Goal: Task Accomplishment & Management: Use online tool/utility

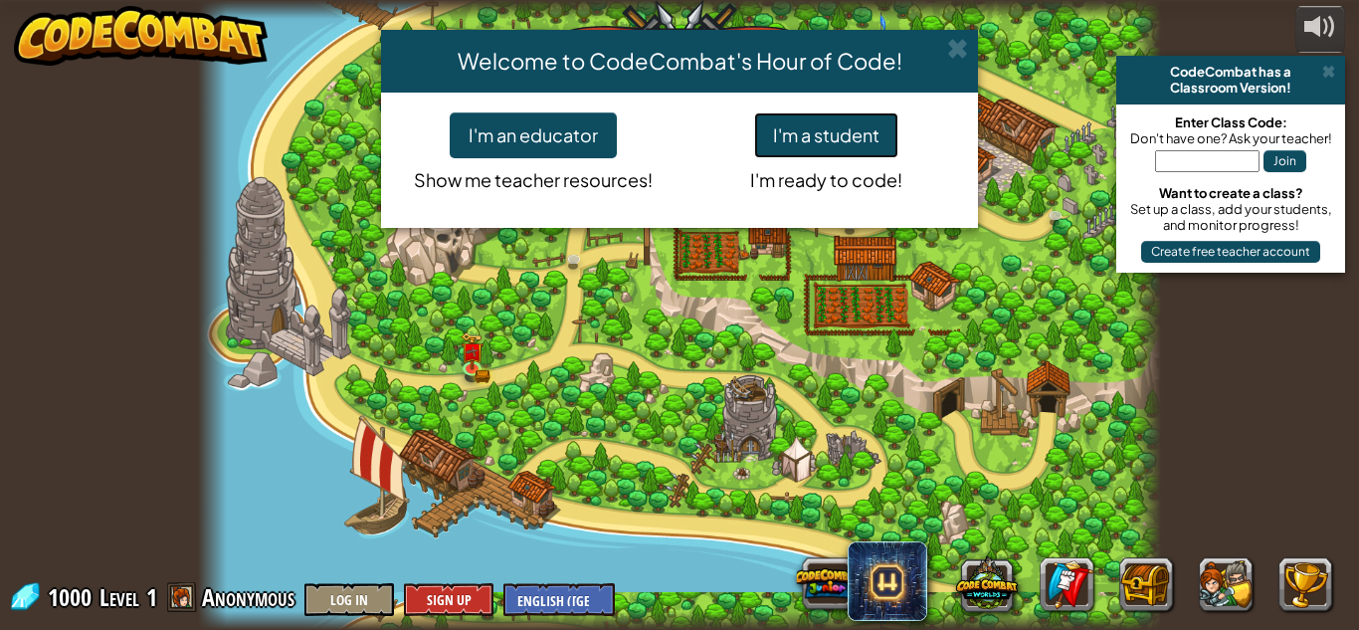
click at [775, 139] on button "I'm a student" at bounding box center [826, 135] width 144 height 46
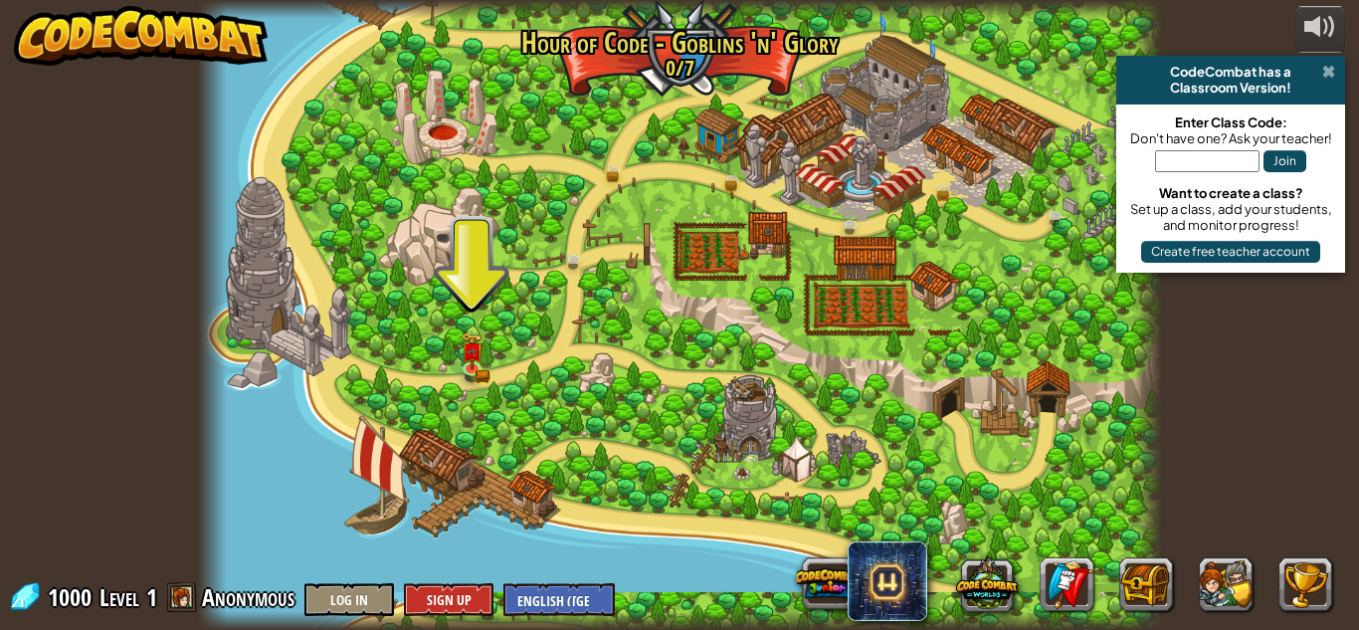
click at [1324, 66] on span at bounding box center [1328, 72] width 13 height 16
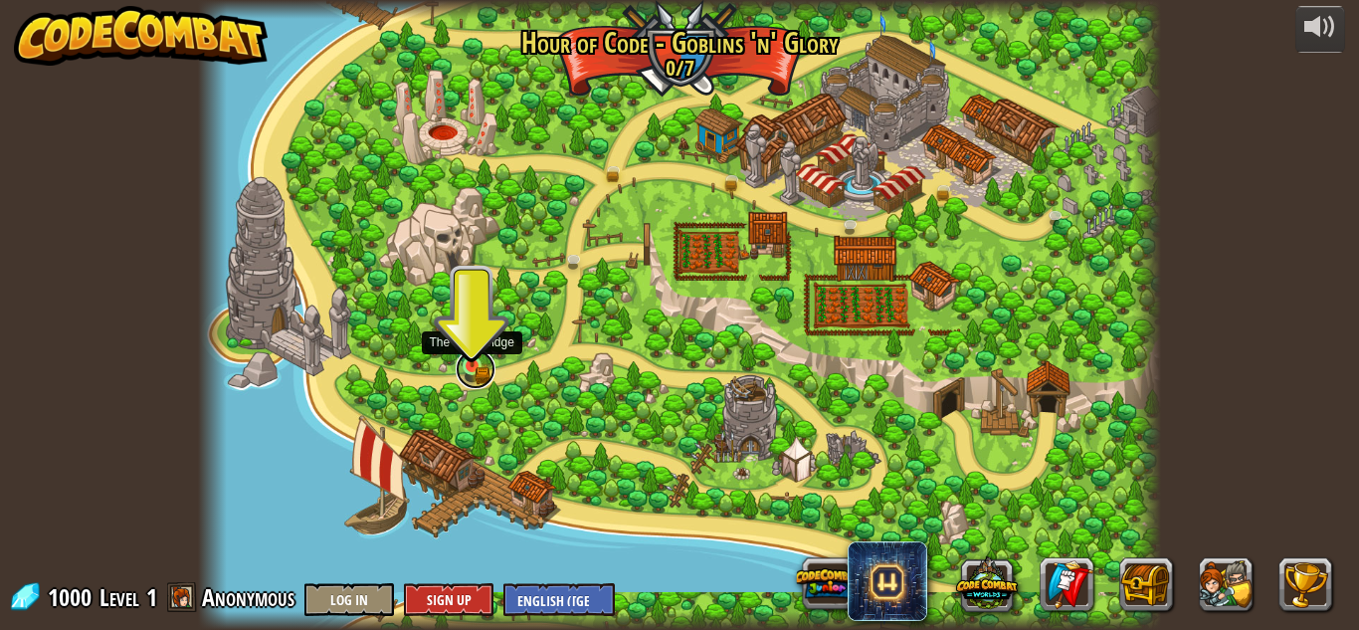
click at [479, 377] on link at bounding box center [476, 369] width 40 height 40
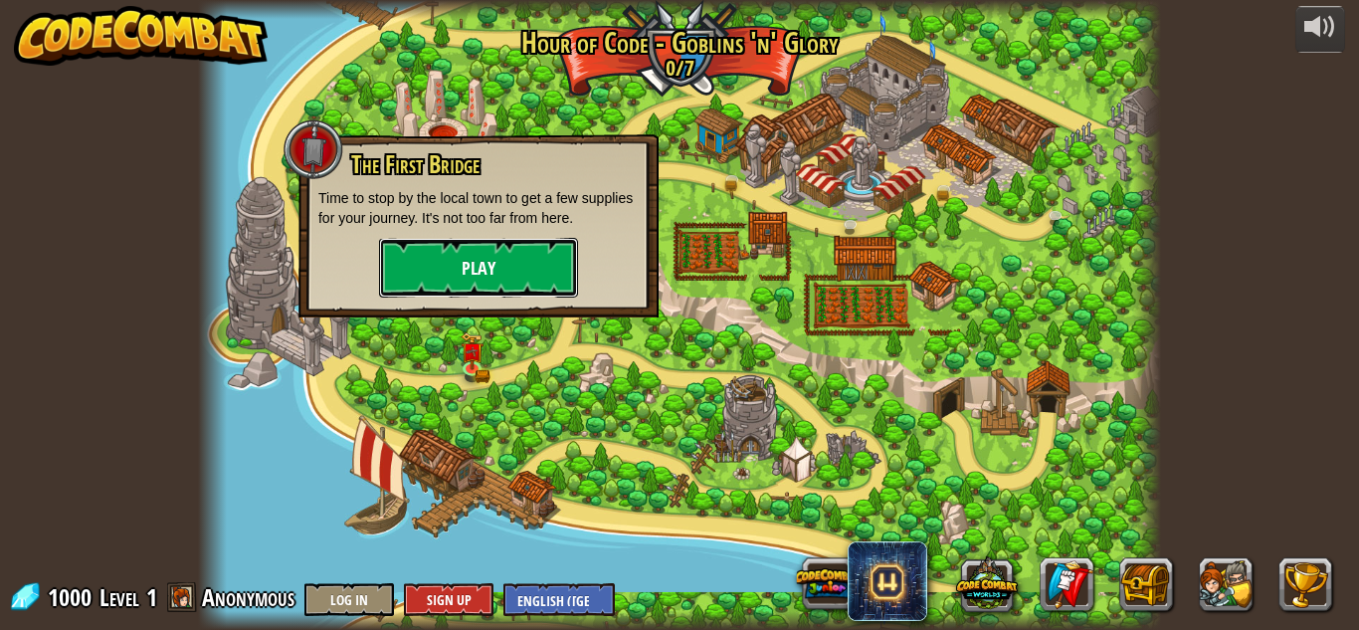
click at [552, 273] on button "Play" at bounding box center [478, 268] width 199 height 60
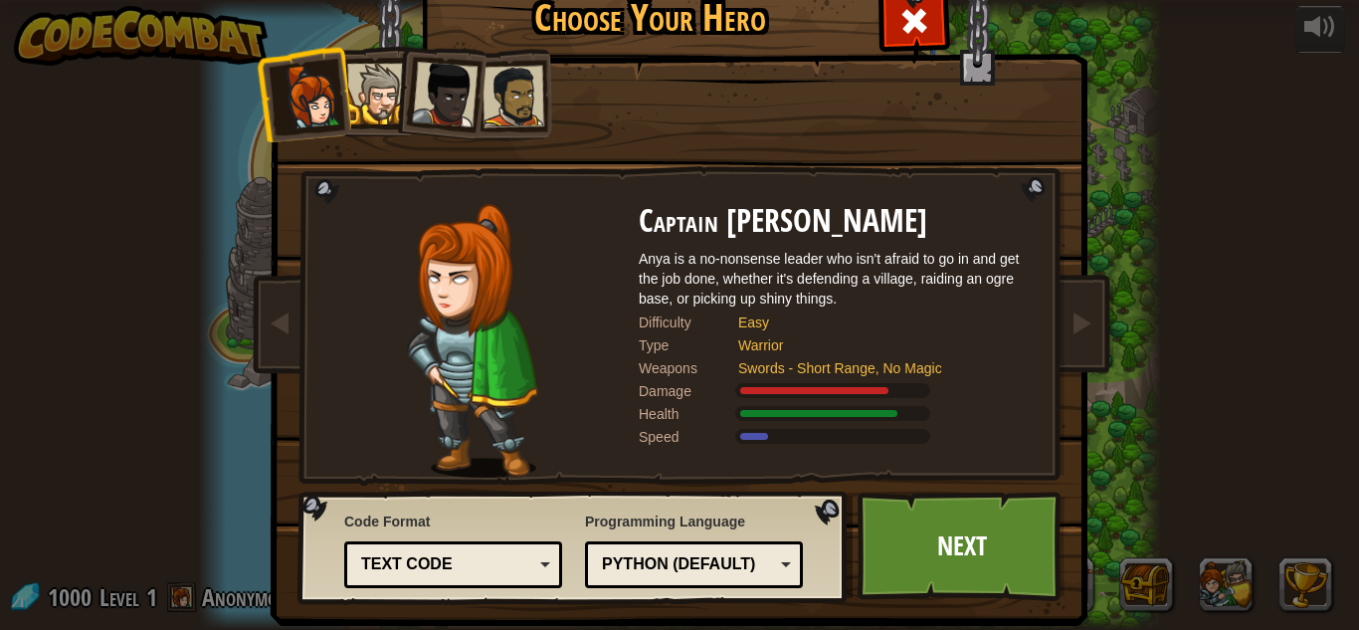
click at [356, 119] on div at bounding box center [377, 94] width 61 height 61
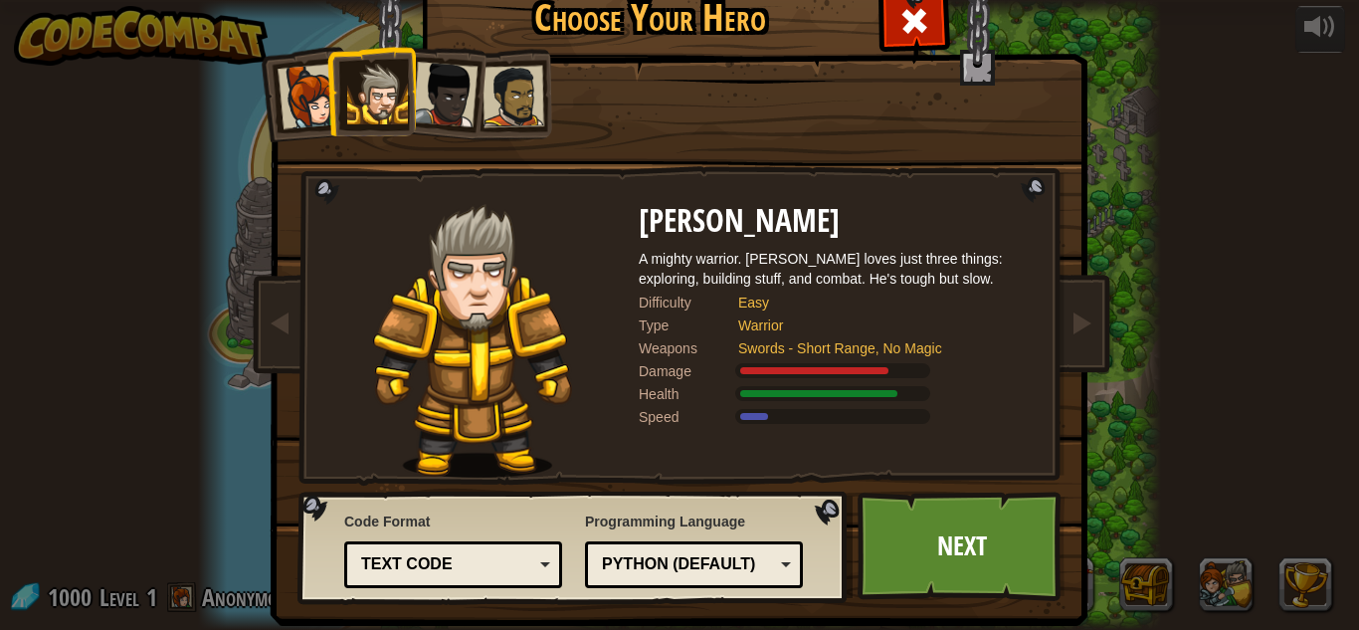
click at [421, 95] on div at bounding box center [445, 95] width 66 height 66
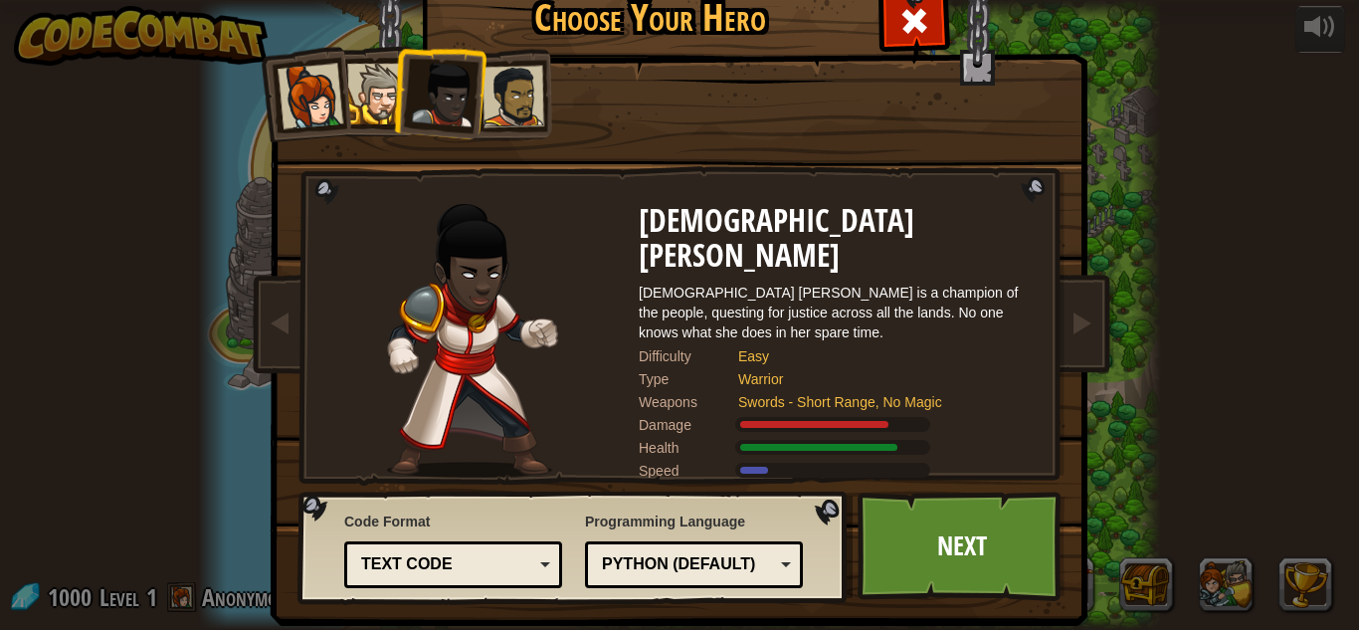
click at [521, 108] on div at bounding box center [513, 97] width 62 height 62
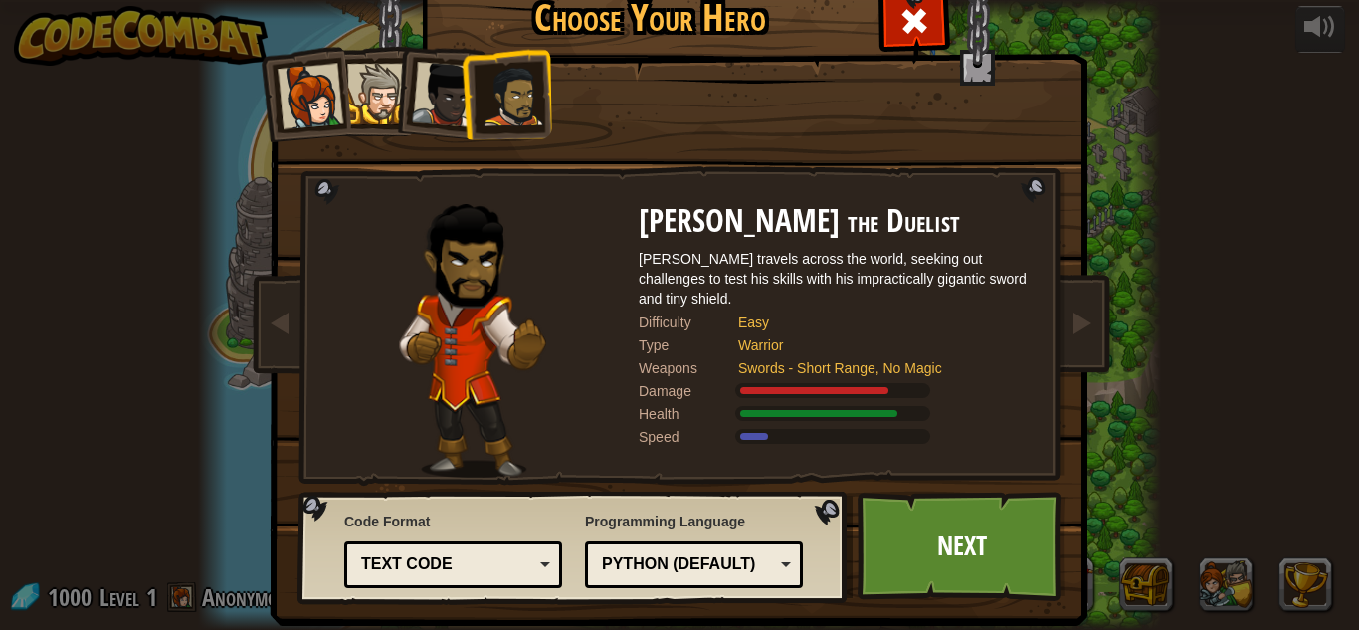
drag, startPoint x: 385, startPoint y: 128, endPoint x: 410, endPoint y: 123, distance: 25.4
click at [385, 128] on li at bounding box center [371, 91] width 90 height 91
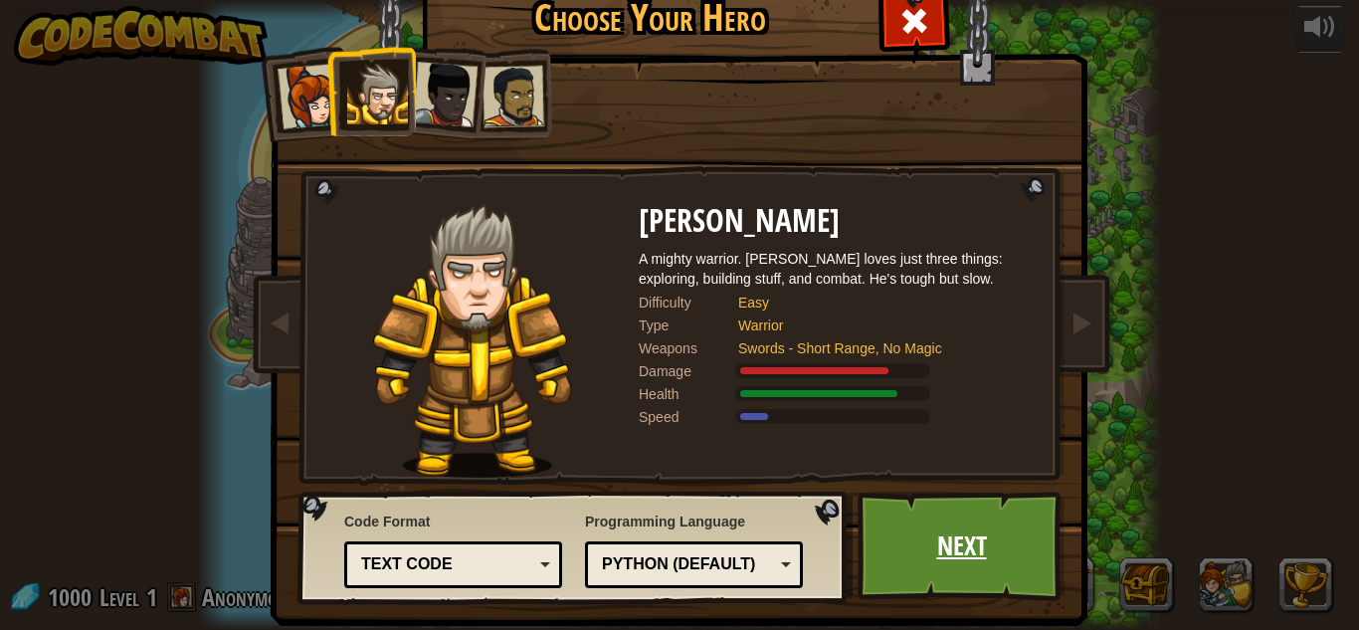
click at [951, 553] on link "Next" at bounding box center [962, 545] width 208 height 109
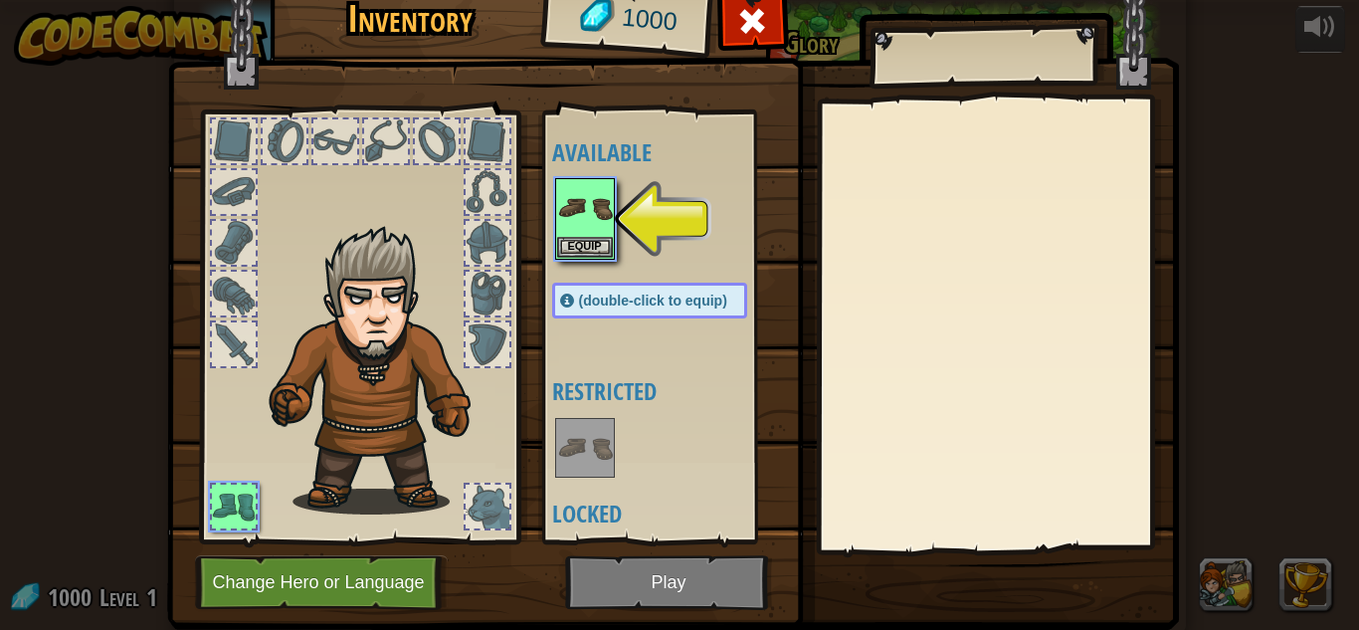
click at [621, 229] on div at bounding box center [669, 219] width 235 height 88
click at [611, 236] on button "Equip" at bounding box center [585, 246] width 56 height 21
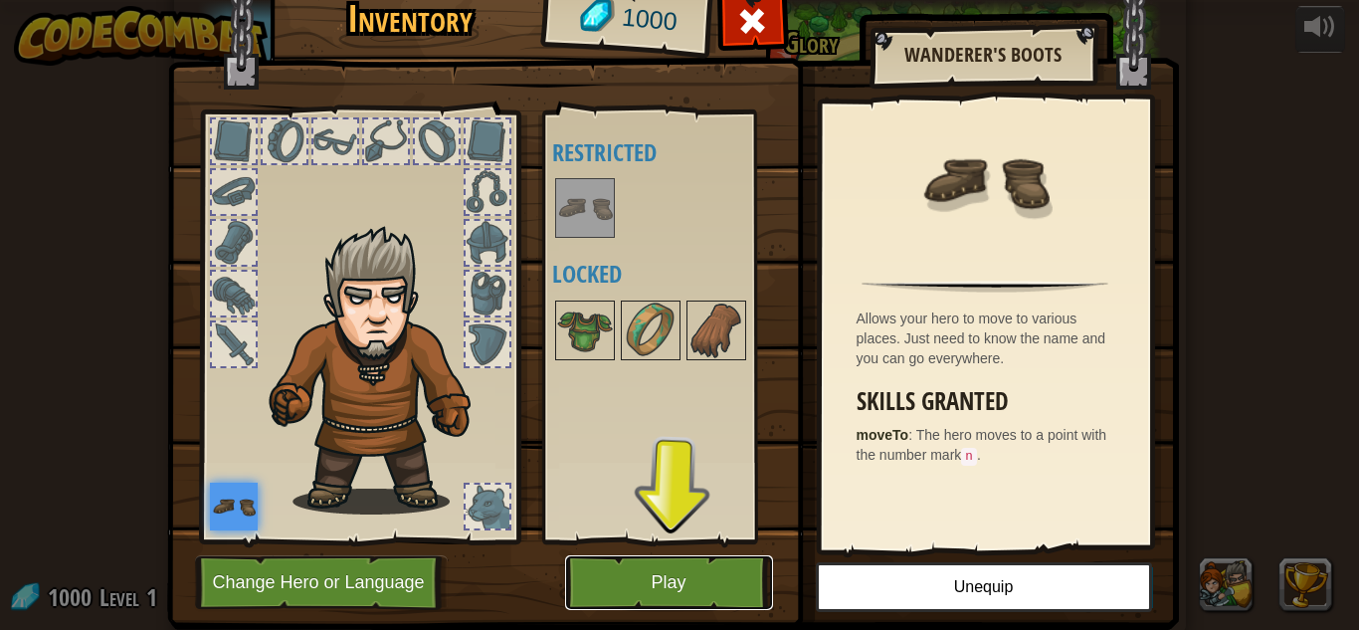
click at [614, 561] on button "Play" at bounding box center [669, 582] width 208 height 55
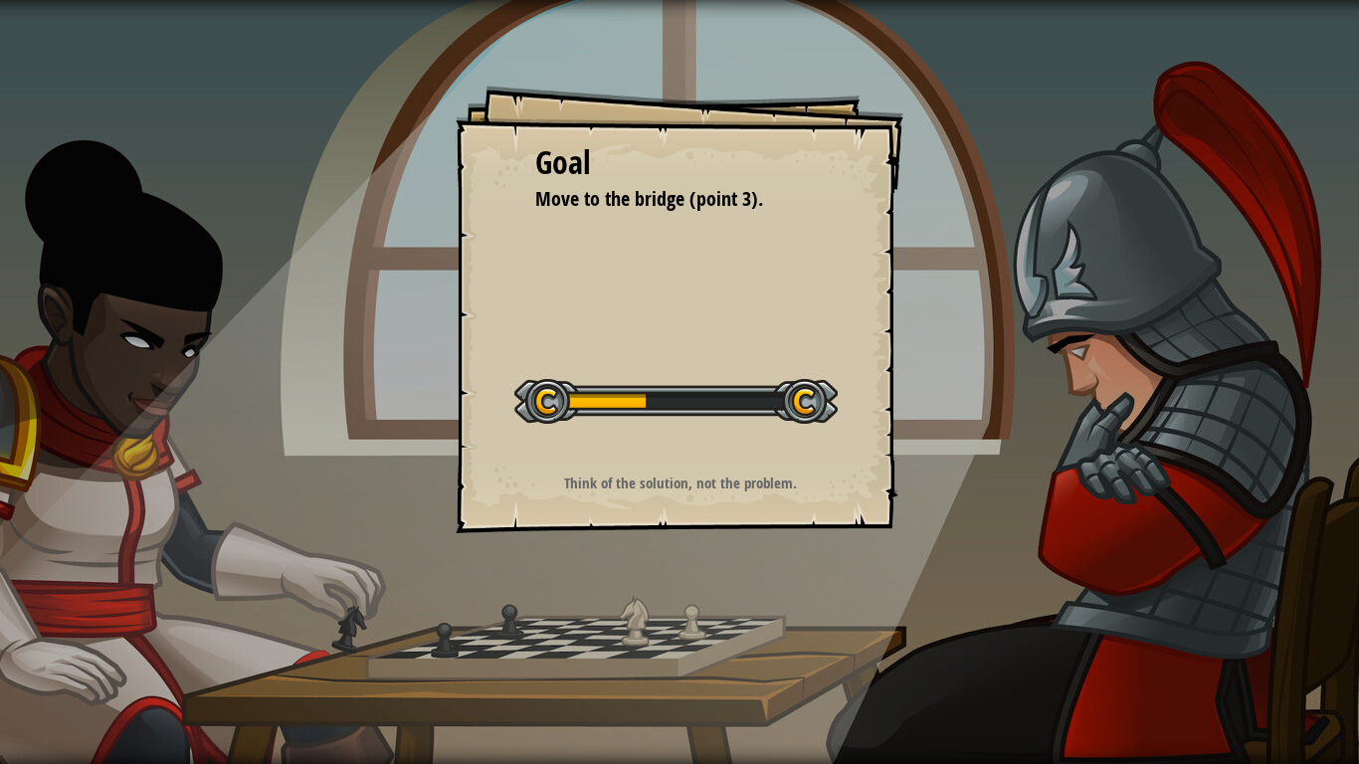
click at [887, 450] on div "Goal Move to the bridge (point 3). Start Level Error loading from server. Try r…" at bounding box center [680, 310] width 448 height 448
click at [941, 418] on div "Running Submit Done" at bounding box center [1060, 377] width 597 height 754
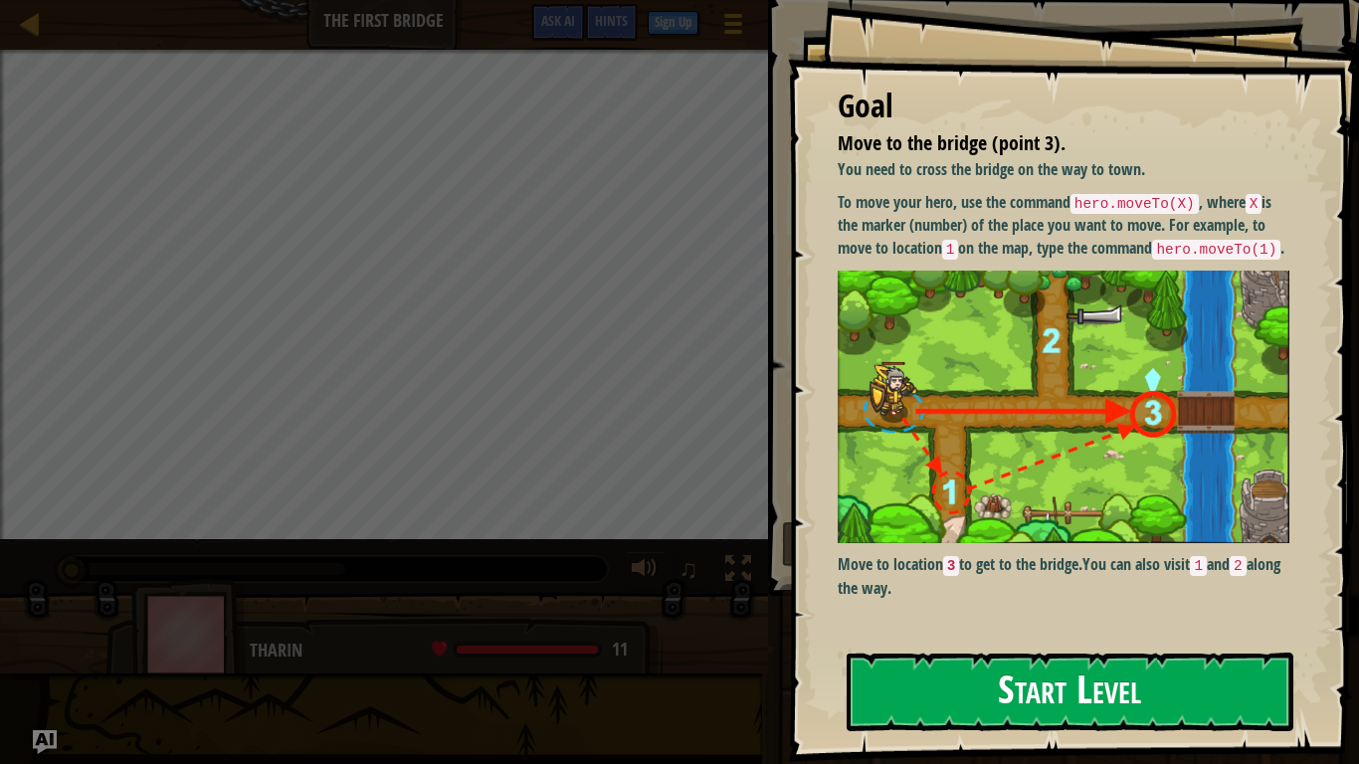
drag, startPoint x: 1064, startPoint y: 668, endPoint x: 1063, endPoint y: 658, distance: 10.0
click at [1061, 629] on button "Start Level" at bounding box center [1070, 692] width 447 height 79
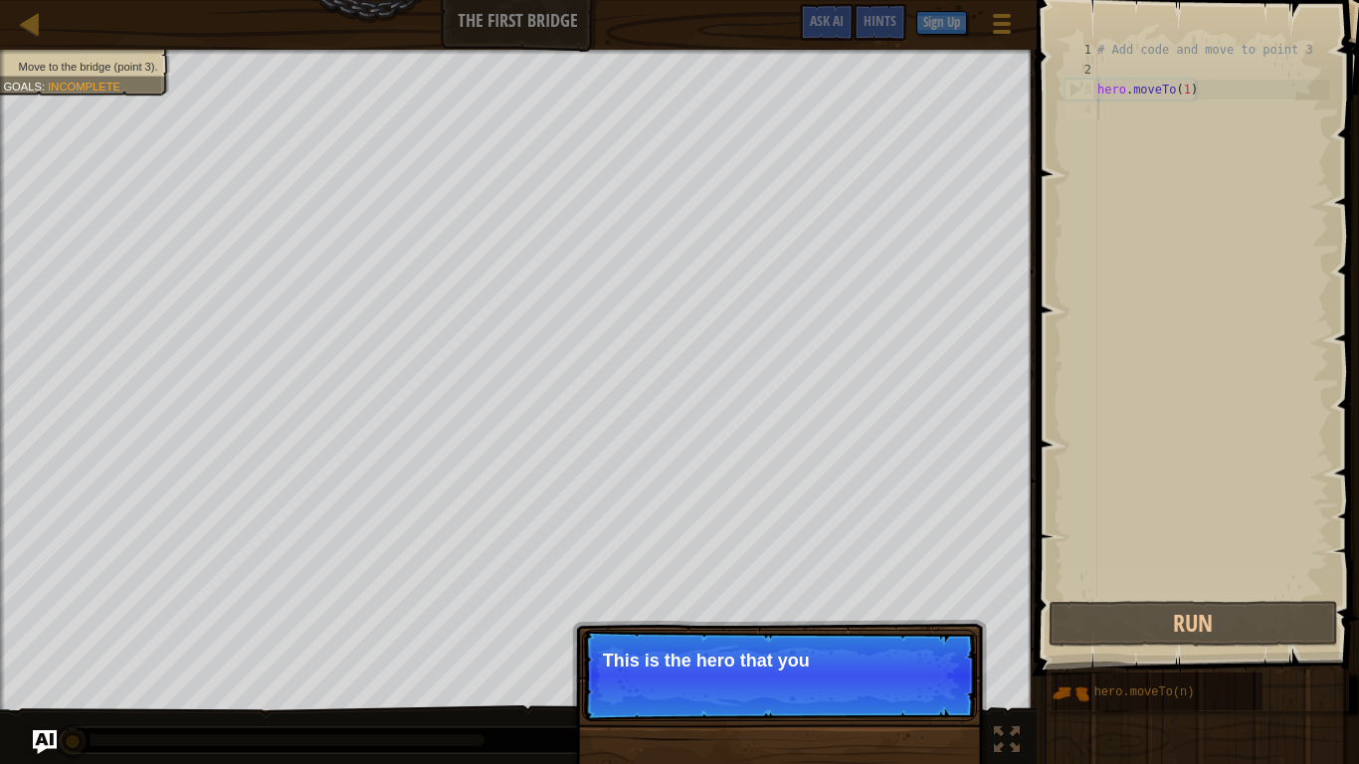
click at [609, 629] on p "This is the hero that you" at bounding box center [779, 661] width 353 height 20
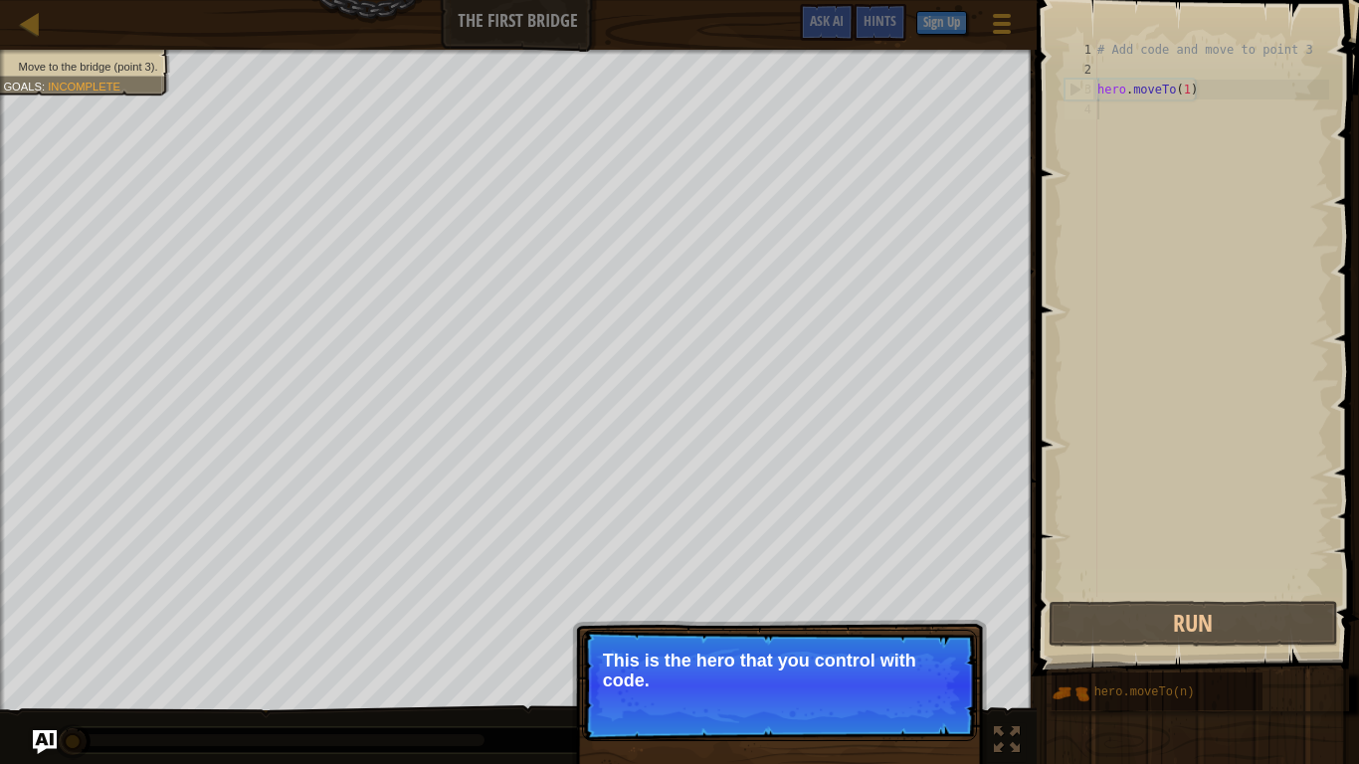
drag, startPoint x: 609, startPoint y: 670, endPoint x: 651, endPoint y: 661, distance: 42.7
click at [930, 629] on button "Continue" at bounding box center [919, 707] width 83 height 26
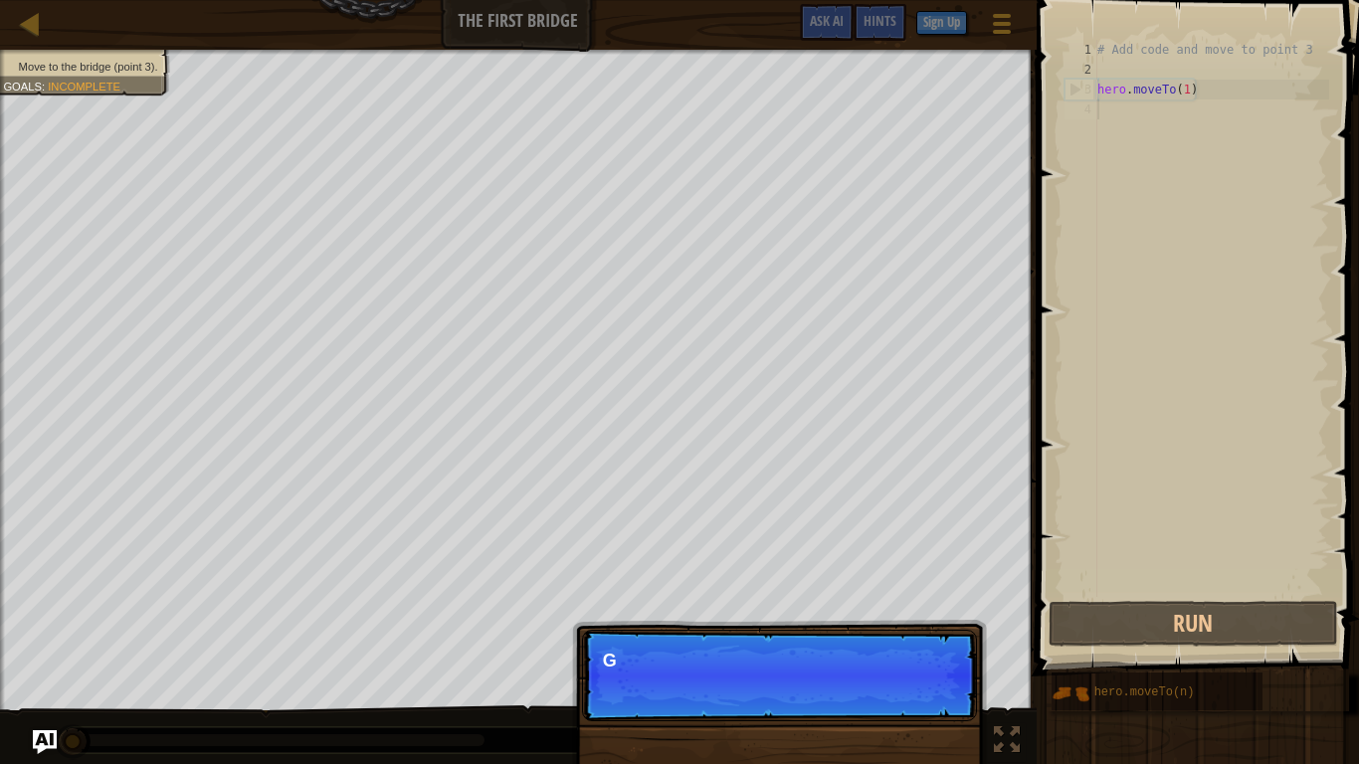
scroll to position [9, 0]
click at [938, 629] on p "Continue Get to the bridge by going t" at bounding box center [779, 676] width 395 height 92
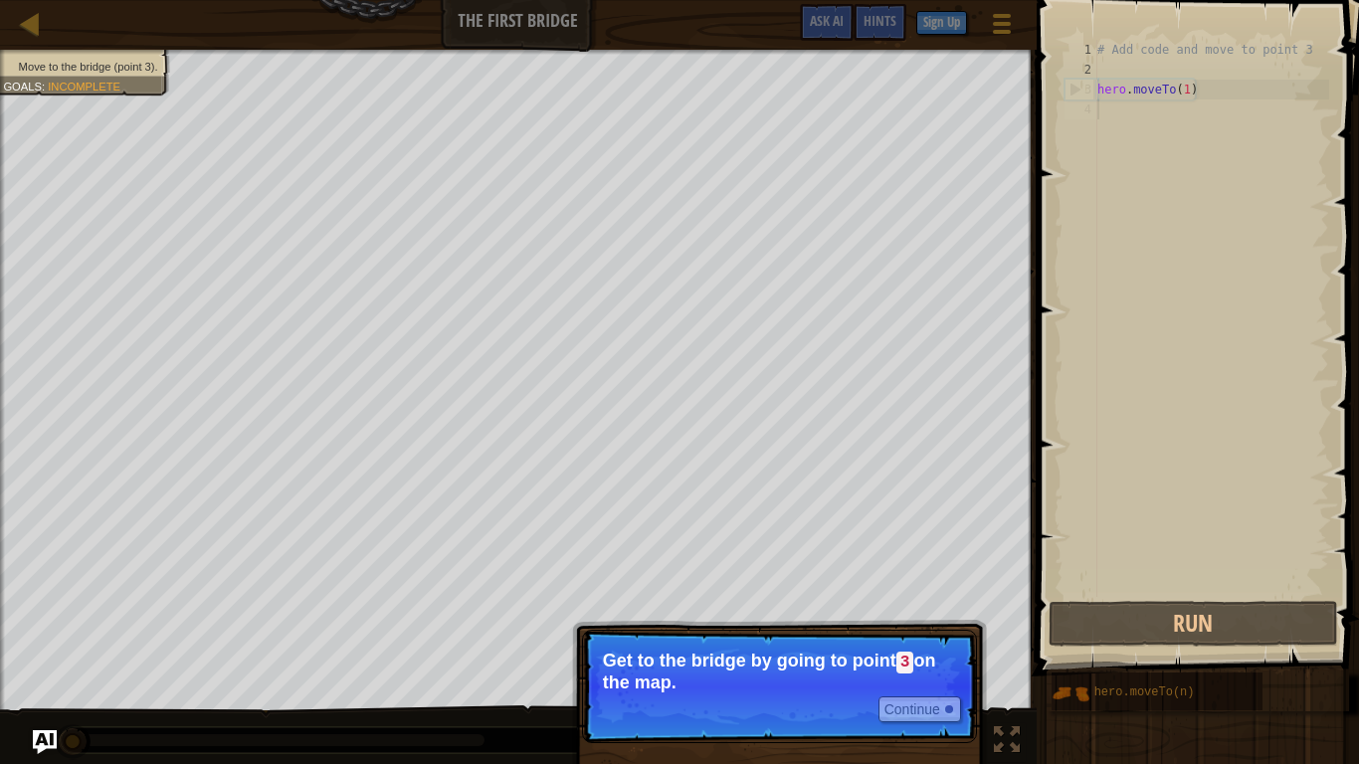
click at [929, 629] on p "Get to the bridge by going to point 3 on the map." at bounding box center [779, 672] width 353 height 42
click at [928, 629] on p "Get to the bridge by going to point 3 on the map." at bounding box center [779, 672] width 353 height 42
click at [925, 629] on p "Get to the bridge by going to point 3 on the map." at bounding box center [779, 672] width 353 height 42
click at [929, 629] on button "Continue" at bounding box center [919, 709] width 83 height 26
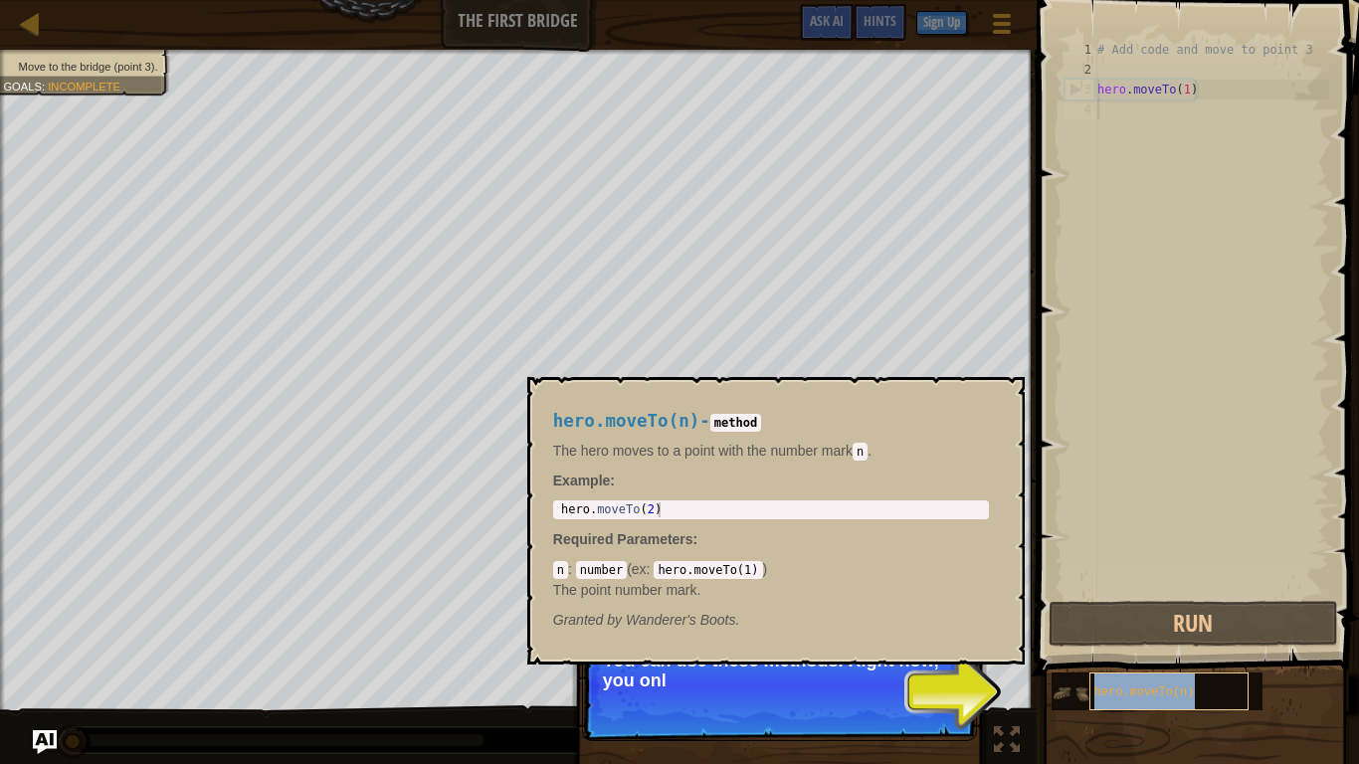
click at [1105, 629] on span "hero.moveTo(n)" at bounding box center [1144, 692] width 100 height 14
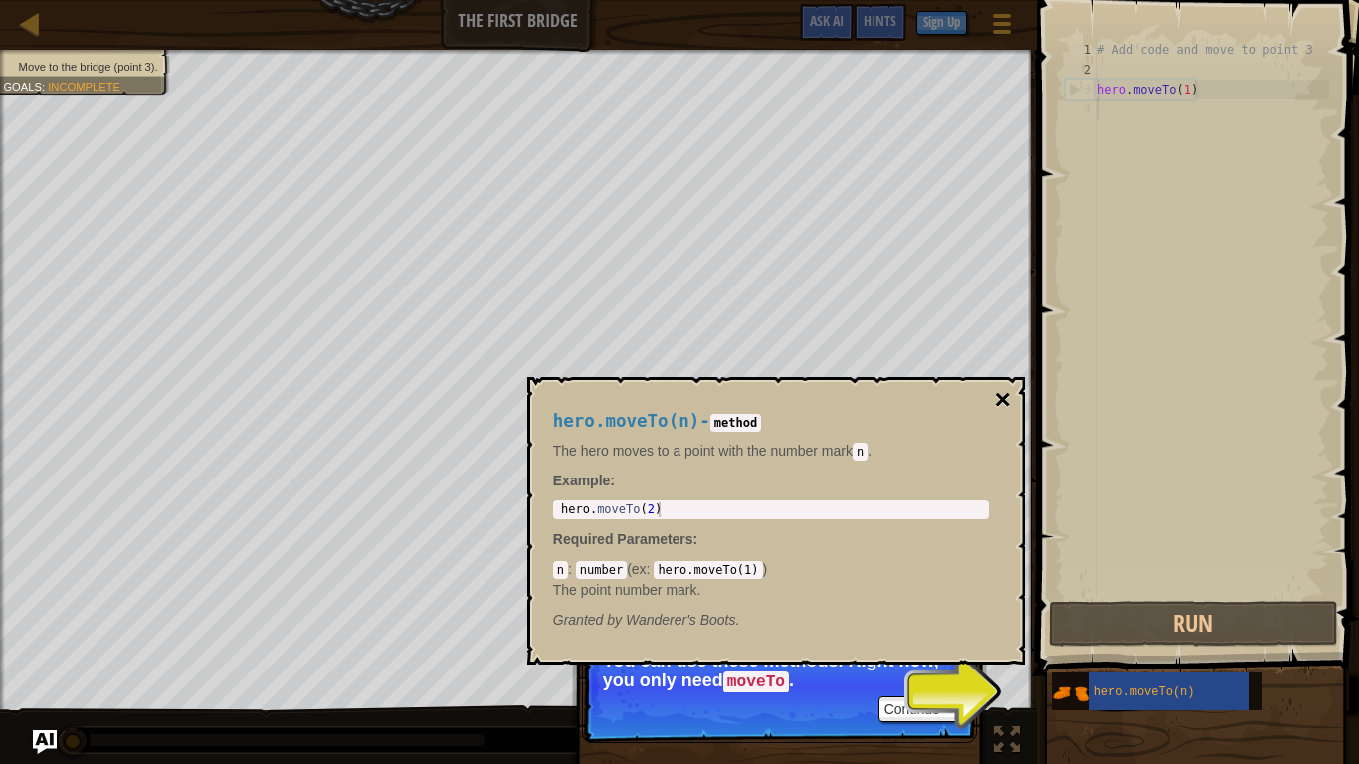
click at [1003, 403] on button "×" at bounding box center [1002, 400] width 16 height 28
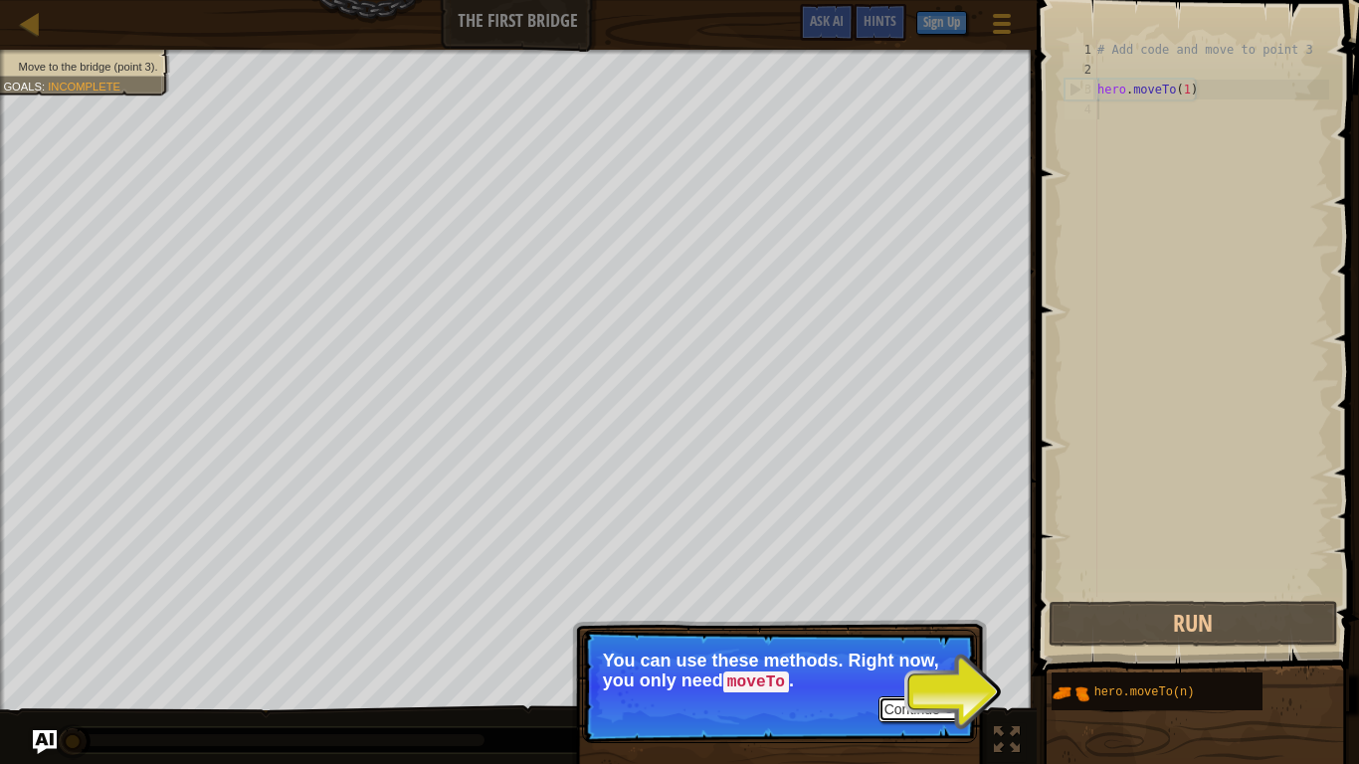
drag, startPoint x: 928, startPoint y: 713, endPoint x: 907, endPoint y: 710, distance: 21.1
click at [924, 629] on button "Continue" at bounding box center [919, 709] width 83 height 26
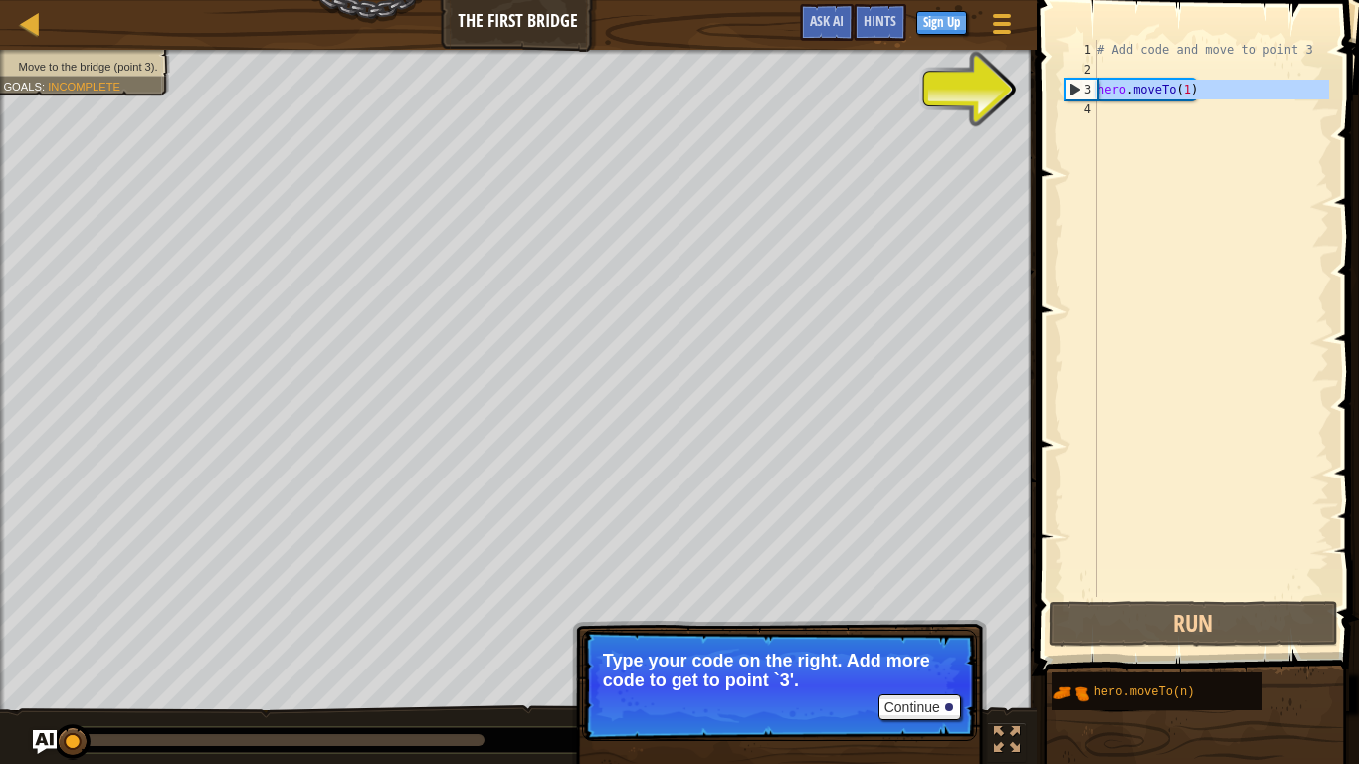
click at [1096, 96] on div "3" at bounding box center [1081, 90] width 32 height 20
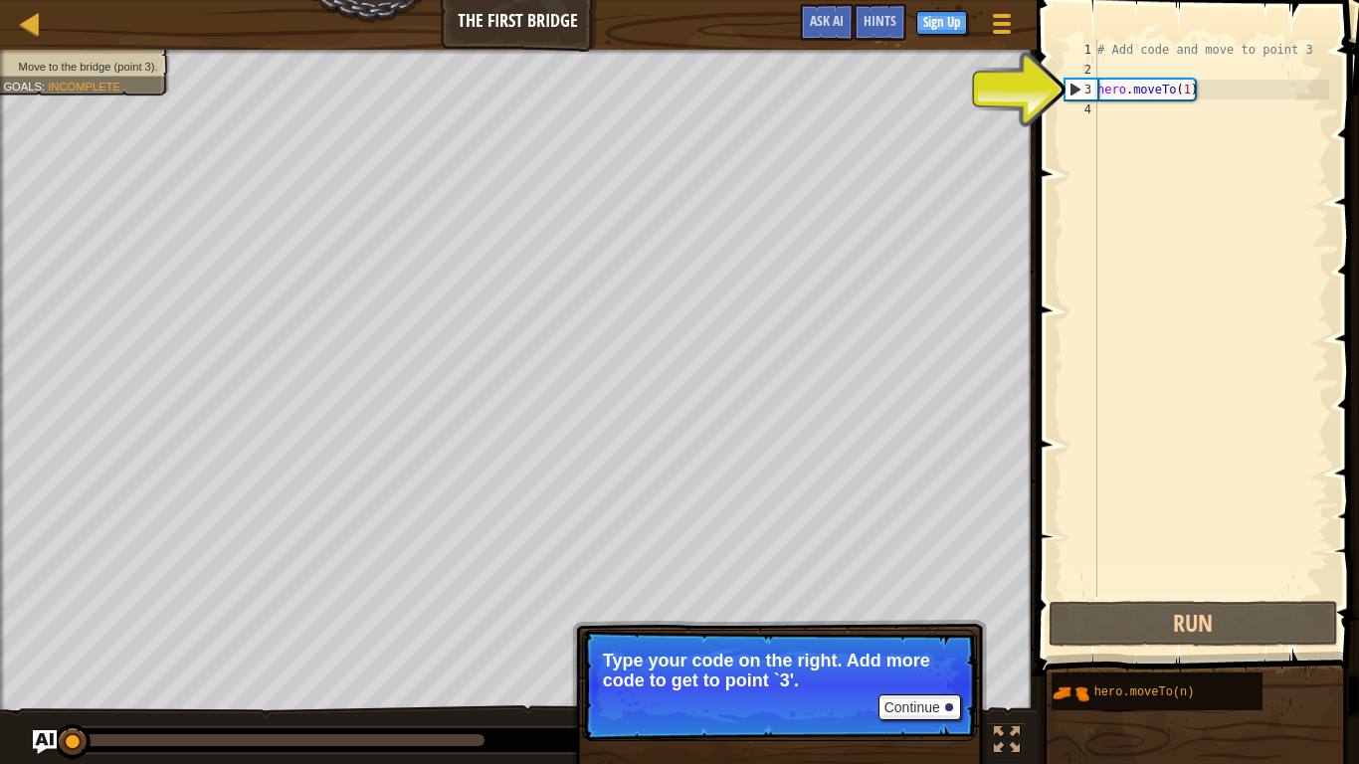
click at [1072, 95] on div "3" at bounding box center [1081, 90] width 32 height 20
click at [1073, 93] on div "3" at bounding box center [1081, 90] width 32 height 20
type textarea "hero.moveTo(1)"
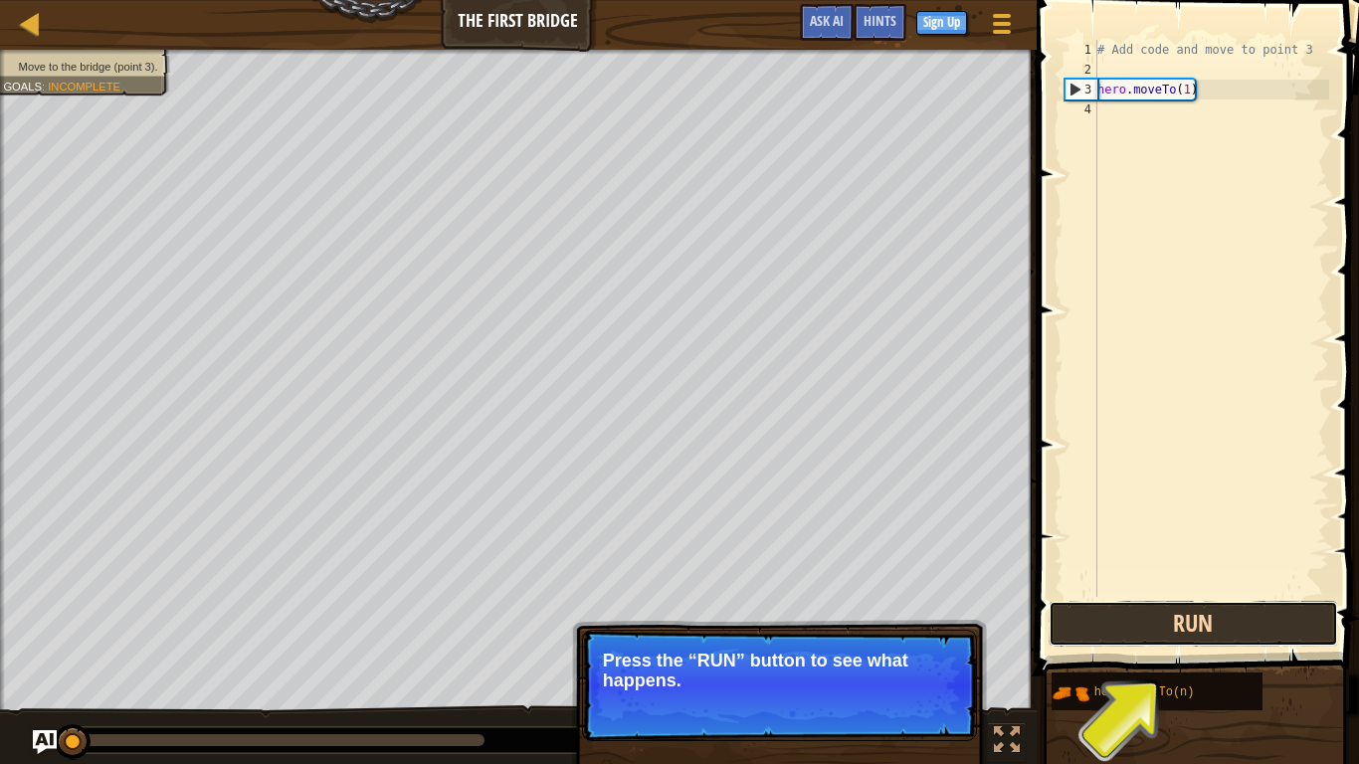
click at [1215, 628] on button "Run" at bounding box center [1193, 624] width 289 height 46
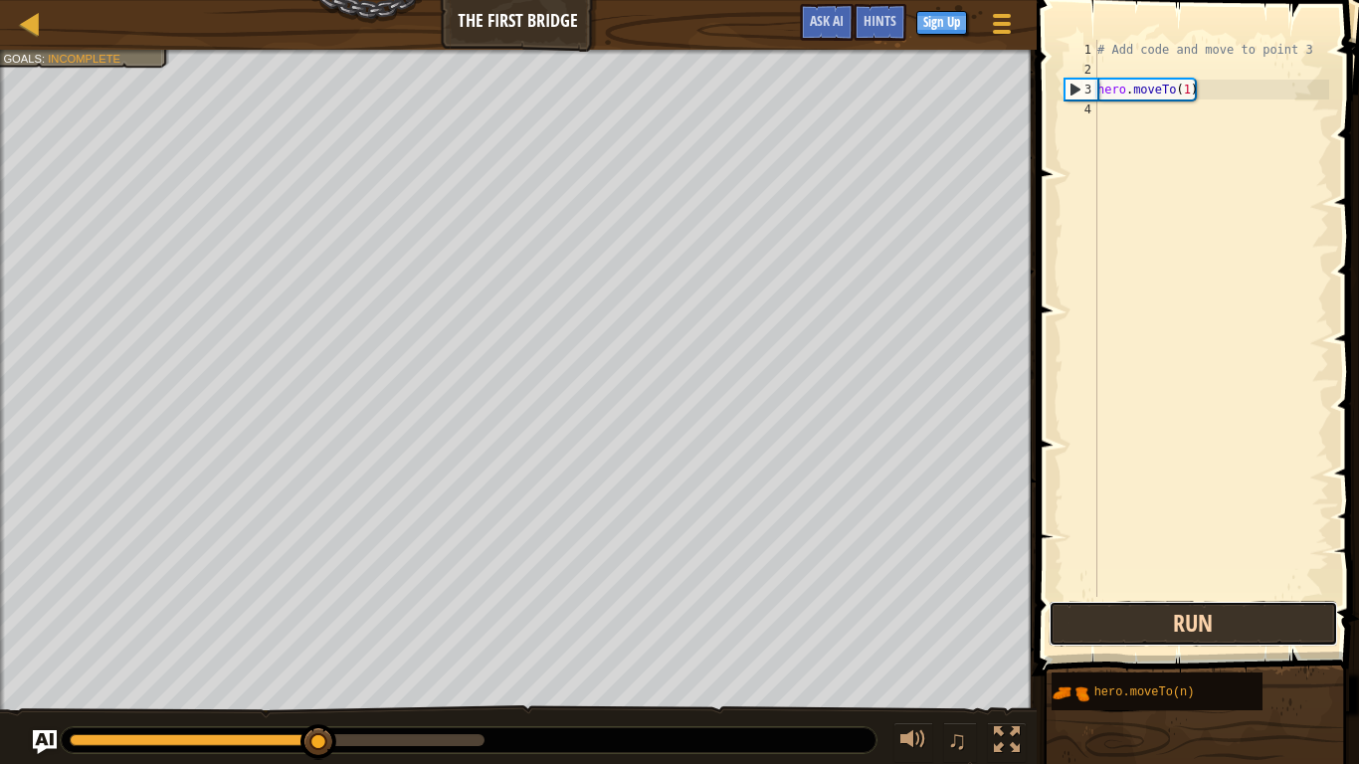
click at [1071, 607] on button "Run" at bounding box center [1193, 624] width 289 height 46
click at [1122, 610] on button "Run" at bounding box center [1193, 624] width 289 height 46
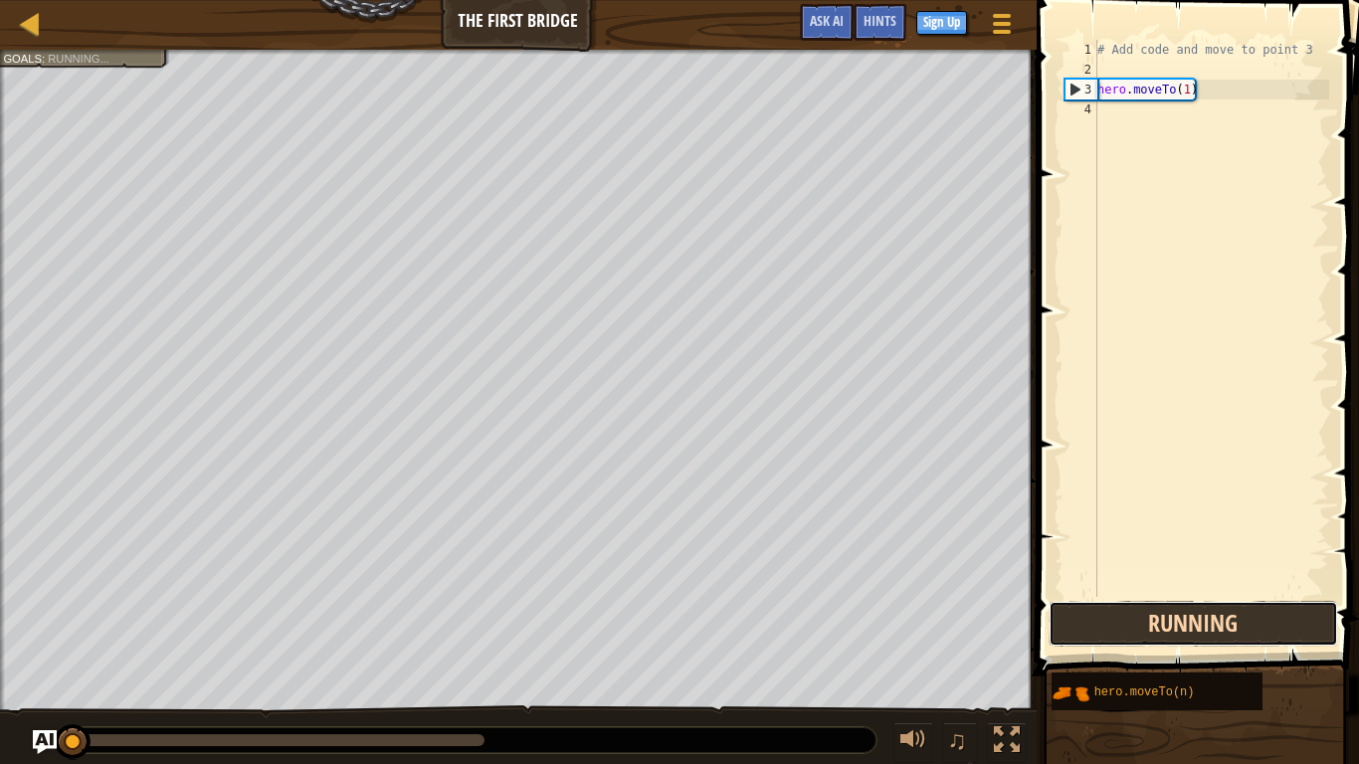
click at [1122, 610] on button "Running" at bounding box center [1193, 624] width 289 height 46
click at [1121, 614] on button "Running" at bounding box center [1193, 624] width 289 height 46
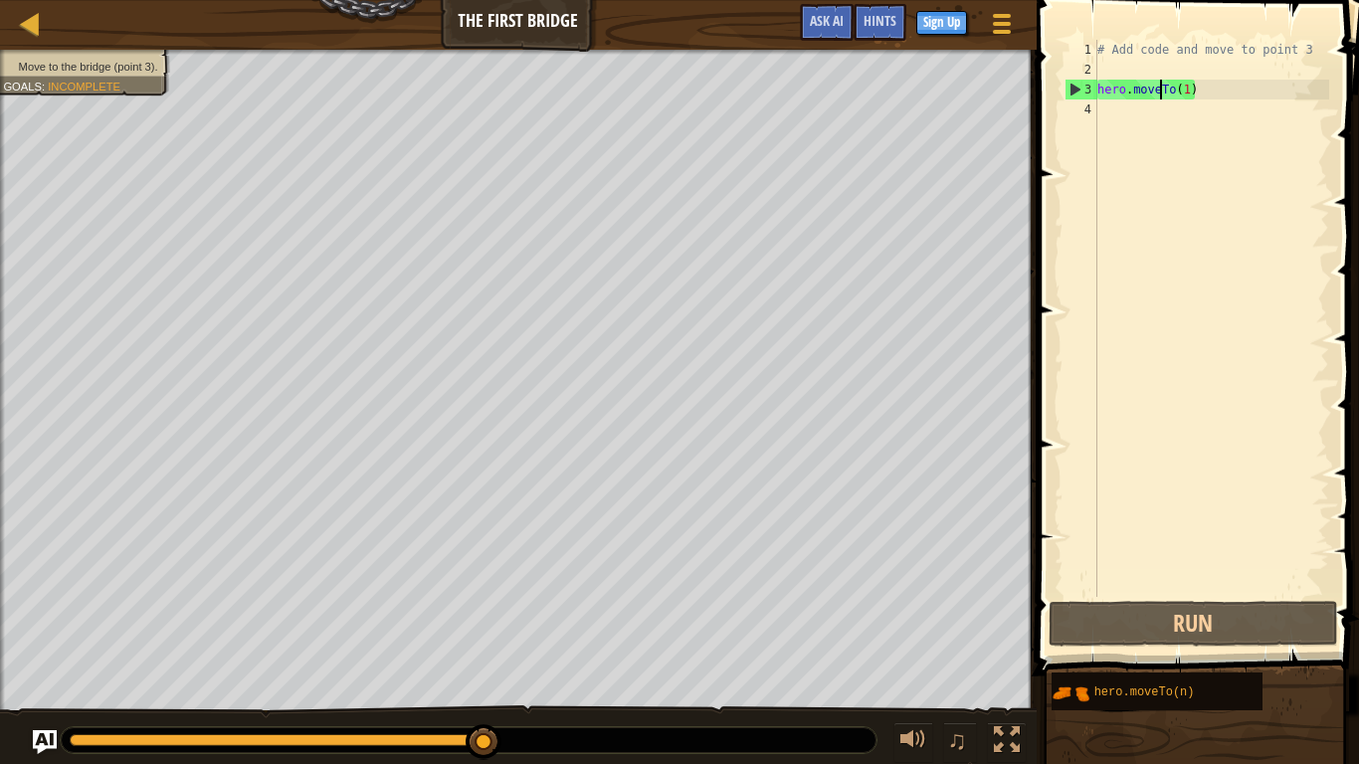
click at [1157, 89] on div "# Add code and move to point 3 hero . moveTo ( 1 )" at bounding box center [1211, 338] width 236 height 597
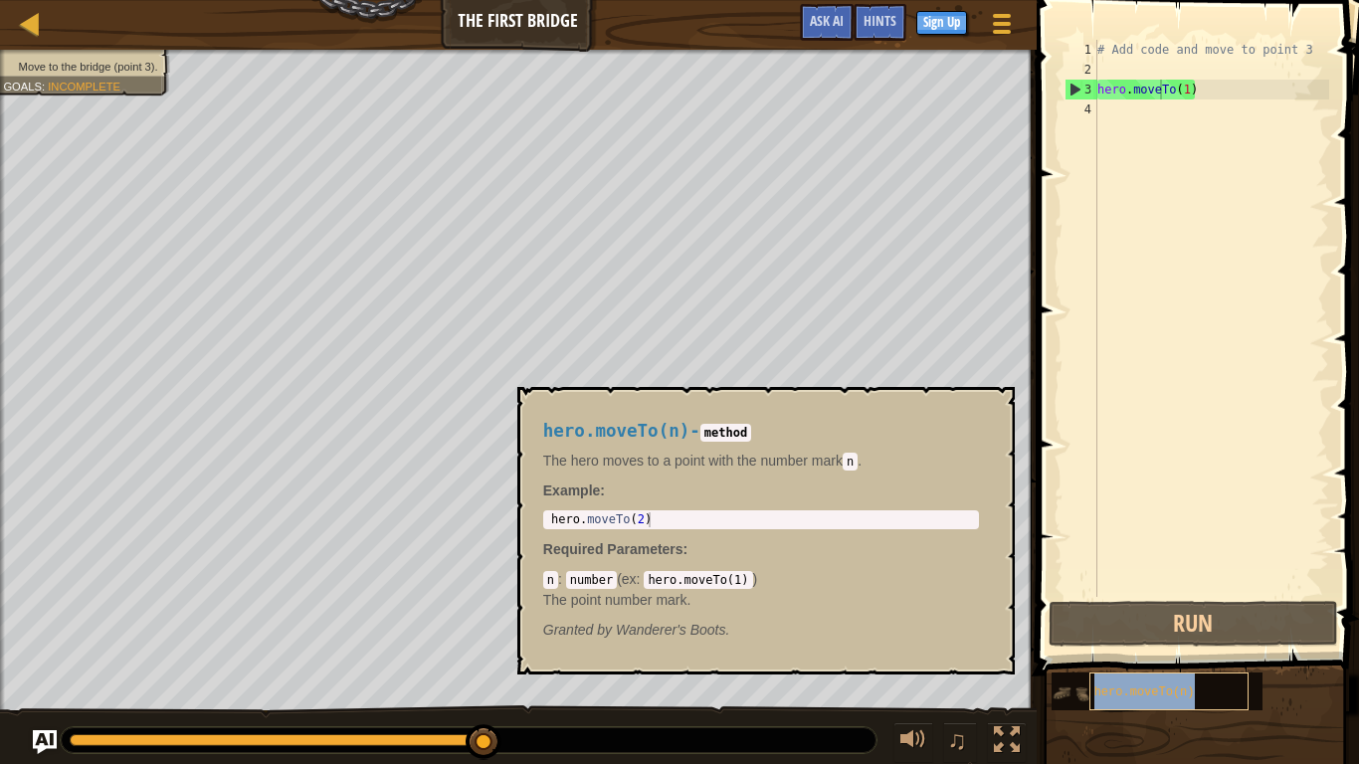
click at [1135, 629] on div "hero.moveTo(n)" at bounding box center [1168, 692] width 159 height 38
type textarea "hero.moveTo(2)"
click at [660, 524] on div "hero . moveTo ( 2 )" at bounding box center [761, 534] width 428 height 45
click at [722, 580] on code "hero.moveTo(1)" at bounding box center [698, 580] width 108 height 18
click at [1169, 98] on div "# Add code and move to point 3 hero . moveTo ( 1 )" at bounding box center [1211, 338] width 236 height 597
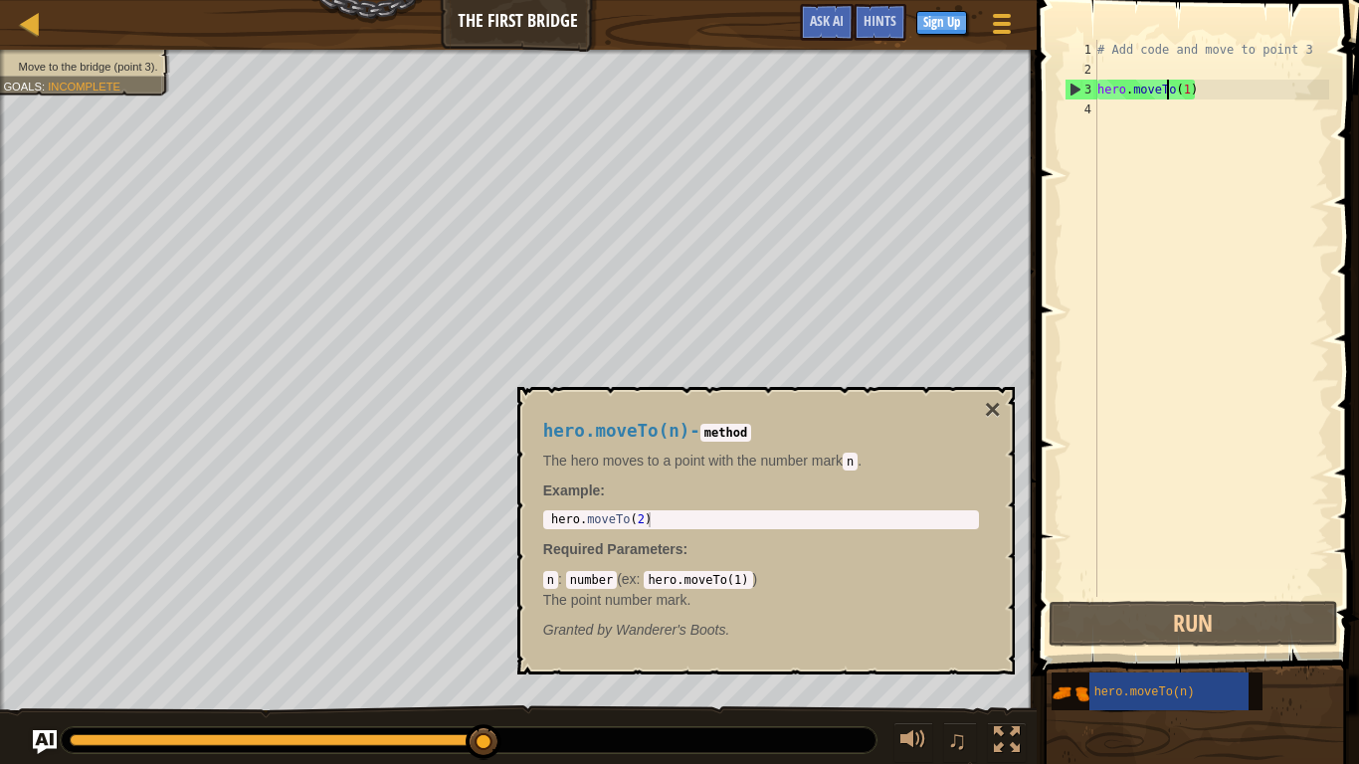
click at [1194, 89] on div "# Add code and move to point 3 hero . moveTo ( 1 )" at bounding box center [1211, 338] width 236 height 597
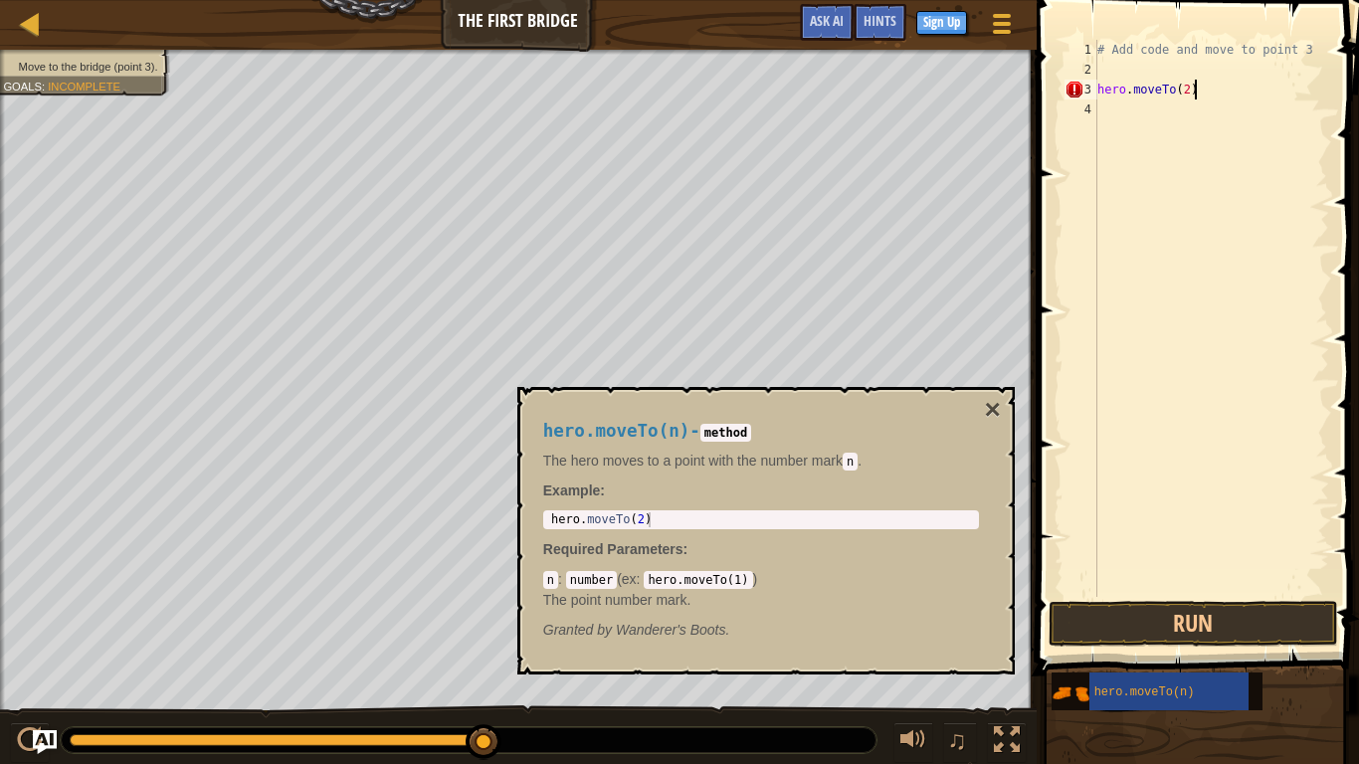
scroll to position [9, 13]
click at [1157, 629] on button "Run" at bounding box center [1193, 624] width 289 height 46
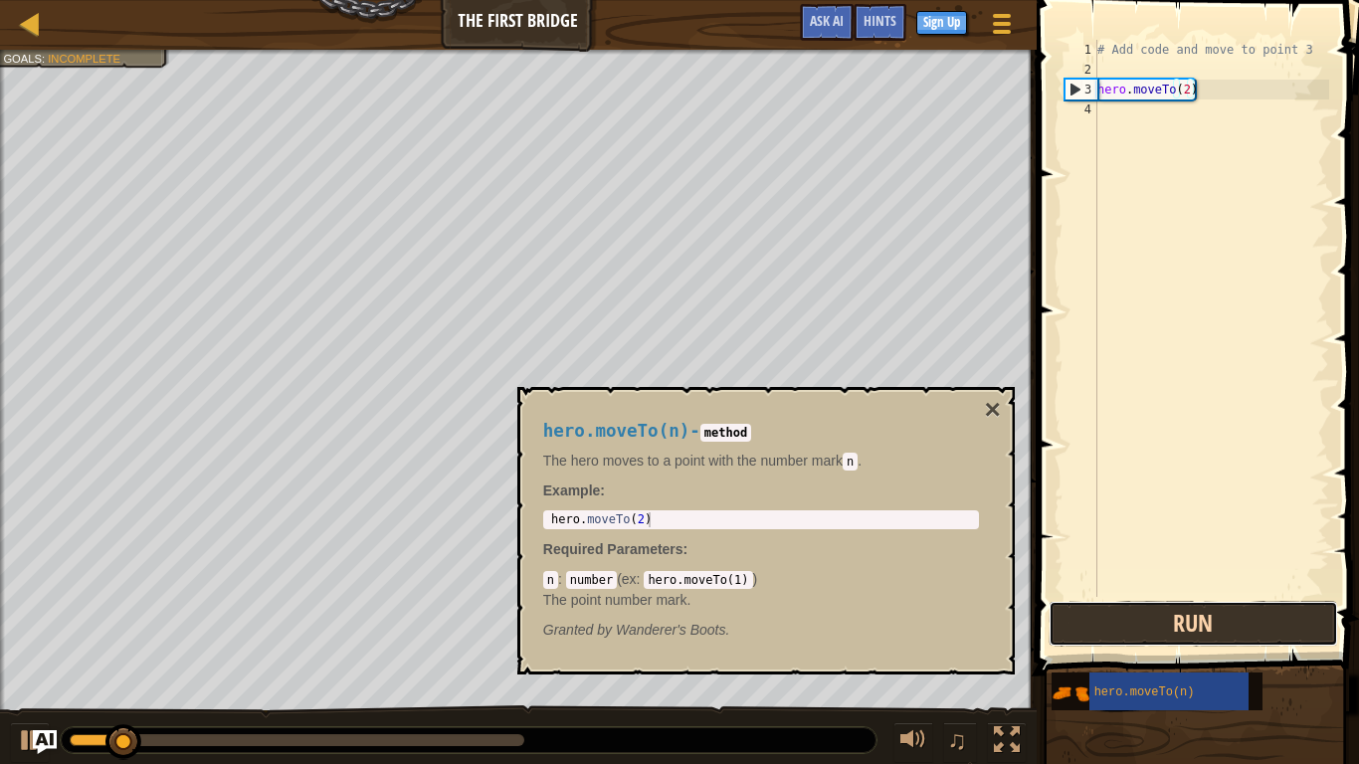
click at [1157, 629] on button "Run" at bounding box center [1193, 624] width 289 height 46
click at [1160, 627] on button "Run" at bounding box center [1193, 624] width 289 height 46
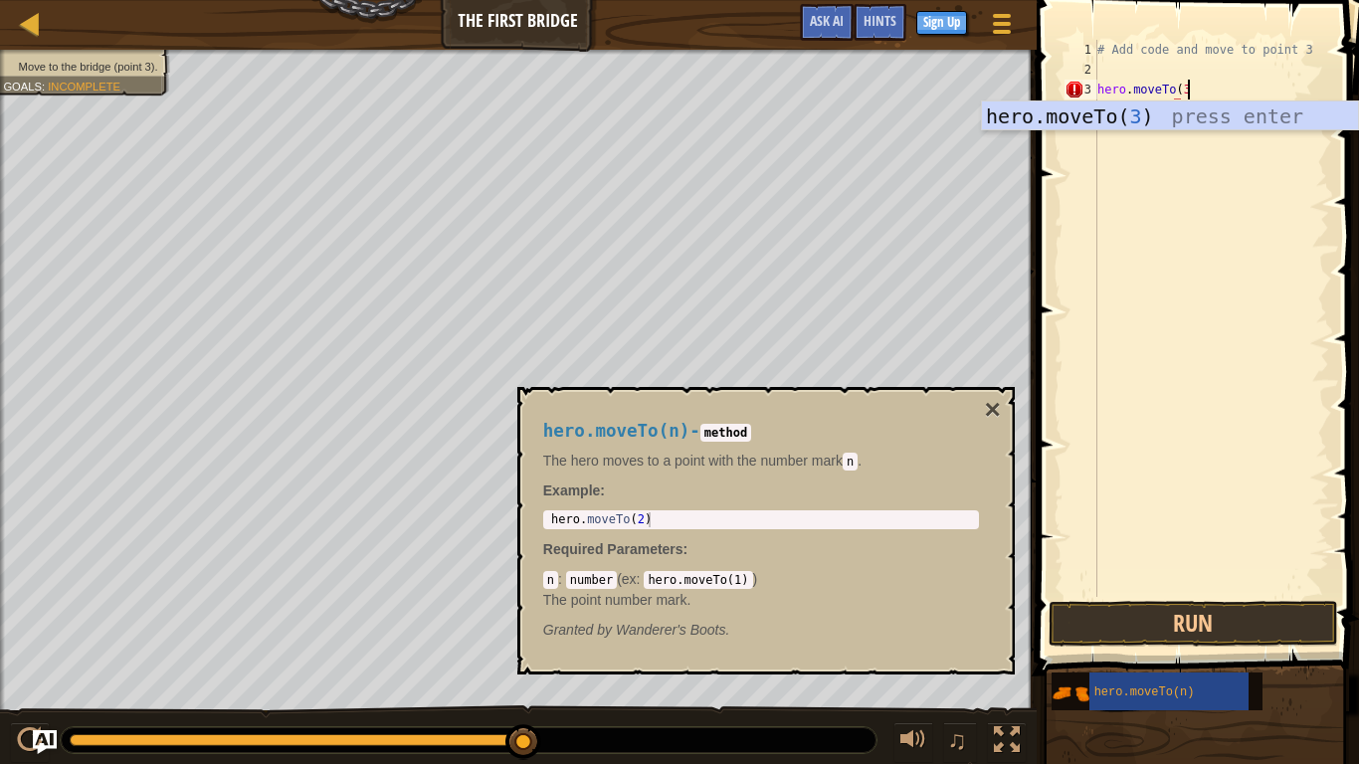
scroll to position [9, 12]
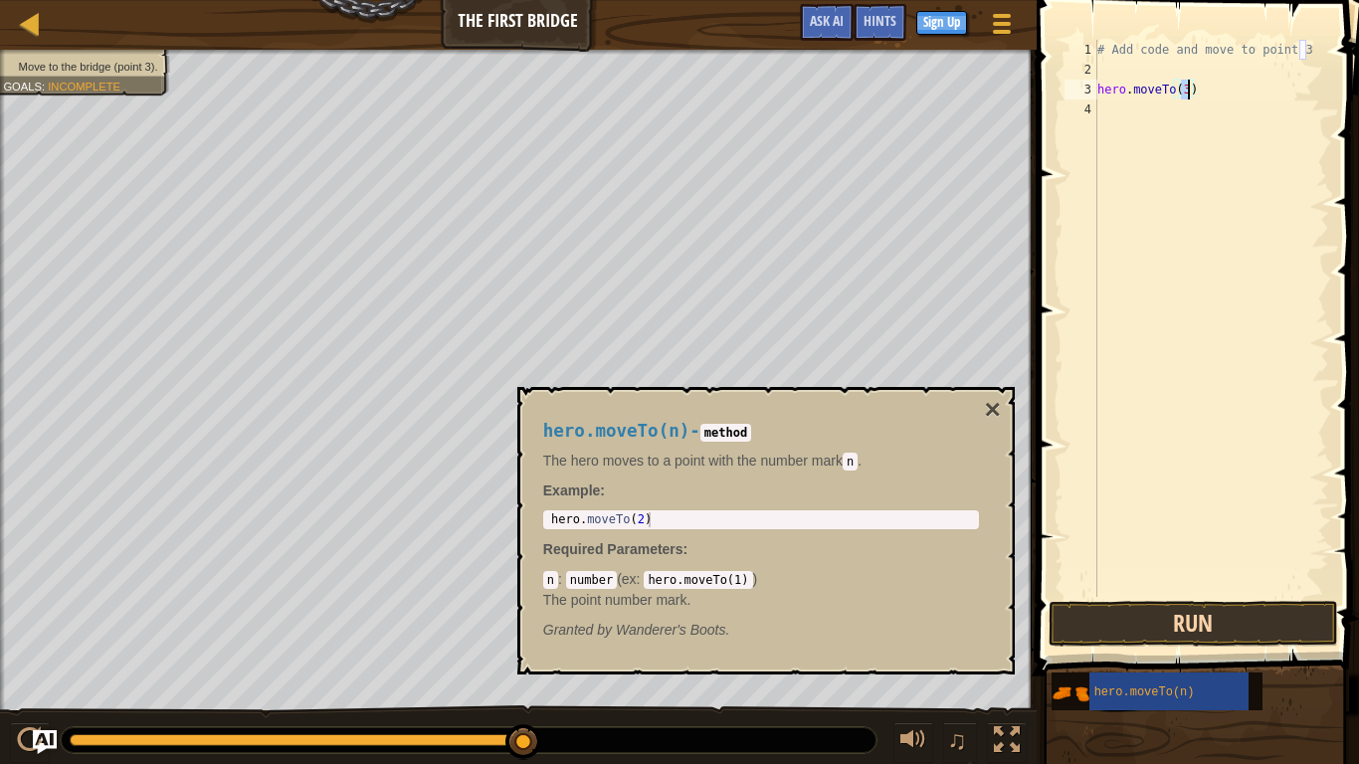
type textarea "hero.moveTo(3)"
click at [1266, 625] on button "Run" at bounding box center [1193, 624] width 289 height 46
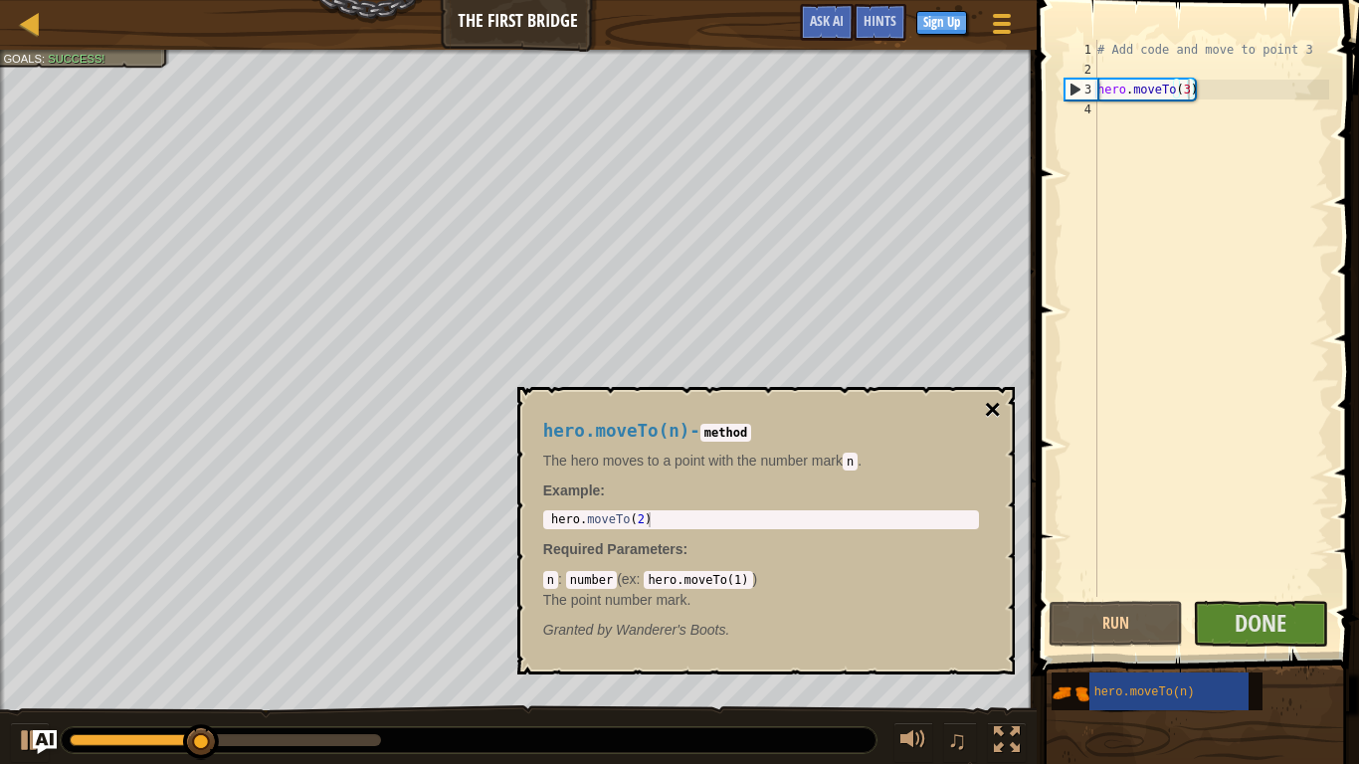
click at [994, 403] on button "×" at bounding box center [992, 410] width 16 height 28
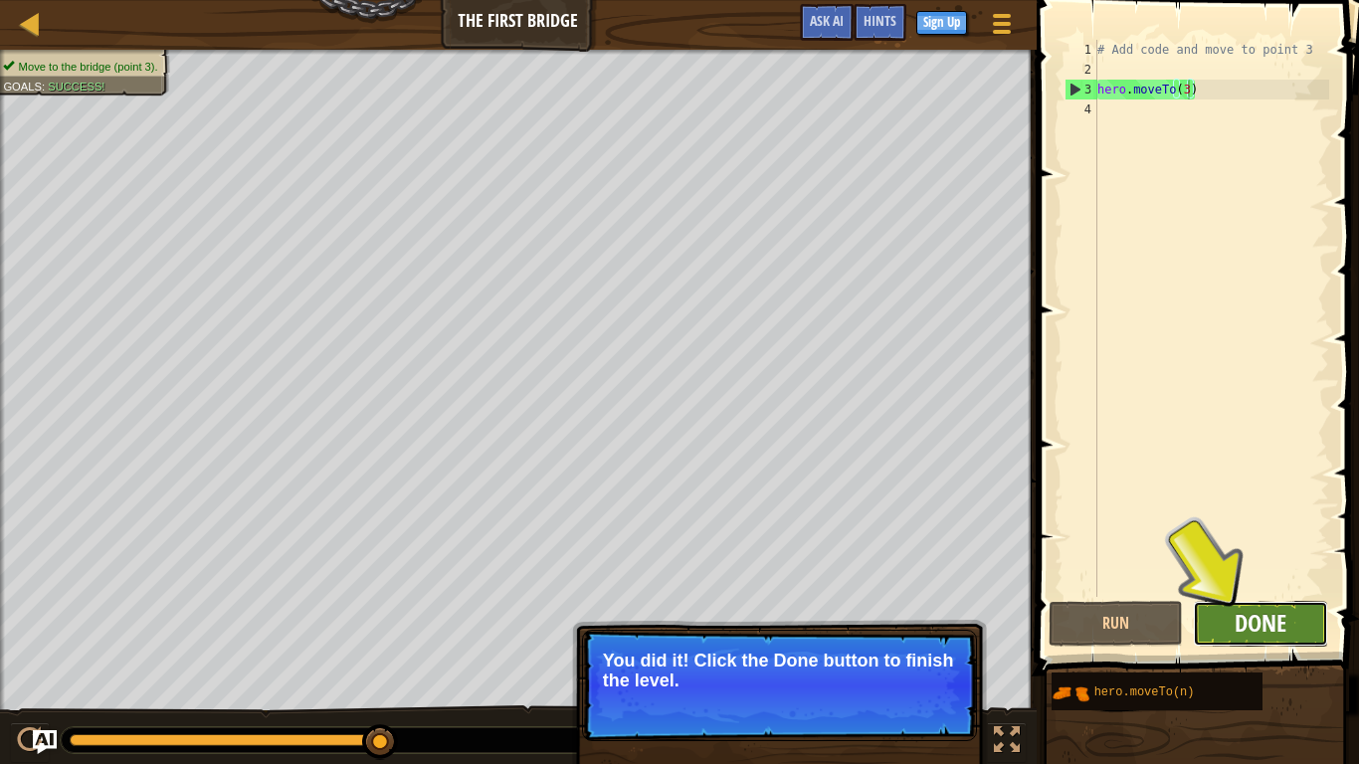
click at [1274, 610] on span "Done" at bounding box center [1261, 623] width 52 height 32
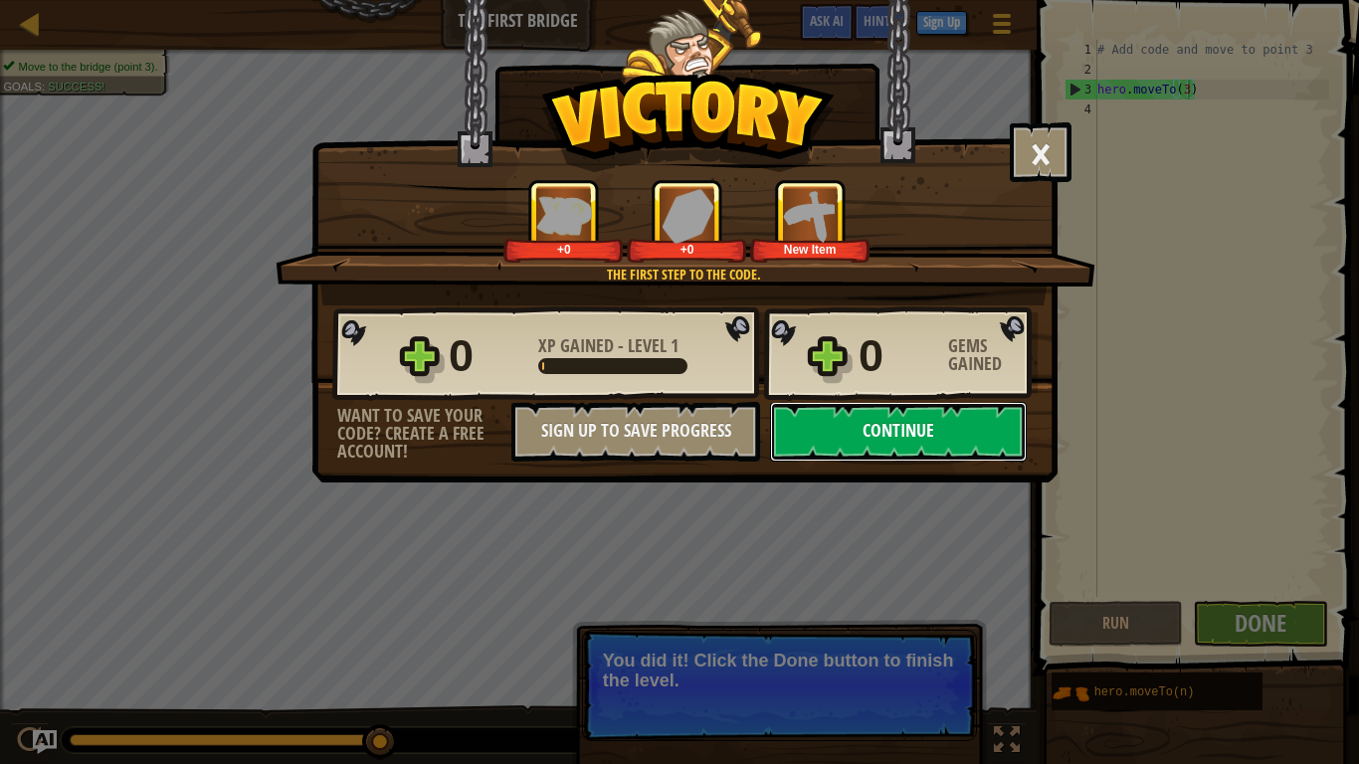
click at [811, 414] on button "Continue" at bounding box center [898, 432] width 257 height 60
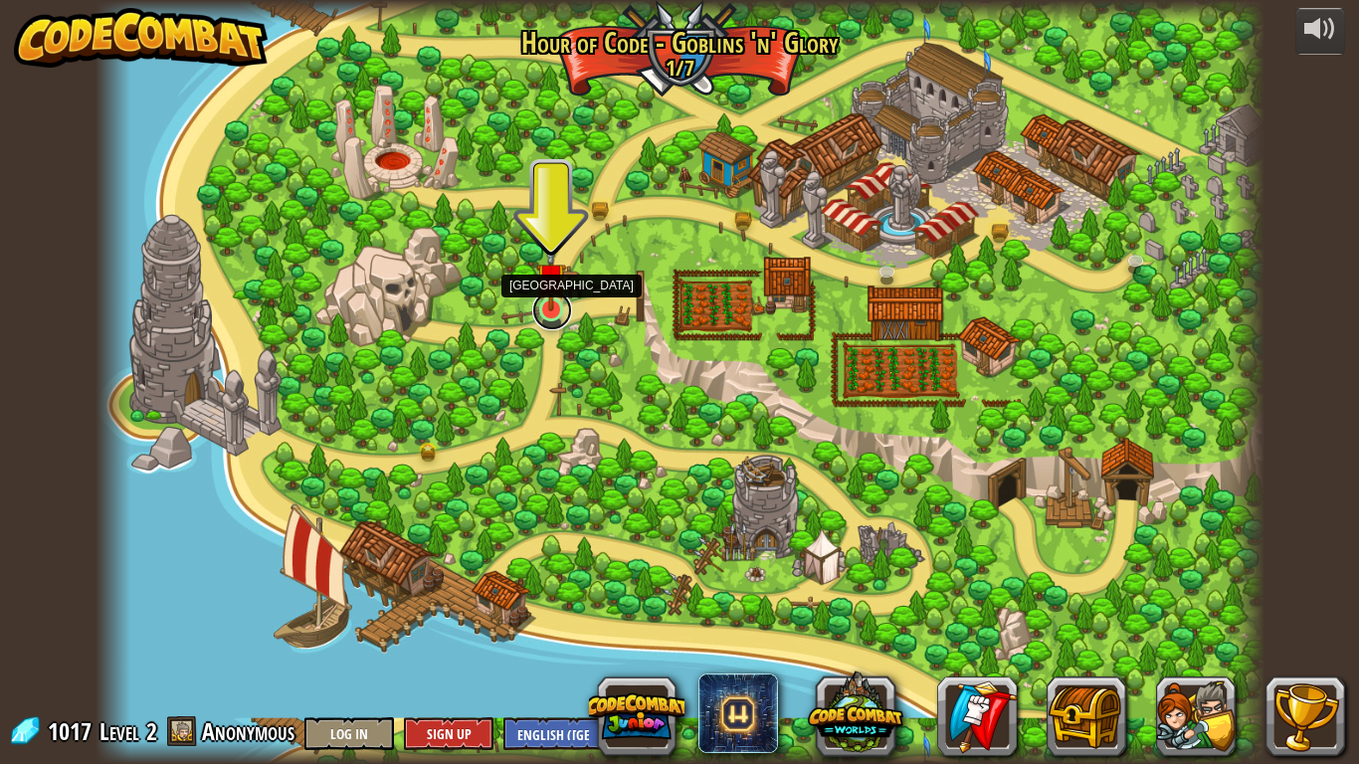
click at [546, 315] on link at bounding box center [552, 310] width 40 height 40
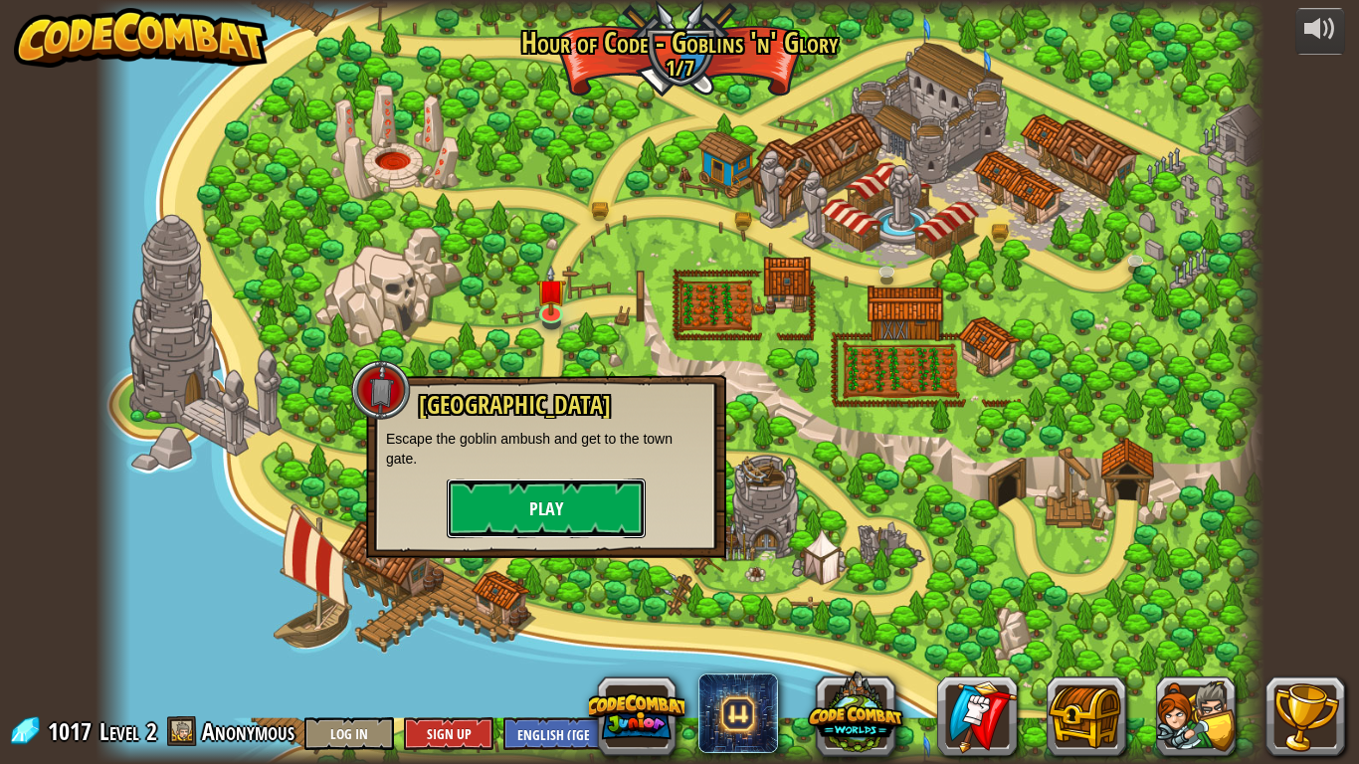
click at [516, 489] on button "Play" at bounding box center [546, 509] width 199 height 60
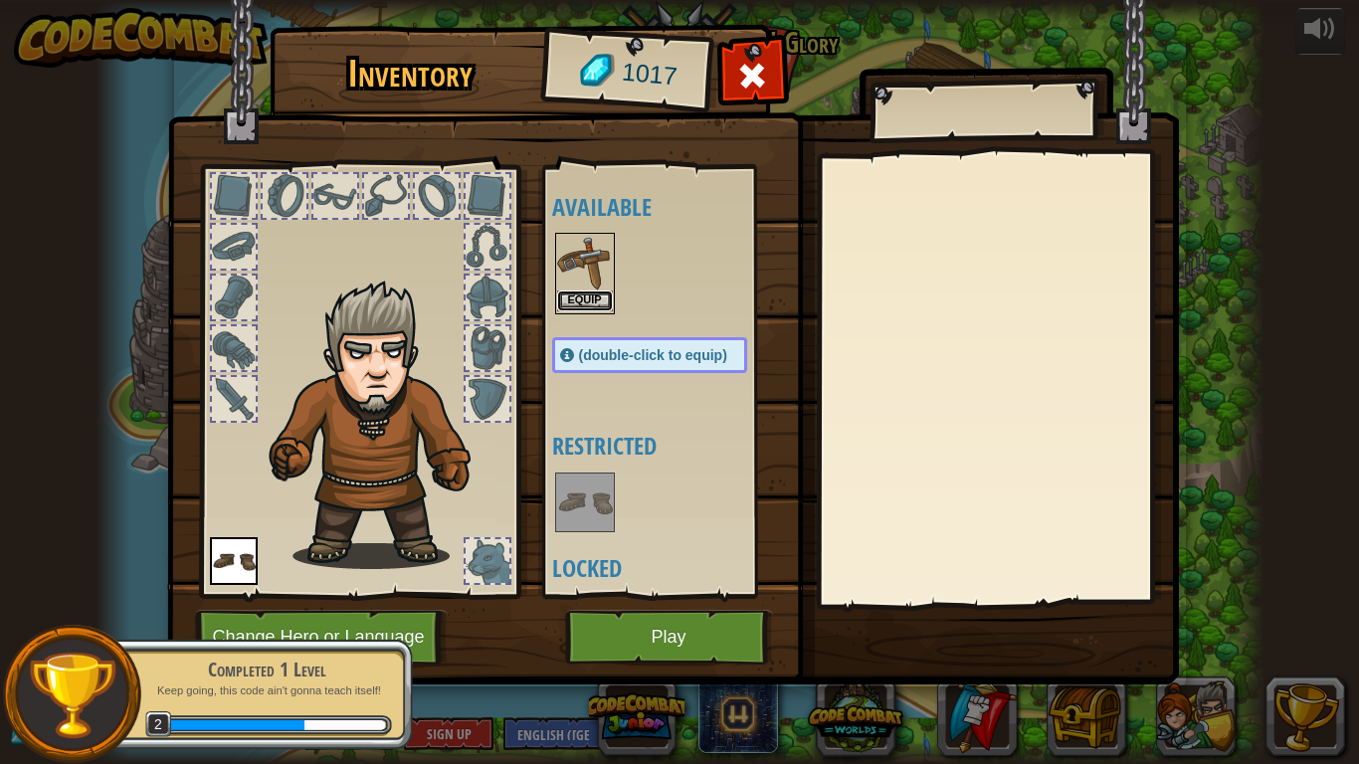
click at [597, 300] on button "Equip" at bounding box center [585, 300] width 56 height 21
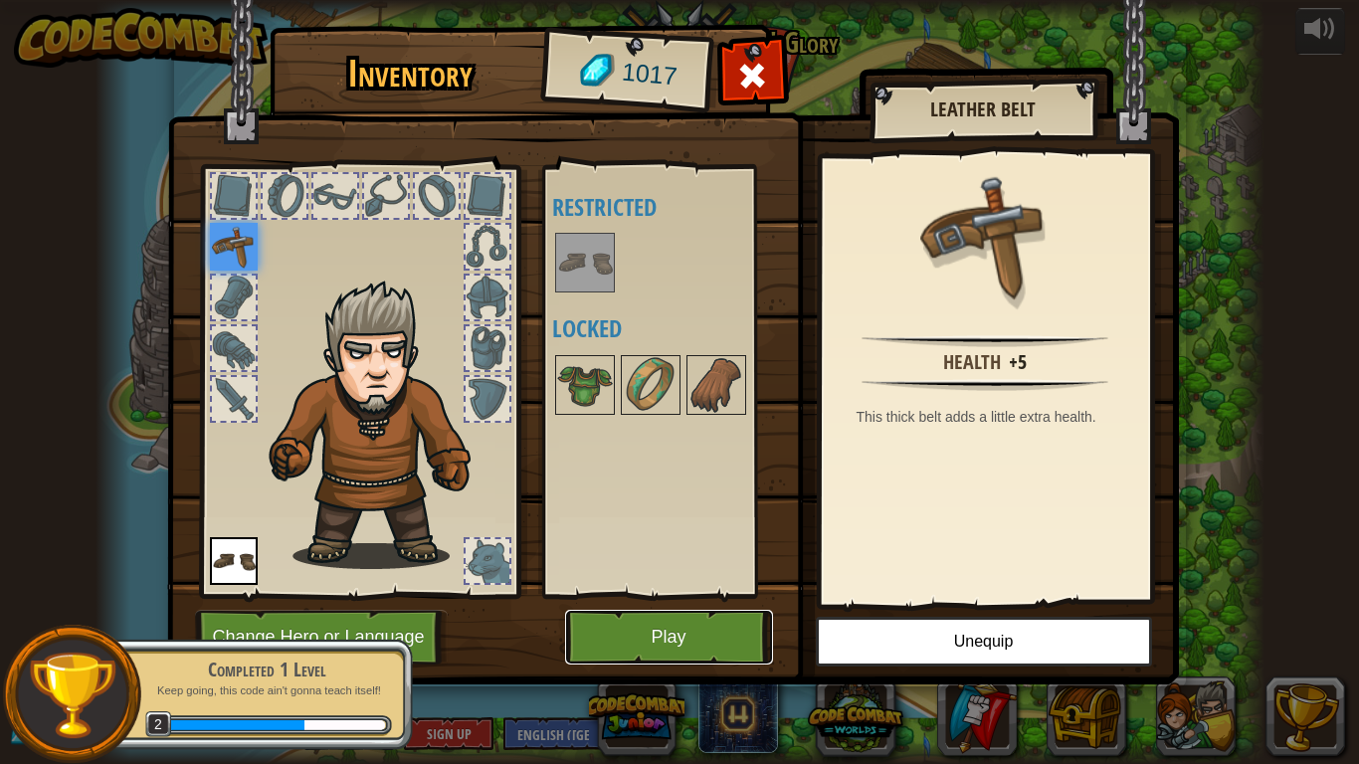
click at [727, 629] on button "Play" at bounding box center [669, 637] width 208 height 55
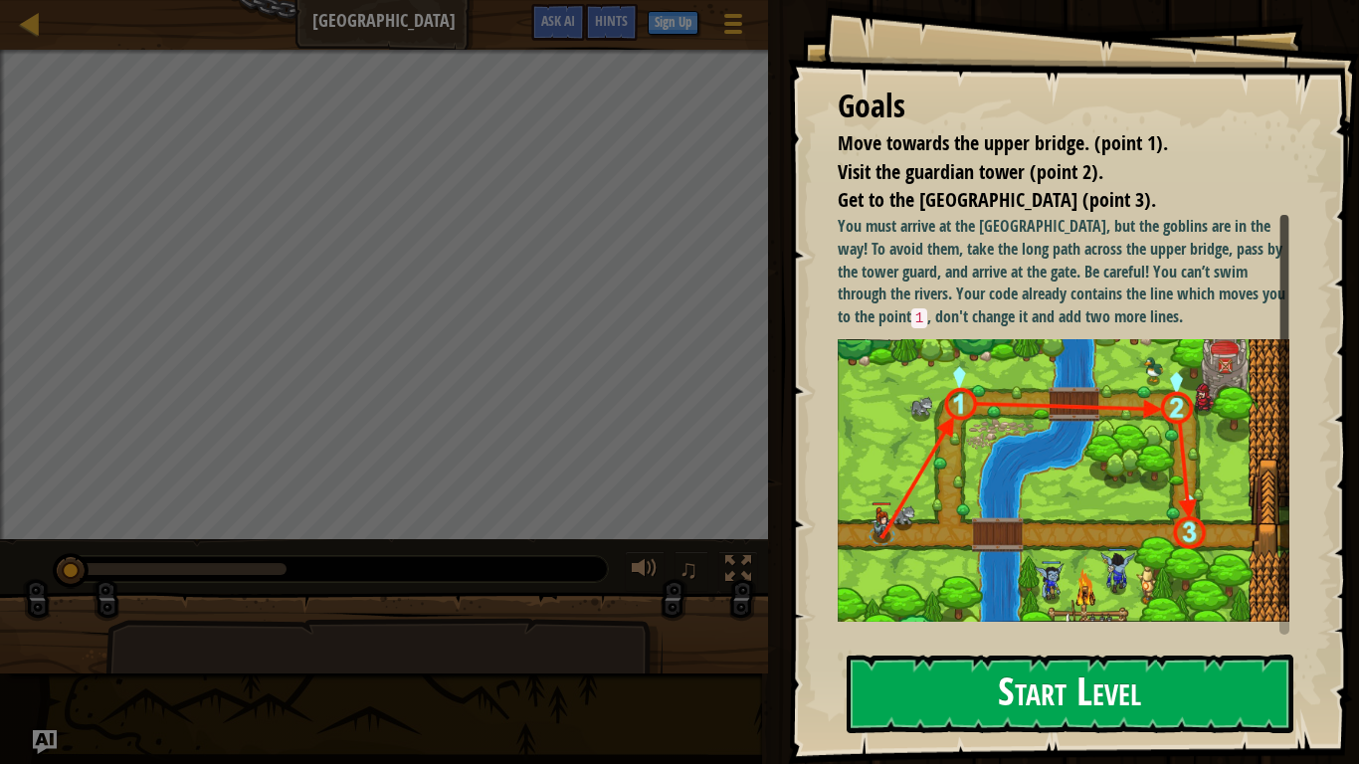
click at [872, 629] on button "Start Level" at bounding box center [1070, 694] width 447 height 79
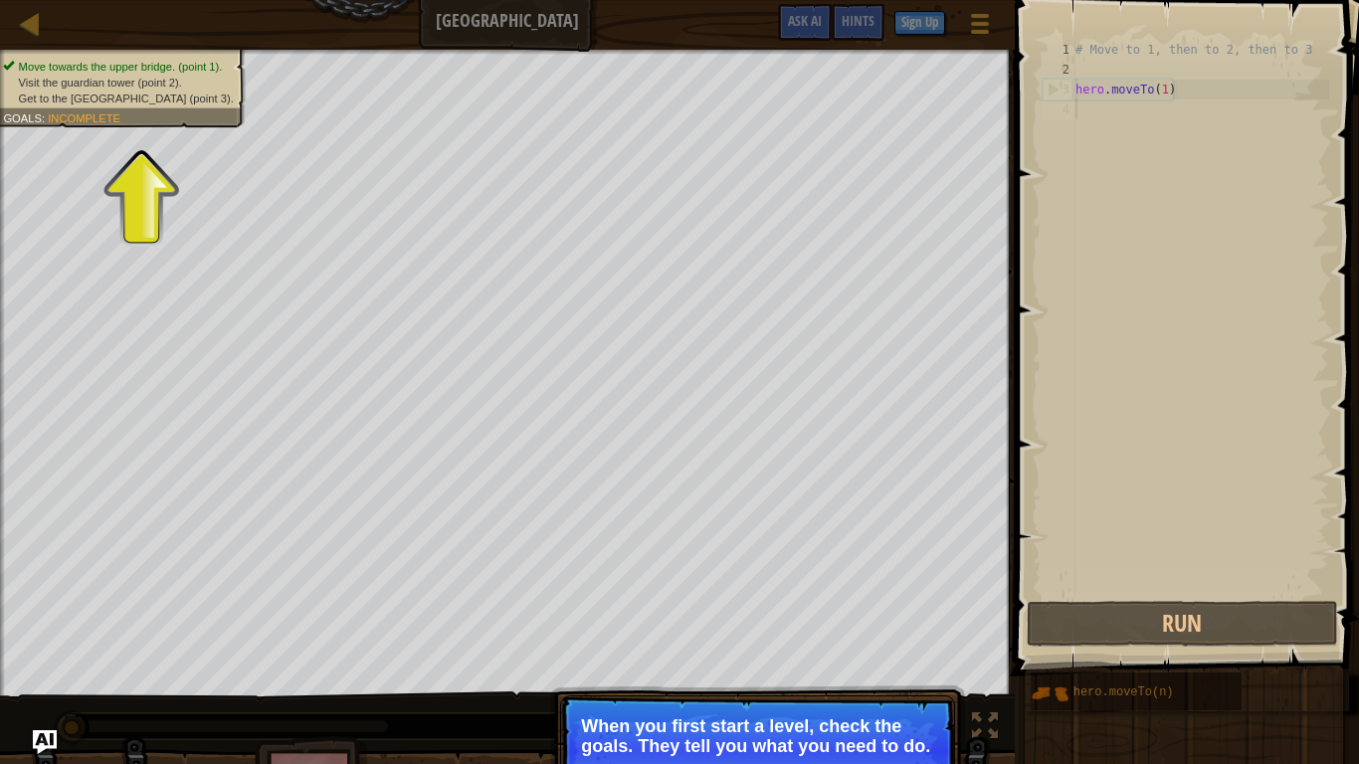
click at [101, 119] on span "Incomplete" at bounding box center [84, 117] width 73 height 13
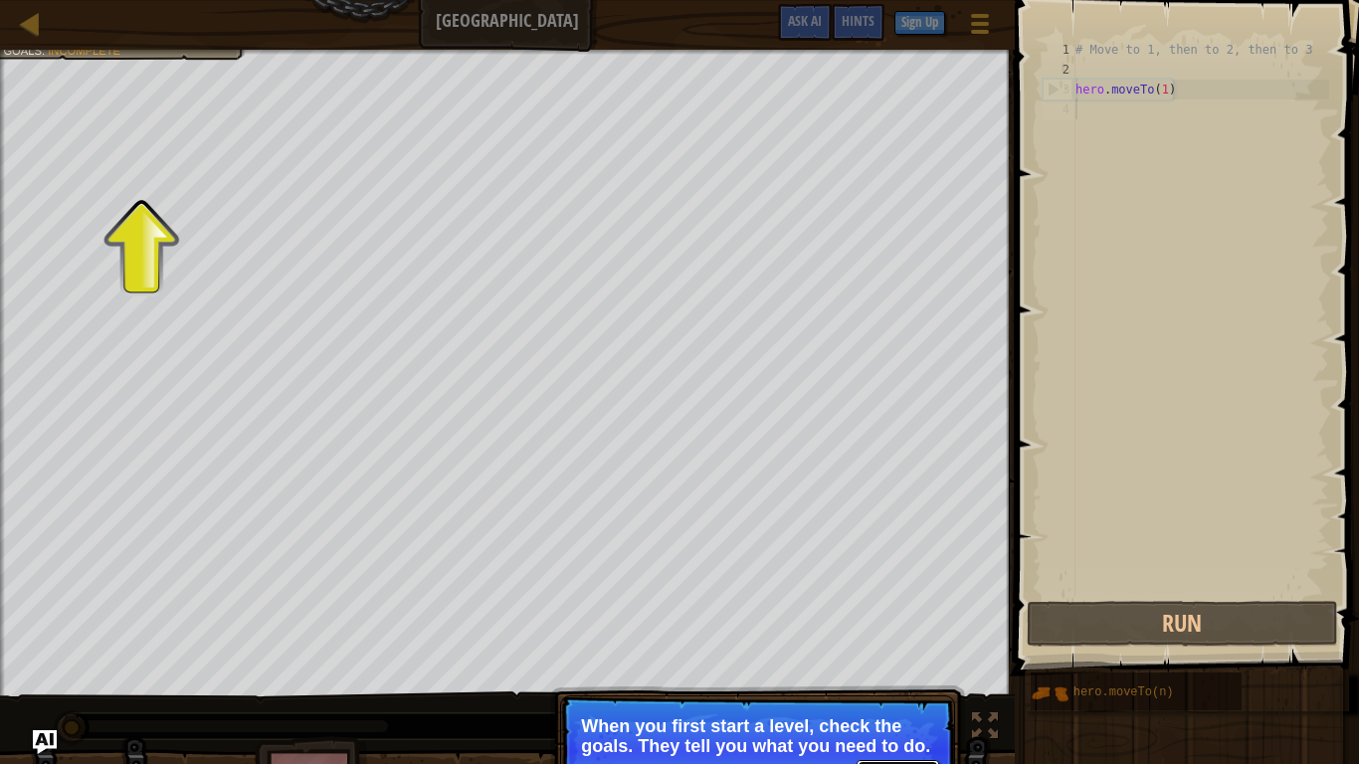
click at [913, 629] on button "Continue" at bounding box center [898, 773] width 83 height 26
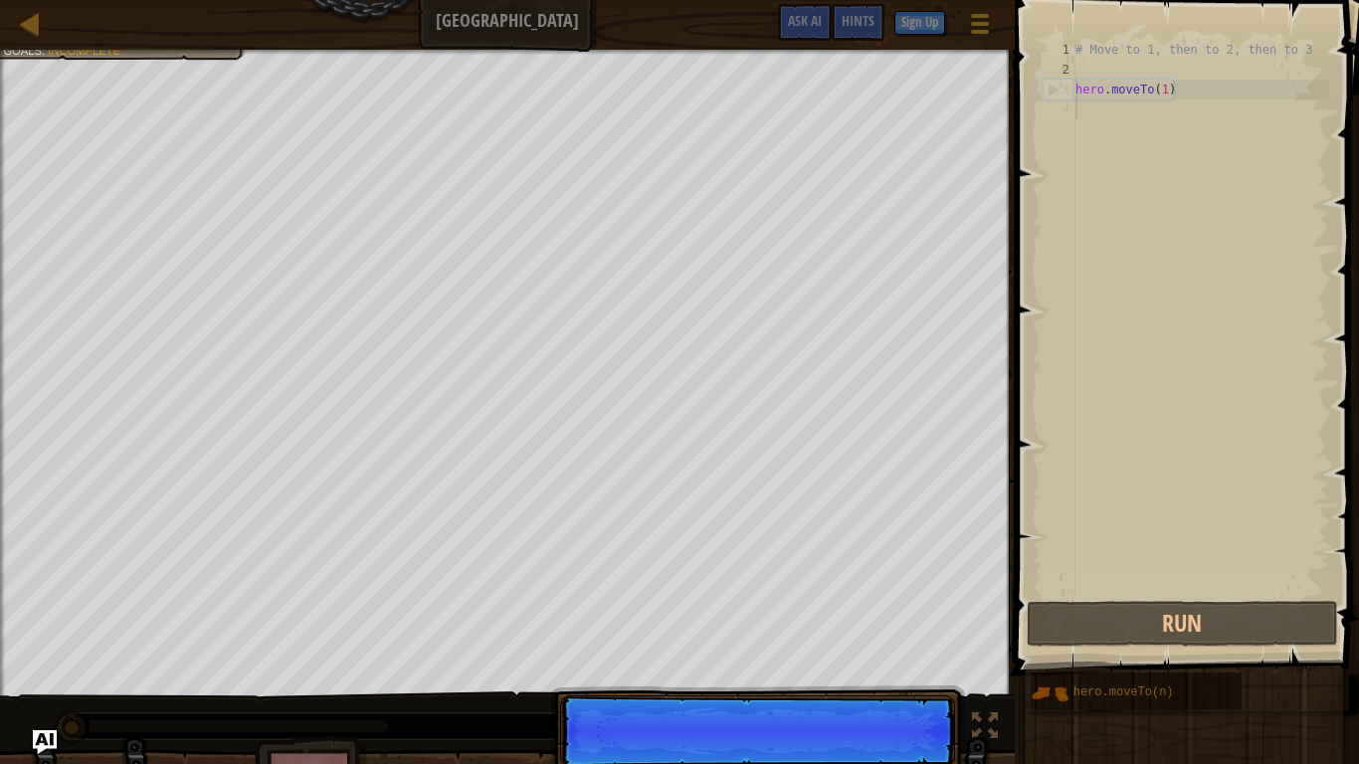
scroll to position [9, 0]
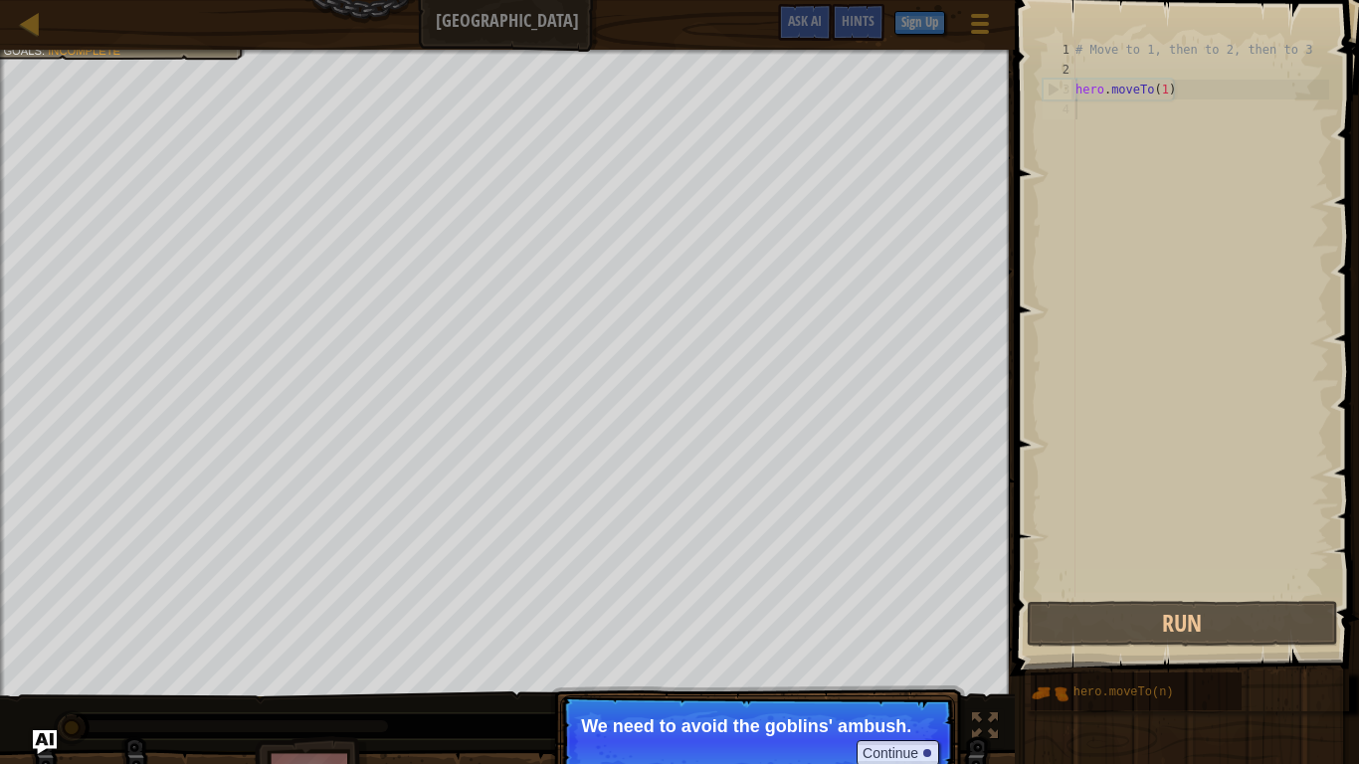
click at [849, 629] on div "Continue" at bounding box center [893, 753] width 93 height 26
click at [849, 629] on p "Continue We need to avoid the goblins' ambush." at bounding box center [757, 741] width 395 height 92
click at [854, 629] on p "Continue First, the hero moves to" at bounding box center [757, 741] width 395 height 92
click at [855, 629] on p "Continue First, the hero moves to point" at bounding box center [757, 741] width 395 height 92
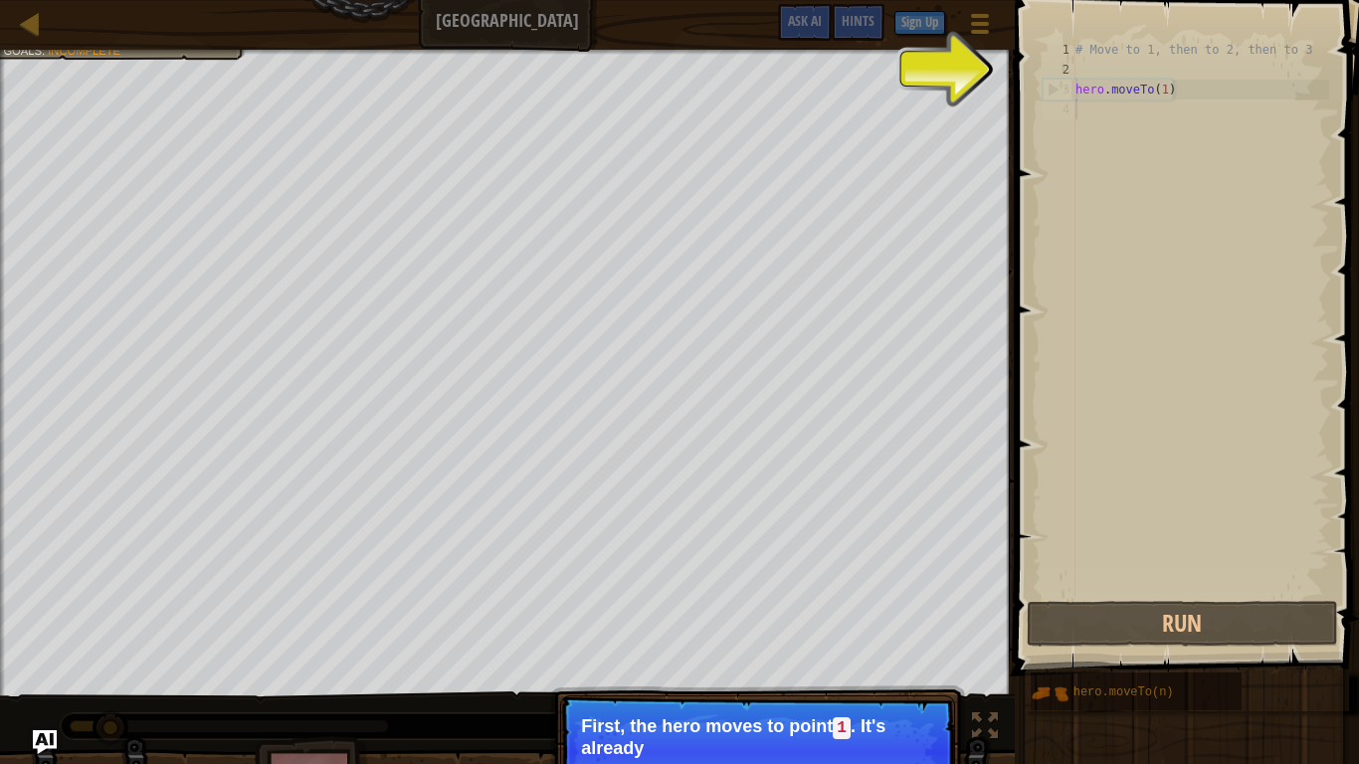
click at [857, 629] on p "First, the hero moves to point 1 . It's already" at bounding box center [757, 737] width 353 height 42
click at [857, 629] on p "First, the hero moves to point 1 . It's already in yo" at bounding box center [757, 737] width 353 height 42
click at [859, 629] on p "First, the hero moves to point 1 . It's already in yo" at bounding box center [757, 737] width 353 height 42
click at [851, 629] on code "1" at bounding box center [842, 728] width 18 height 22
drag, startPoint x: 853, startPoint y: 717, endPoint x: 839, endPoint y: 697, distance: 24.3
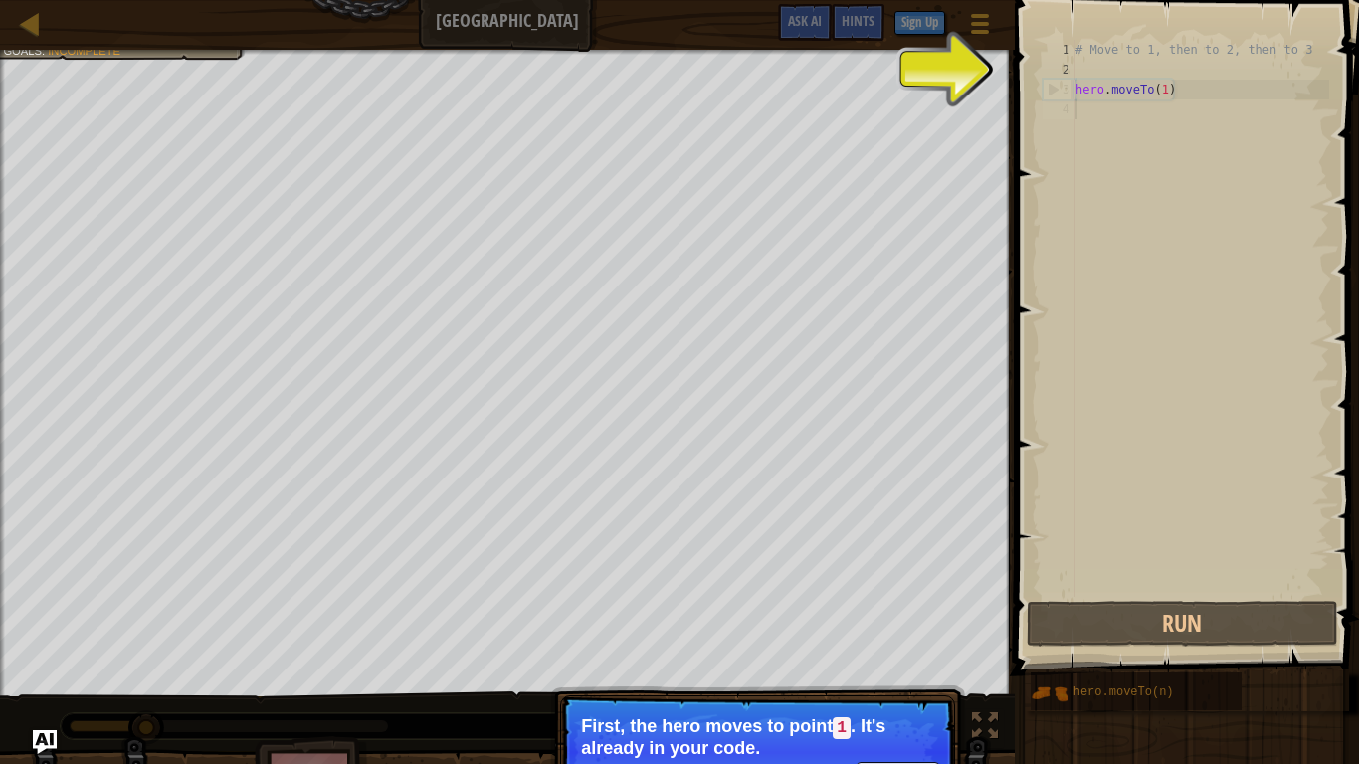
click at [845, 629] on p "Continue First, the hero moves to point 1 . It's already in your code." at bounding box center [757, 751] width 395 height 113
click at [839, 629] on p "Continue First, the hero moves to point 1 . It's already in your code." at bounding box center [757, 751] width 395 height 113
click at [865, 629] on p "First, the hero moves to point 1 . It's already in your code." at bounding box center [757, 737] width 353 height 42
click at [963, 629] on div "Move towards the upper bridge. (point 1). Visit the [GEOGRAPHIC_DATA] (point 2)…" at bounding box center [679, 440] width 1359 height 781
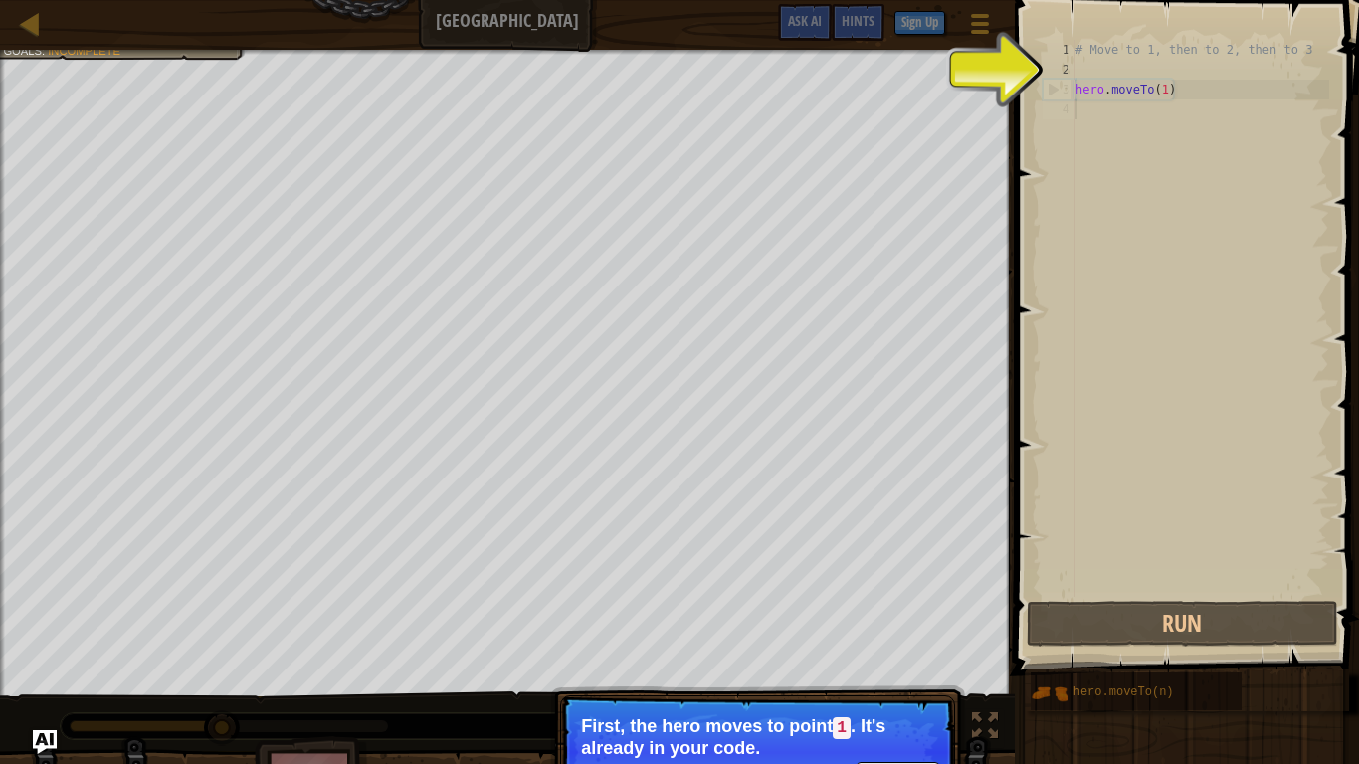
click at [1123, 93] on div "# Move to 1, then to 2, then to 3 hero . moveTo ( 1 )" at bounding box center [1200, 338] width 258 height 597
click at [1097, 93] on div "# Move to 1, then to 2, then to 3 hero . moveTo ( 1 )" at bounding box center [1200, 338] width 258 height 597
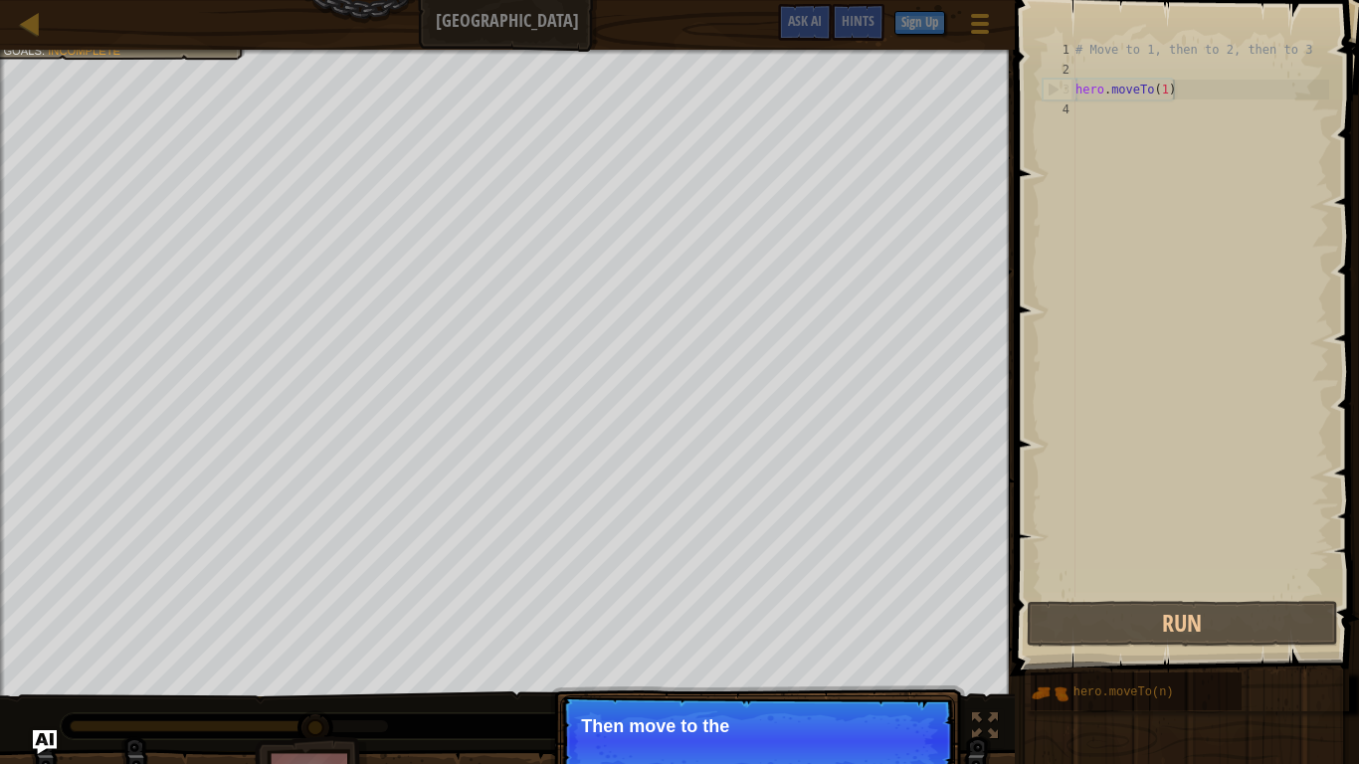
click at [1176, 92] on div "# Move to 1, then to 2, then to 3 hero . moveTo ( 1 )" at bounding box center [1200, 338] width 258 height 597
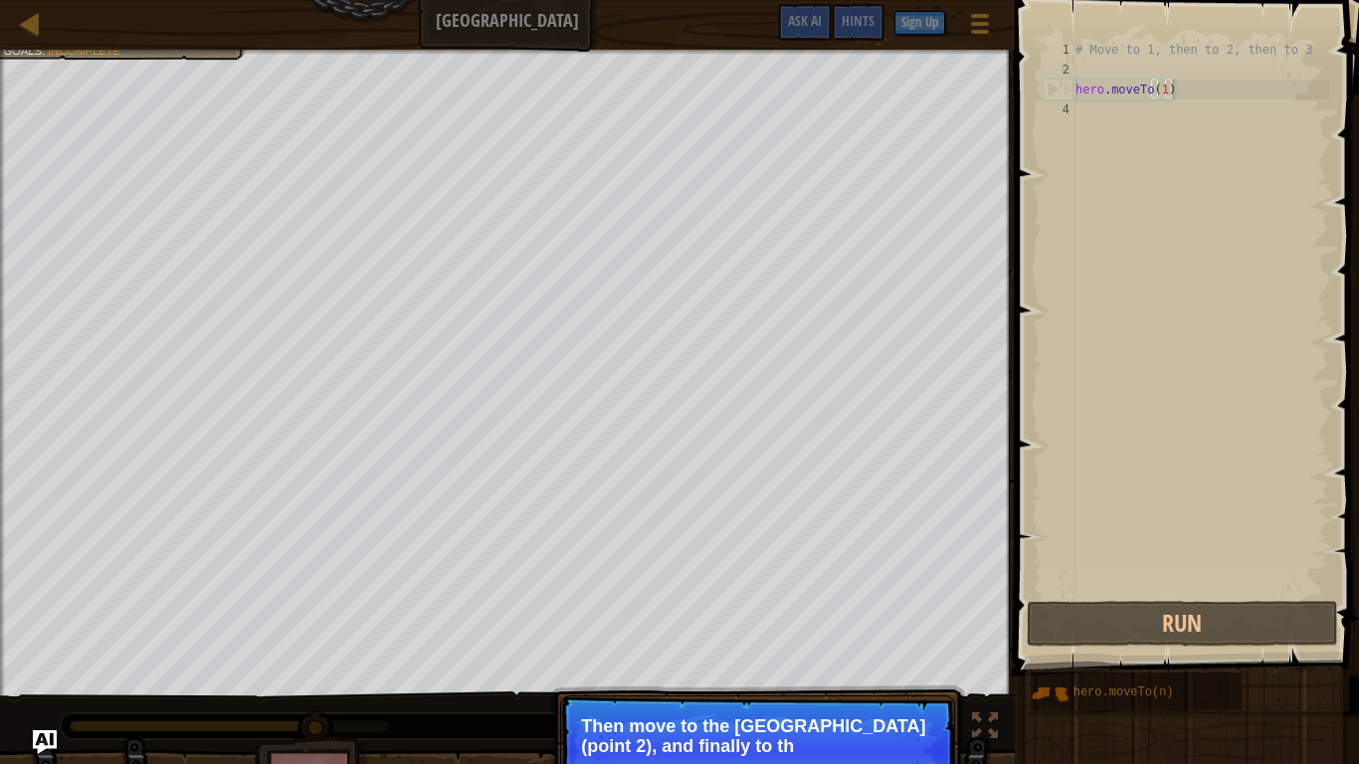
click at [881, 629] on p "Then move to the [GEOGRAPHIC_DATA] (point 2), and finally to th" at bounding box center [757, 736] width 353 height 40
click at [881, 629] on p "Then move to the [GEOGRAPHIC_DATA] (point 2), and finally to the gate" at bounding box center [757, 736] width 353 height 40
click at [881, 629] on p "Then move to the [GEOGRAPHIC_DATA] (point 2), and finally to the gate (point" at bounding box center [757, 736] width 353 height 40
click at [881, 629] on p "Then move to the [GEOGRAPHIC_DATA] (point 2), and finally to the gate (point 3)." at bounding box center [757, 736] width 353 height 40
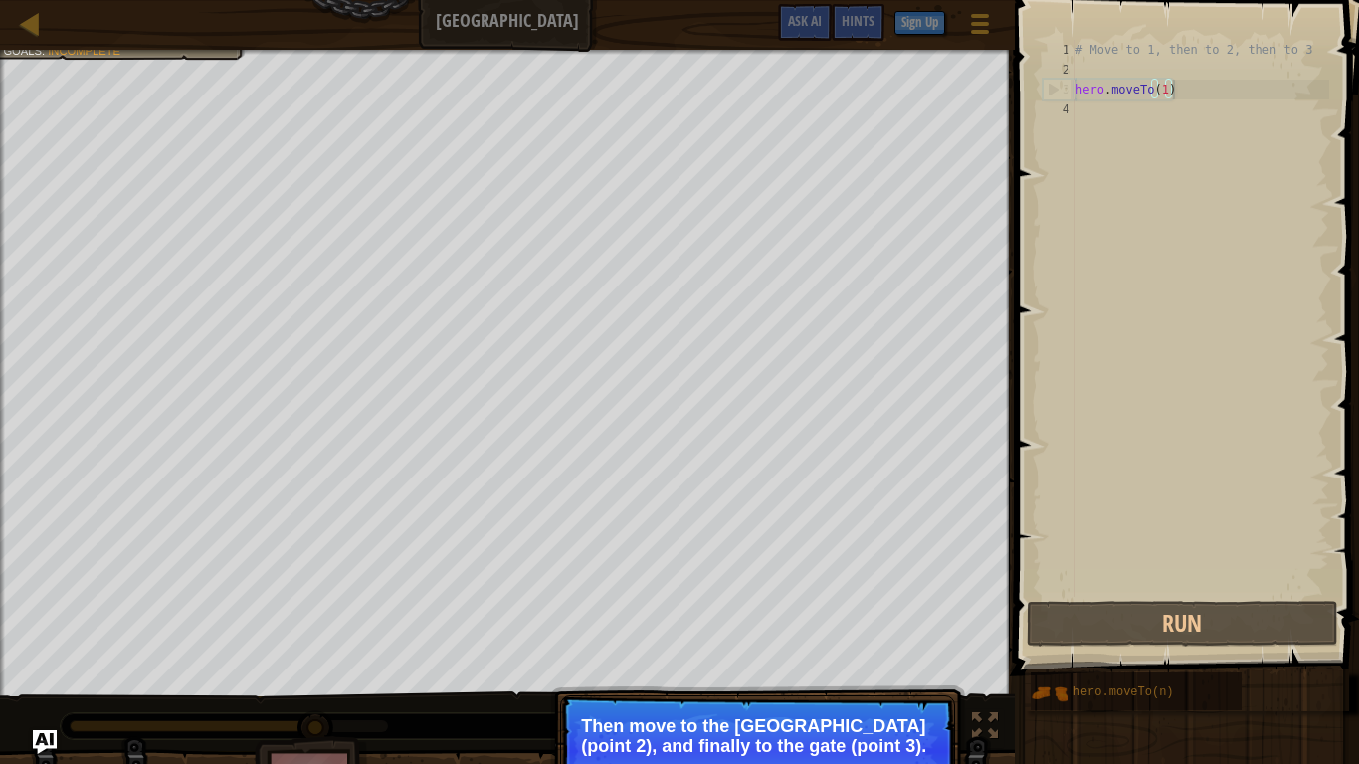
click at [881, 629] on p "Then move to the [GEOGRAPHIC_DATA] (point 2), and finally to the gate (point 3)." at bounding box center [757, 736] width 353 height 40
click at [885, 629] on p "Then move to the [GEOGRAPHIC_DATA] (point 2), and finally to the gate (point 3)." at bounding box center [757, 736] width 353 height 40
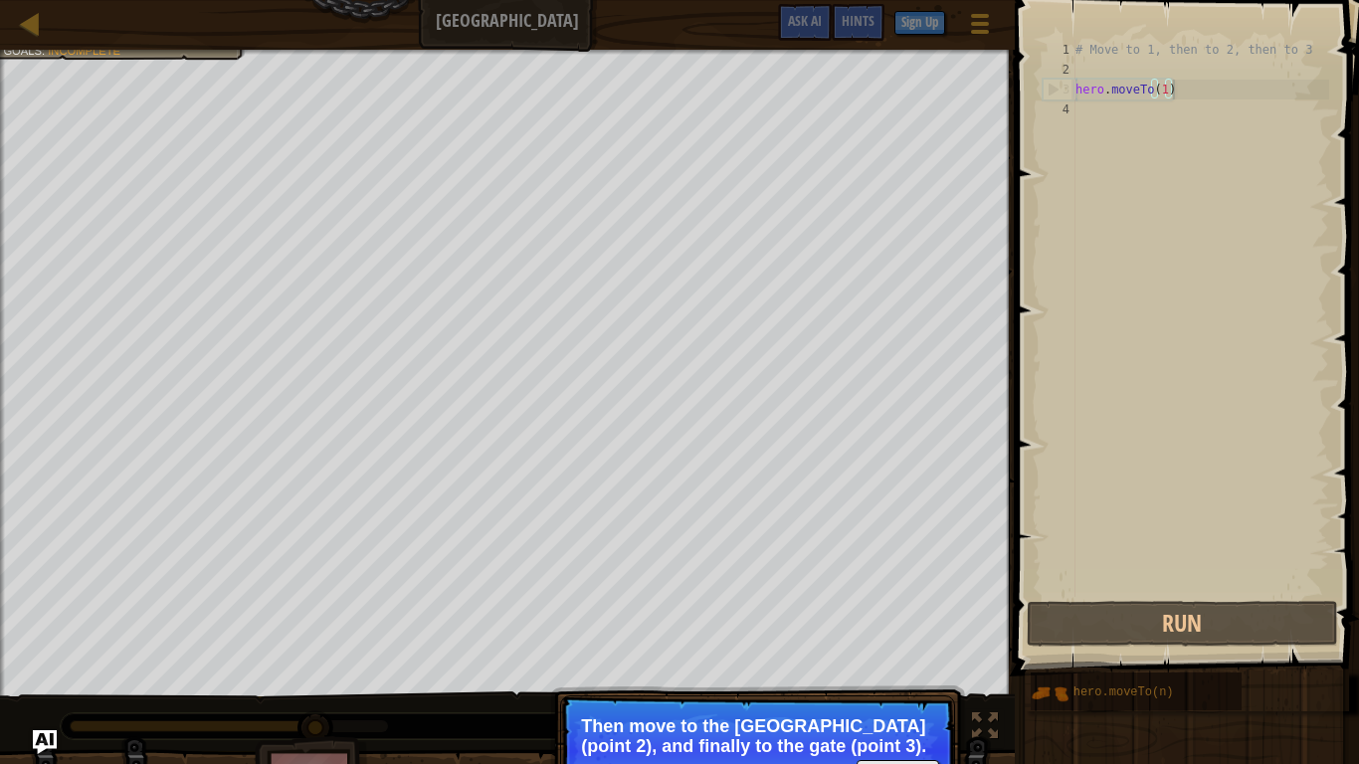
click at [885, 629] on p "Then move to the [GEOGRAPHIC_DATA] (point 2), and finally to the gate (point 3)." at bounding box center [757, 736] width 353 height 40
click at [894, 629] on p "Then move to the [GEOGRAPHIC_DATA] (point 2), and finally to the gate (point 3)." at bounding box center [757, 736] width 353 height 40
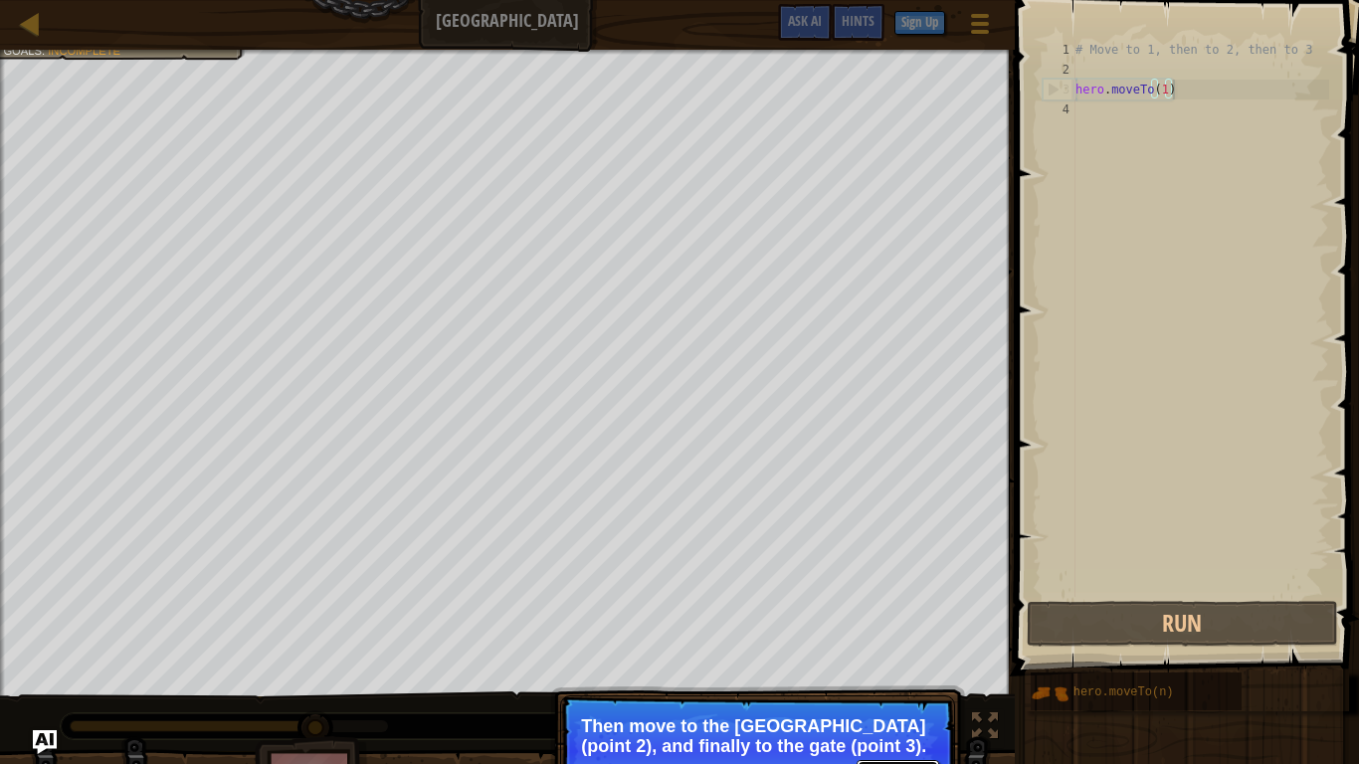
click at [892, 629] on button "Continue" at bounding box center [898, 773] width 83 height 26
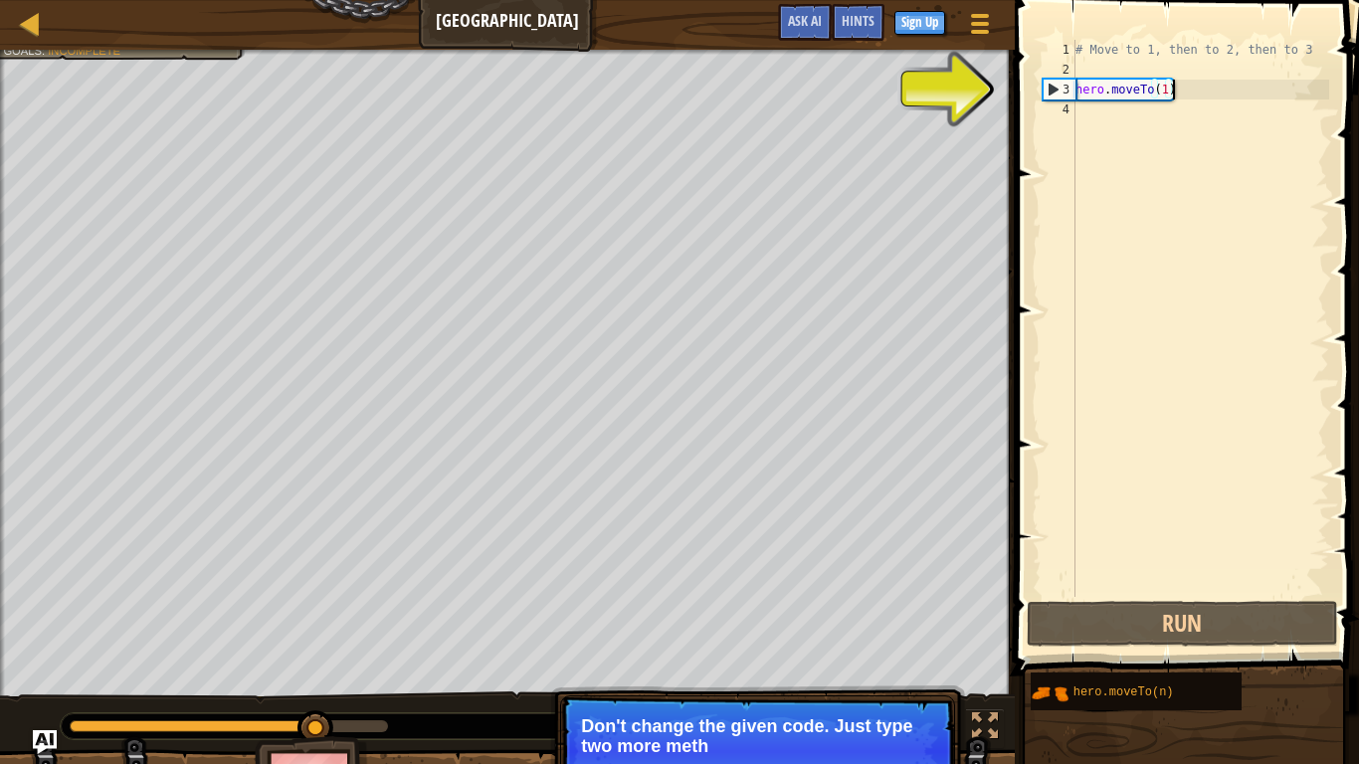
drag, startPoint x: 1086, startPoint y: 83, endPoint x: 1101, endPoint y: 88, distance: 15.7
click at [1087, 83] on div "# Move to 1, then to 2, then to 3 hero . moveTo ( 1 )" at bounding box center [1200, 338] width 258 height 597
click at [1167, 87] on div "# Move to 1, then to 2, then to 3 hero . moveTo ( 1 )" at bounding box center [1200, 338] width 258 height 597
click at [1175, 89] on div "# Move to 1, then to 2, then to 3 hero . moveTo ( 1 )" at bounding box center [1200, 338] width 258 height 597
click at [1172, 89] on div "# Move to 1, then to 2, then to 3 hero . moveTo ( 1 )" at bounding box center [1200, 338] width 258 height 597
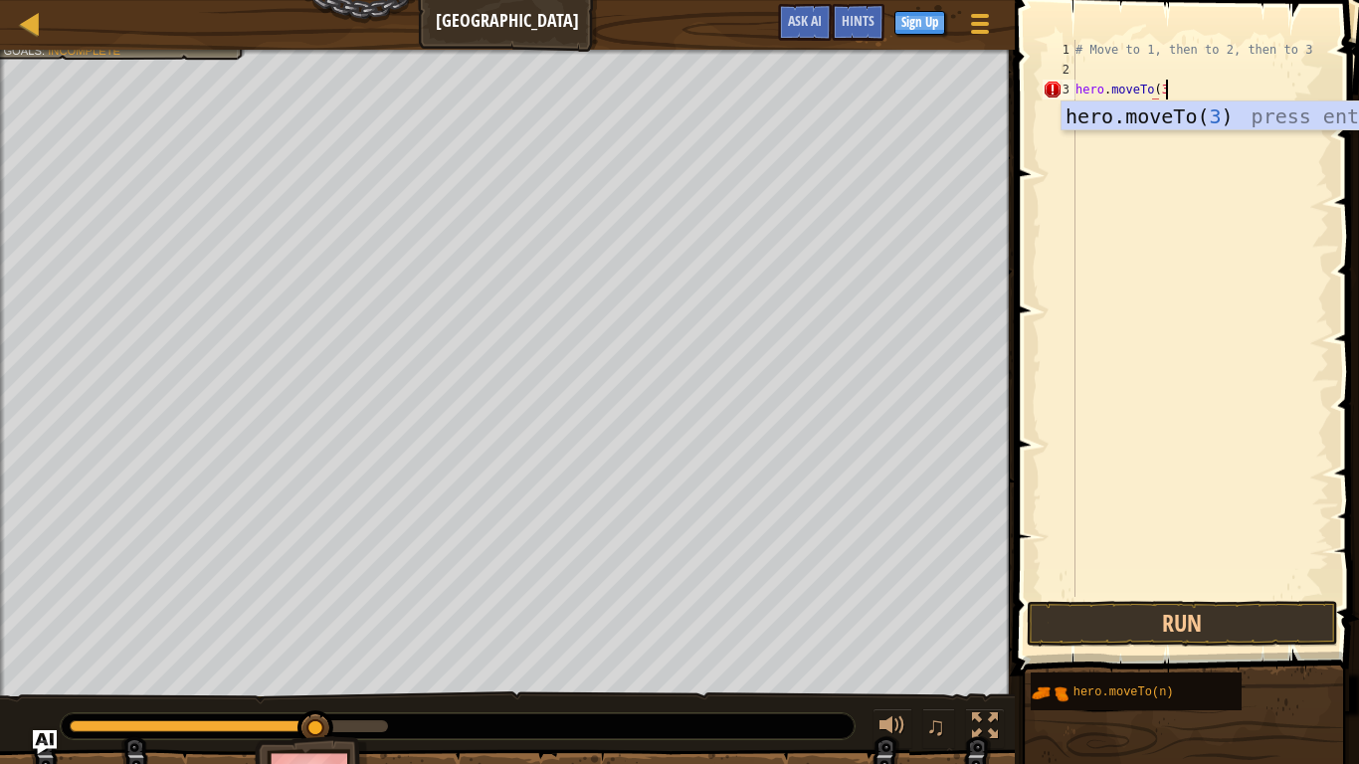
scroll to position [9, 12]
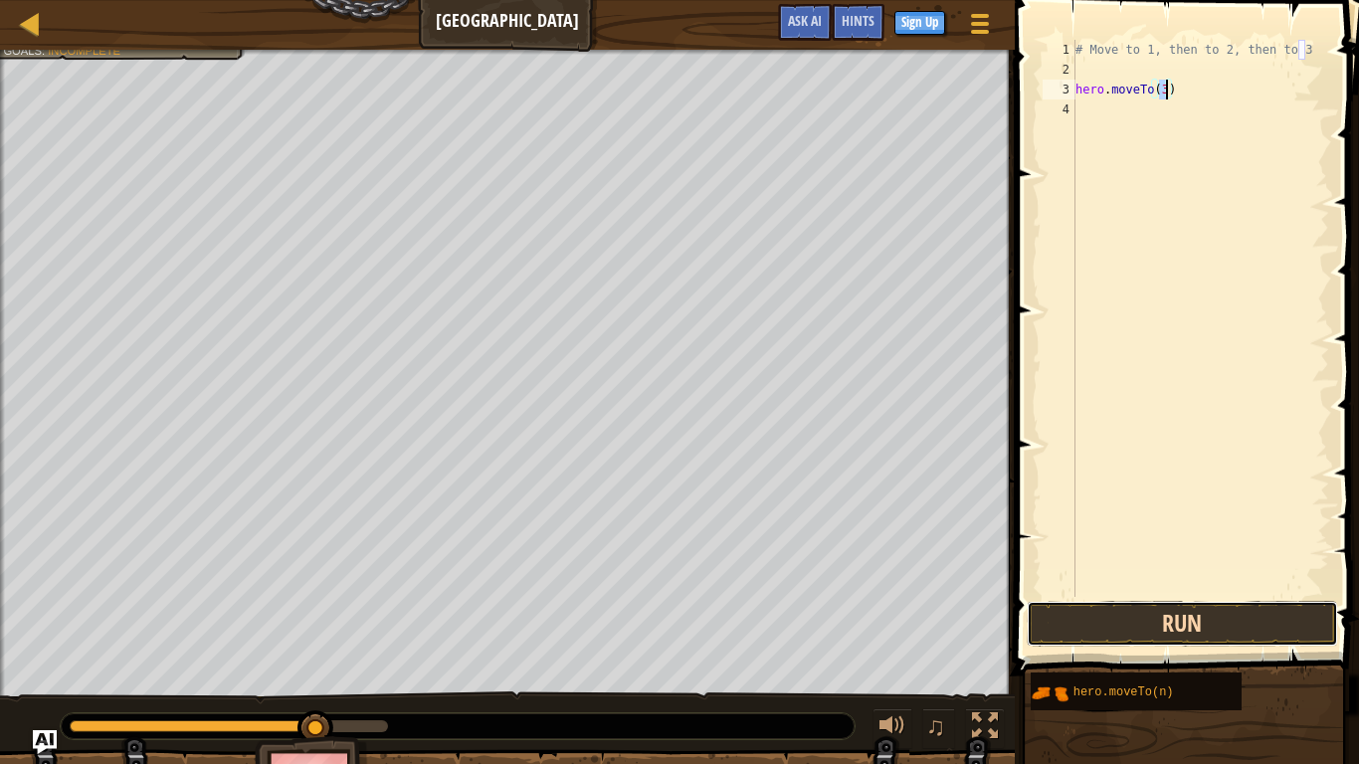
click at [1261, 621] on button "Run" at bounding box center [1182, 624] width 310 height 46
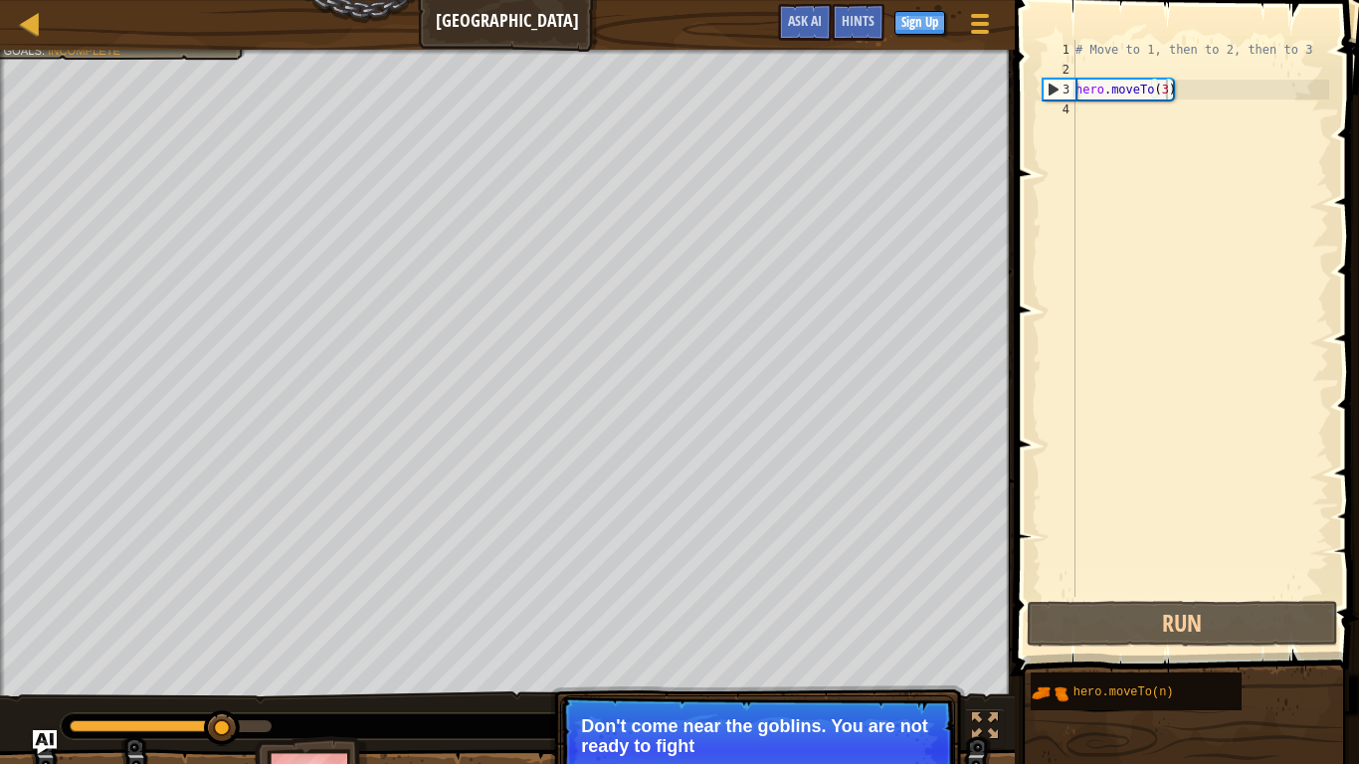
drag, startPoint x: 799, startPoint y: 763, endPoint x: 865, endPoint y: 717, distance: 80.0
click at [865, 629] on p "Continue Don't come near the goblins. You are not ready to fight" at bounding box center [757, 750] width 395 height 111
click at [861, 629] on p "Continue Don't come near the goblins. You are not ready to fight them y" at bounding box center [757, 750] width 395 height 111
click at [866, 629] on button "Continue" at bounding box center [898, 773] width 83 height 26
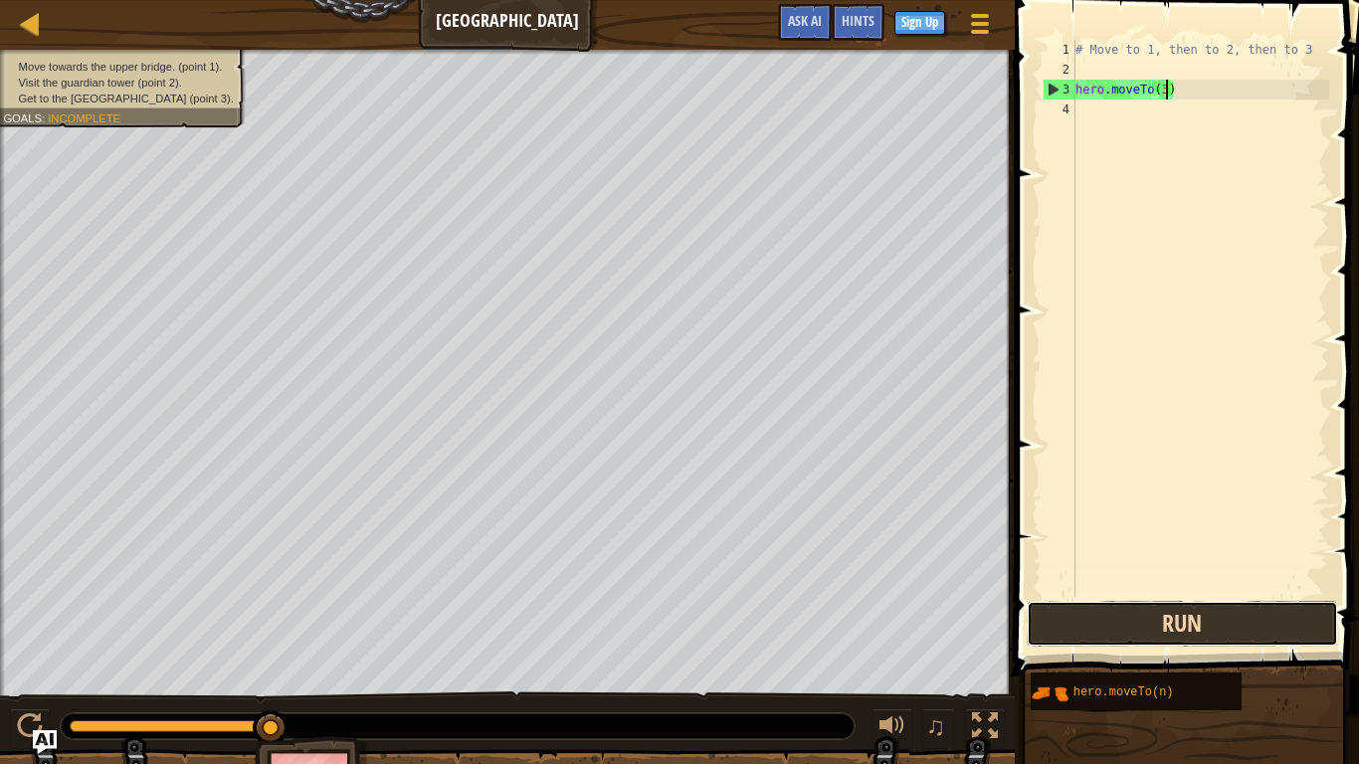
click at [1101, 618] on button "Run" at bounding box center [1182, 624] width 310 height 46
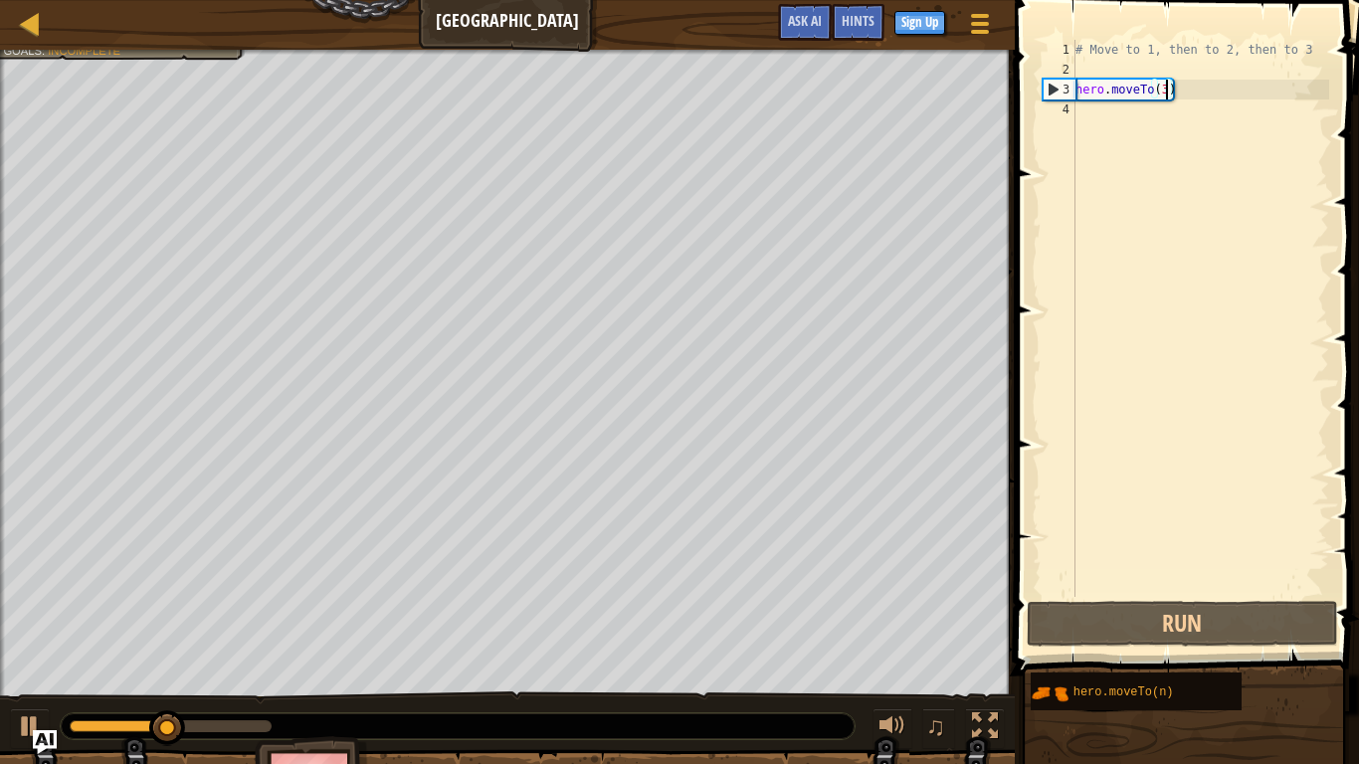
click at [1183, 90] on div "# Move to 1, then to 2, then to 3 hero . moveTo ( 3 )" at bounding box center [1200, 338] width 258 height 597
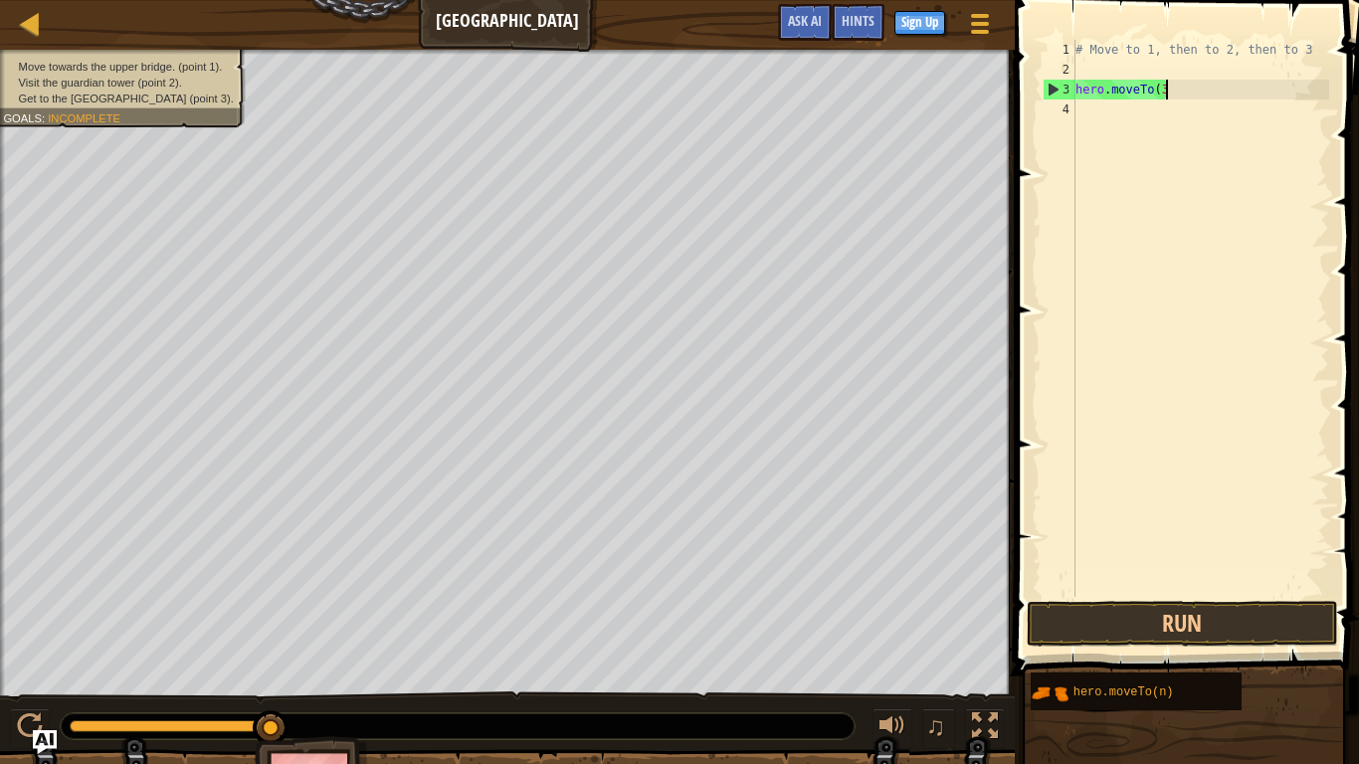
scroll to position [9, 11]
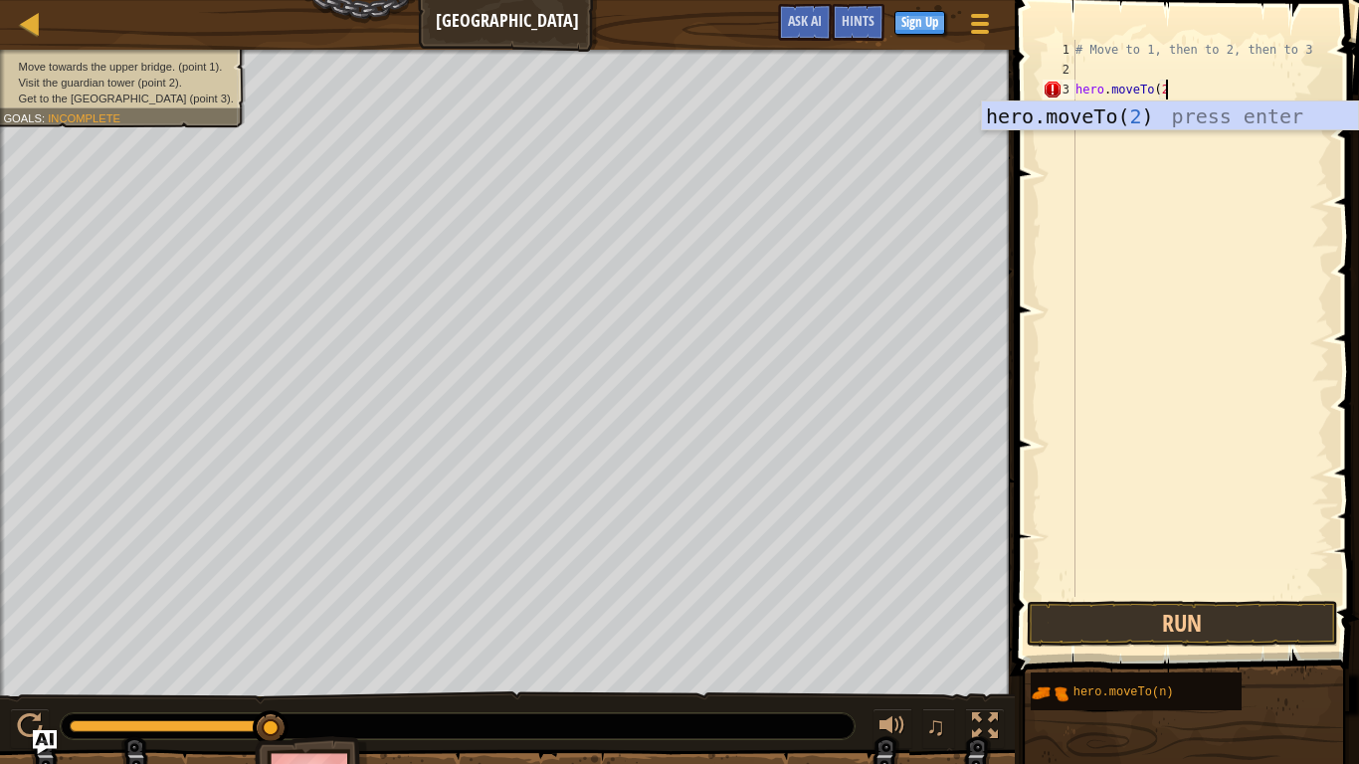
type textarea "hero.moveTo(2)"
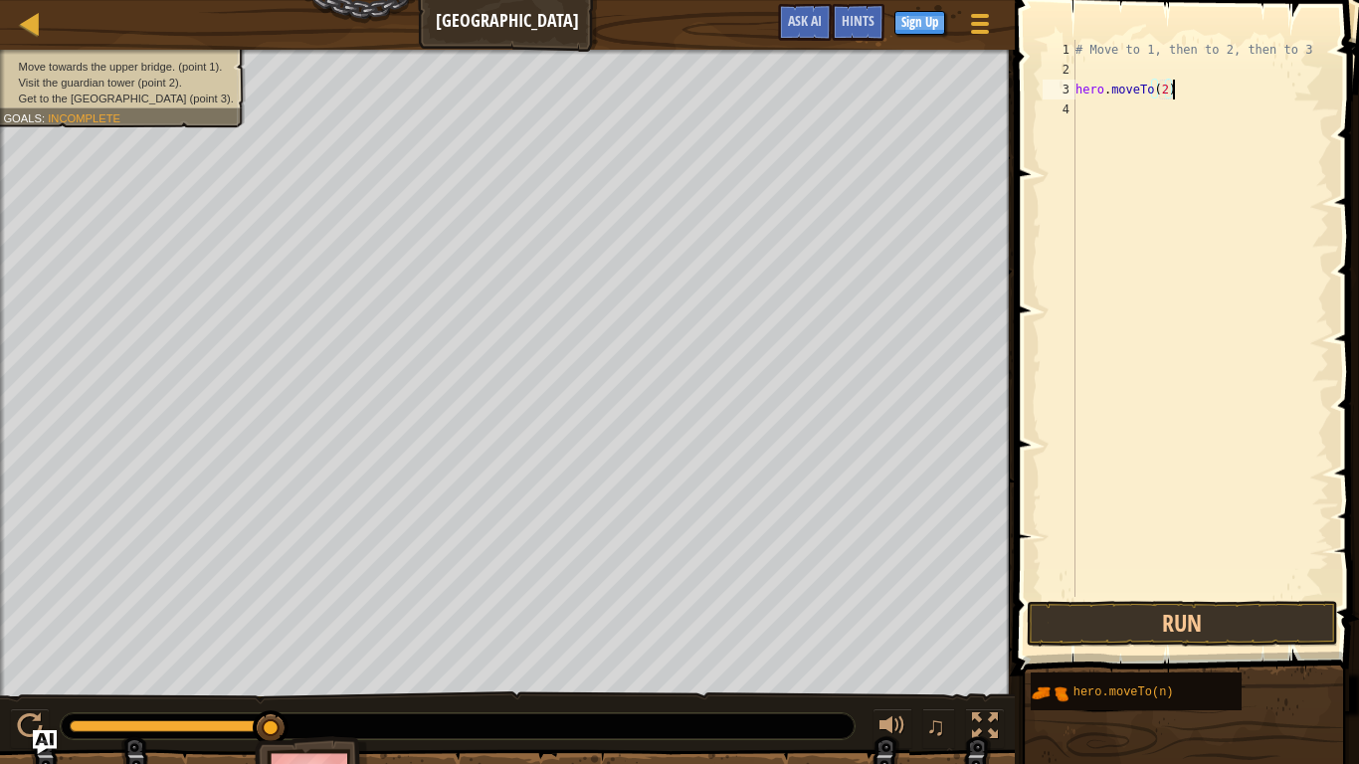
scroll to position [9, 0]
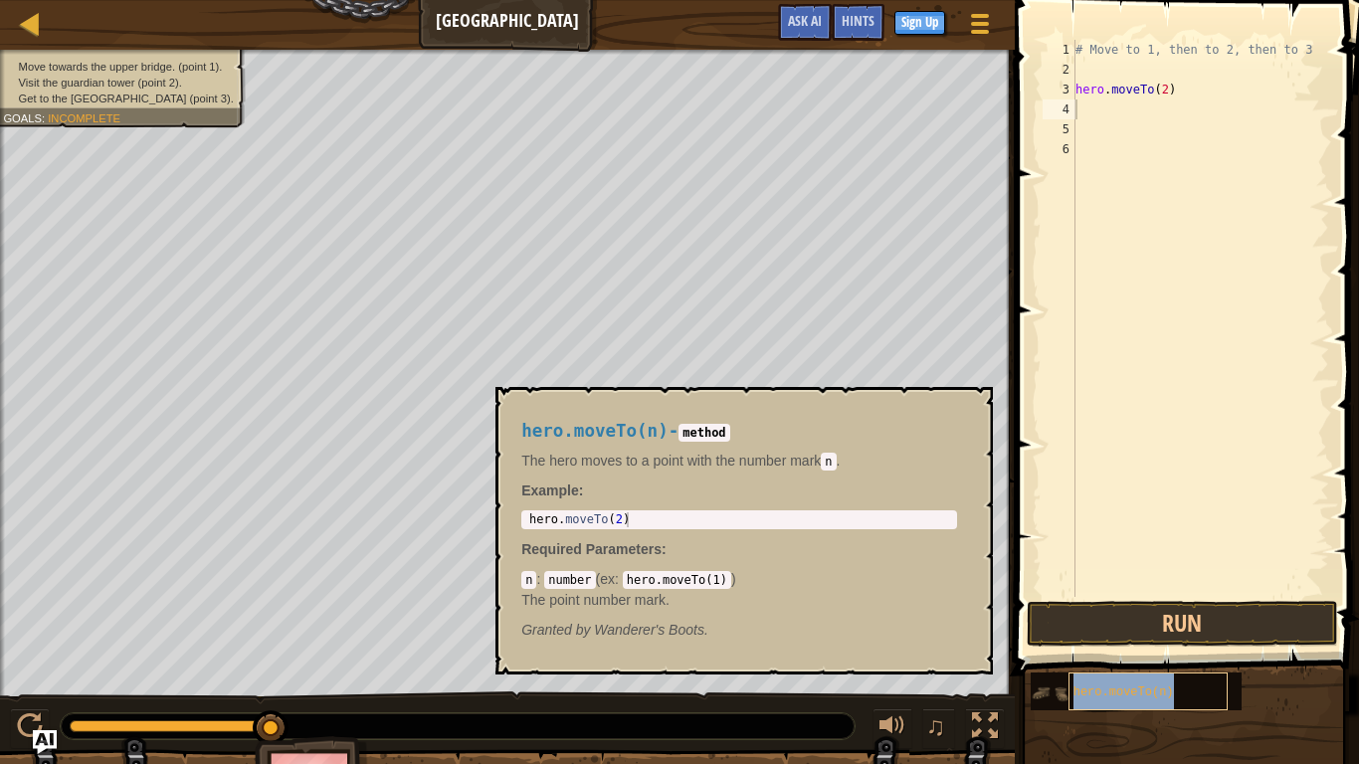
type textarea "hero.moveTo(n)"
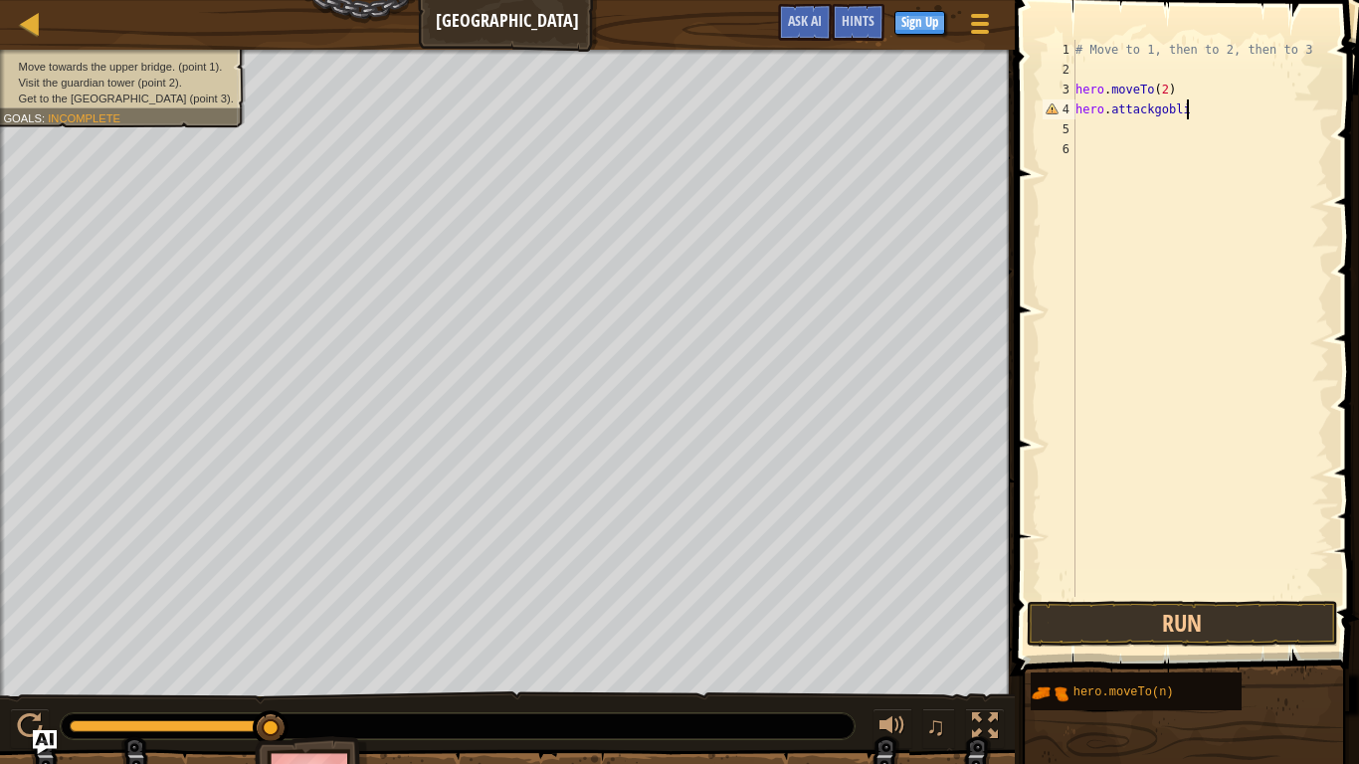
scroll to position [9, 16]
click at [1116, 607] on button "Run" at bounding box center [1182, 624] width 310 height 46
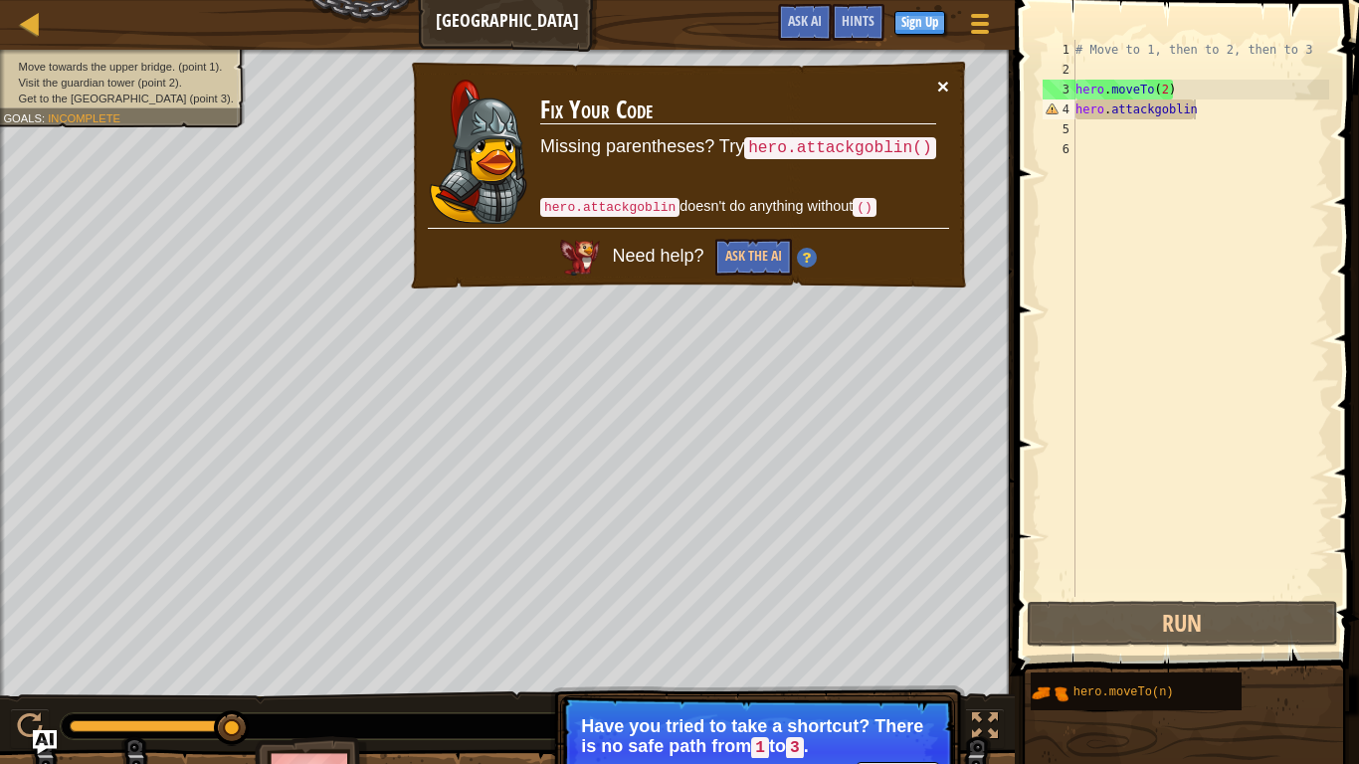
click at [947, 76] on button "×" at bounding box center [943, 86] width 12 height 21
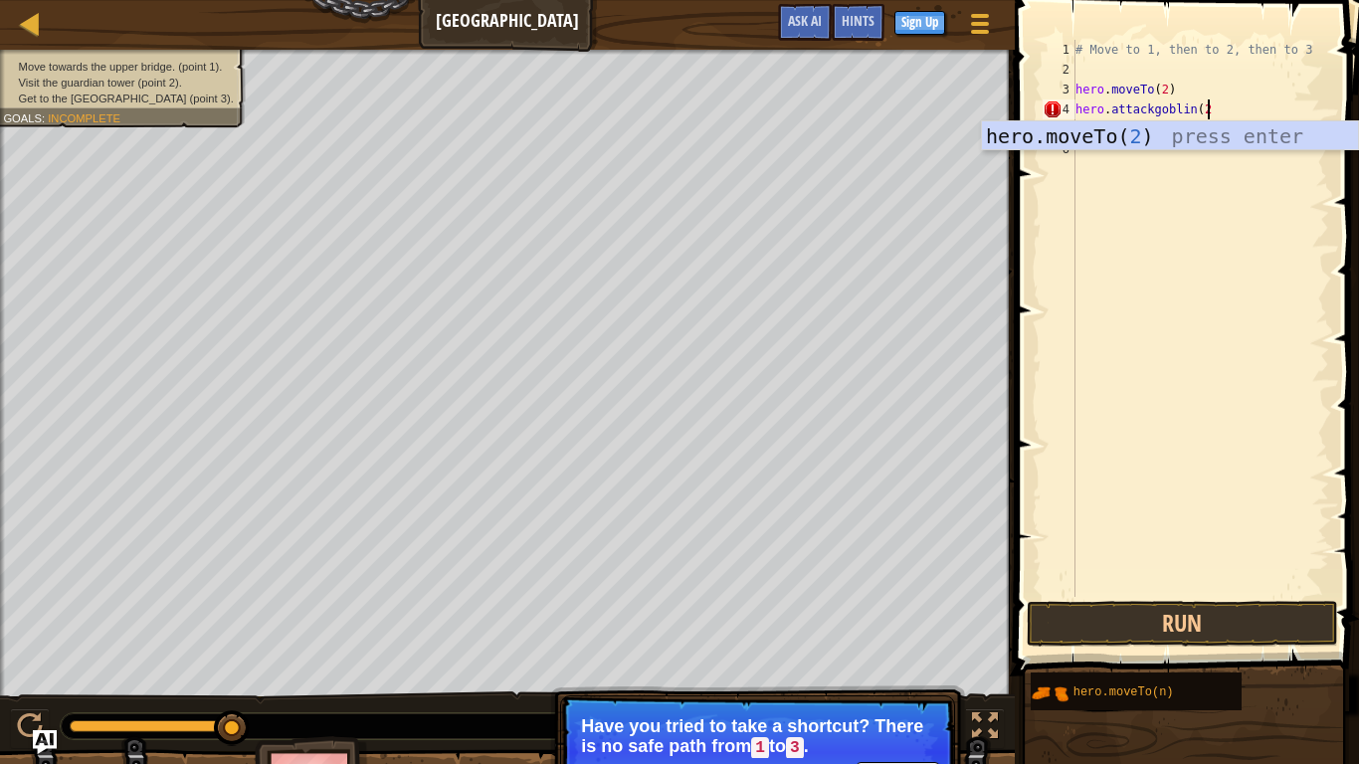
scroll to position [9, 19]
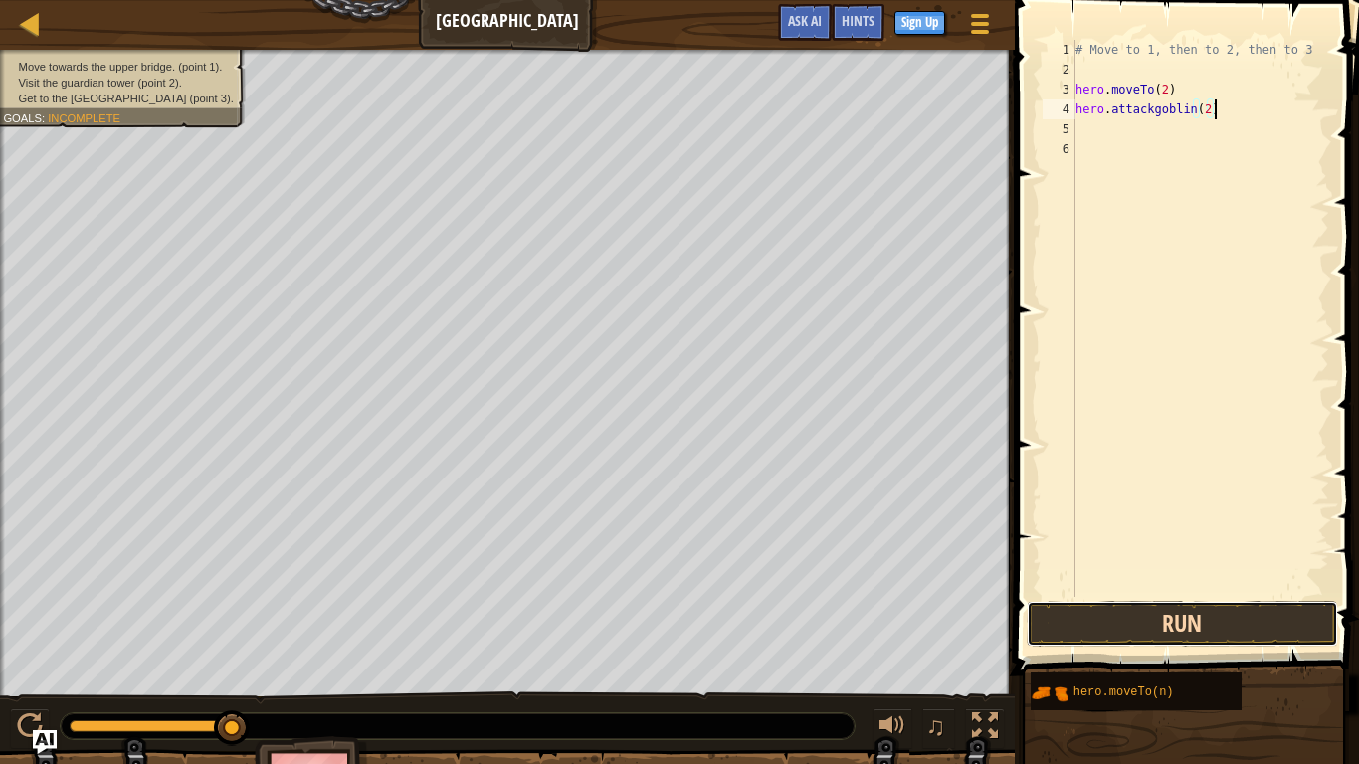
click at [1259, 629] on button "Run" at bounding box center [1182, 624] width 310 height 46
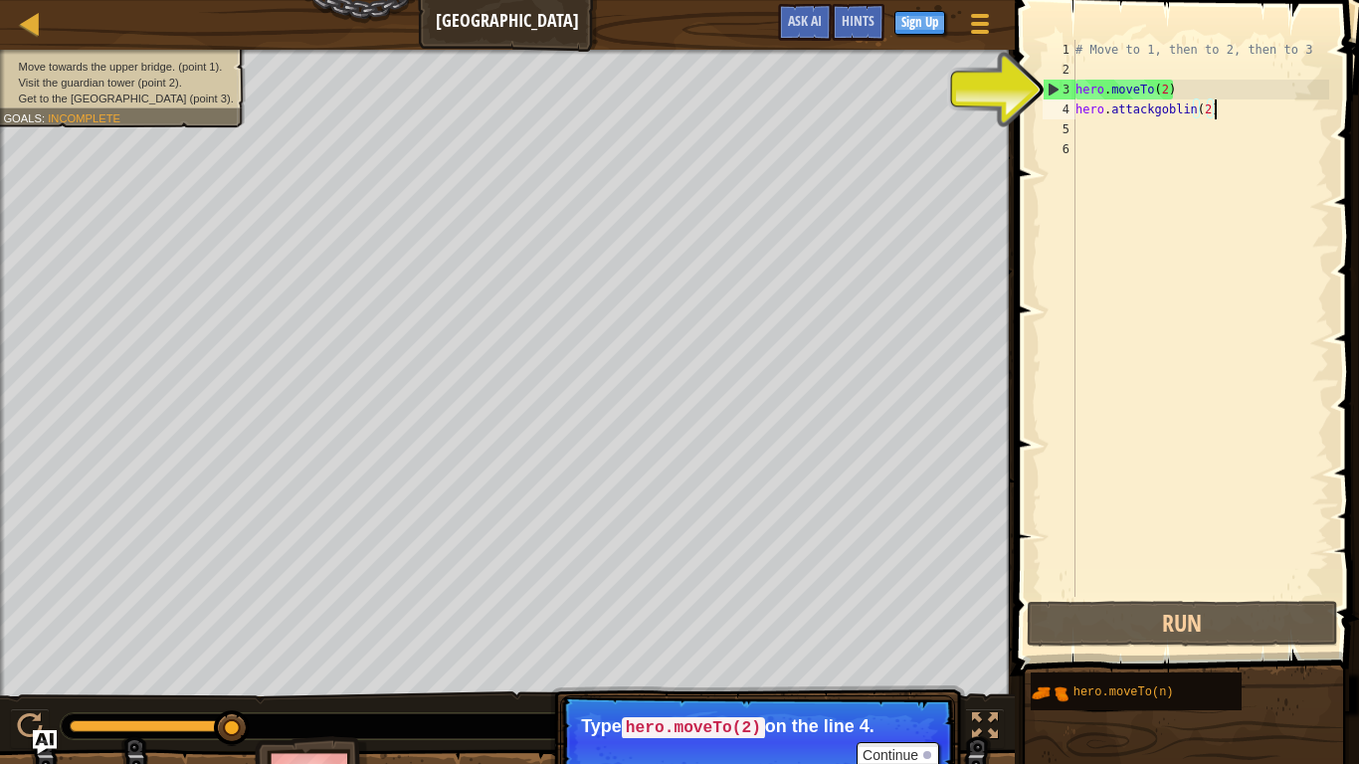
click at [1174, 83] on div "# Move to 1, then to 2, then to 3 hero . moveTo ( 2 ) hero . attackgoblin ( 2 )" at bounding box center [1200, 338] width 258 height 597
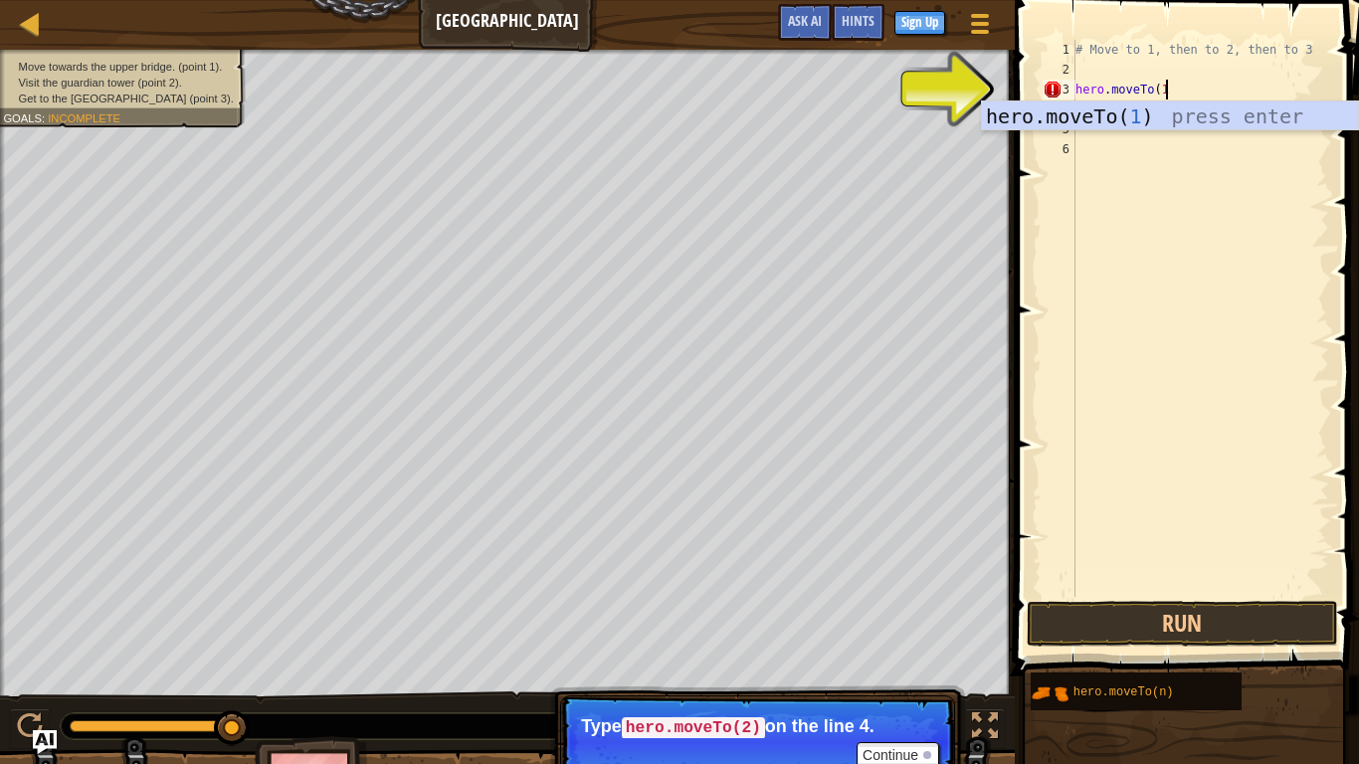
scroll to position [9, 13]
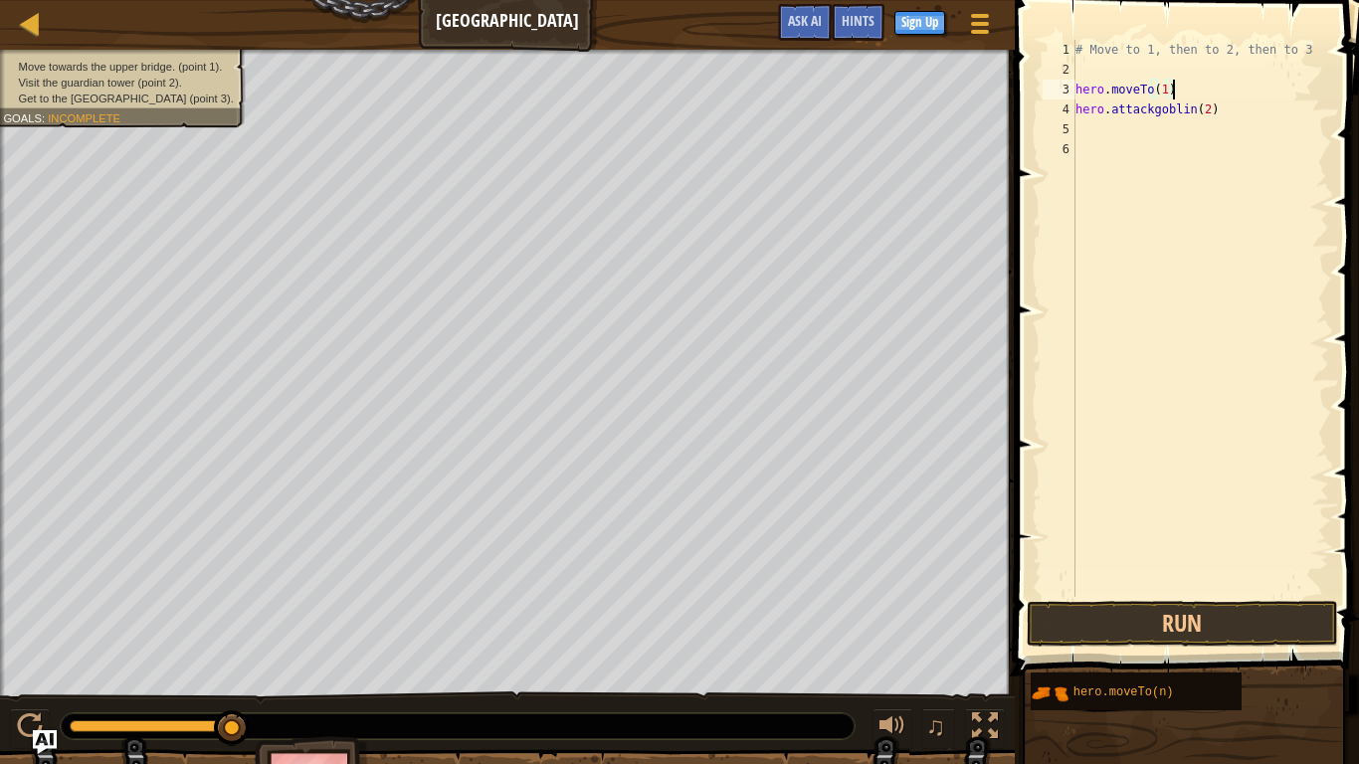
click at [1222, 109] on div "# Move to 1, then to 2, then to 3 hero . moveTo ( 1 ) hero . attackgoblin ( 2 )" at bounding box center [1200, 338] width 258 height 597
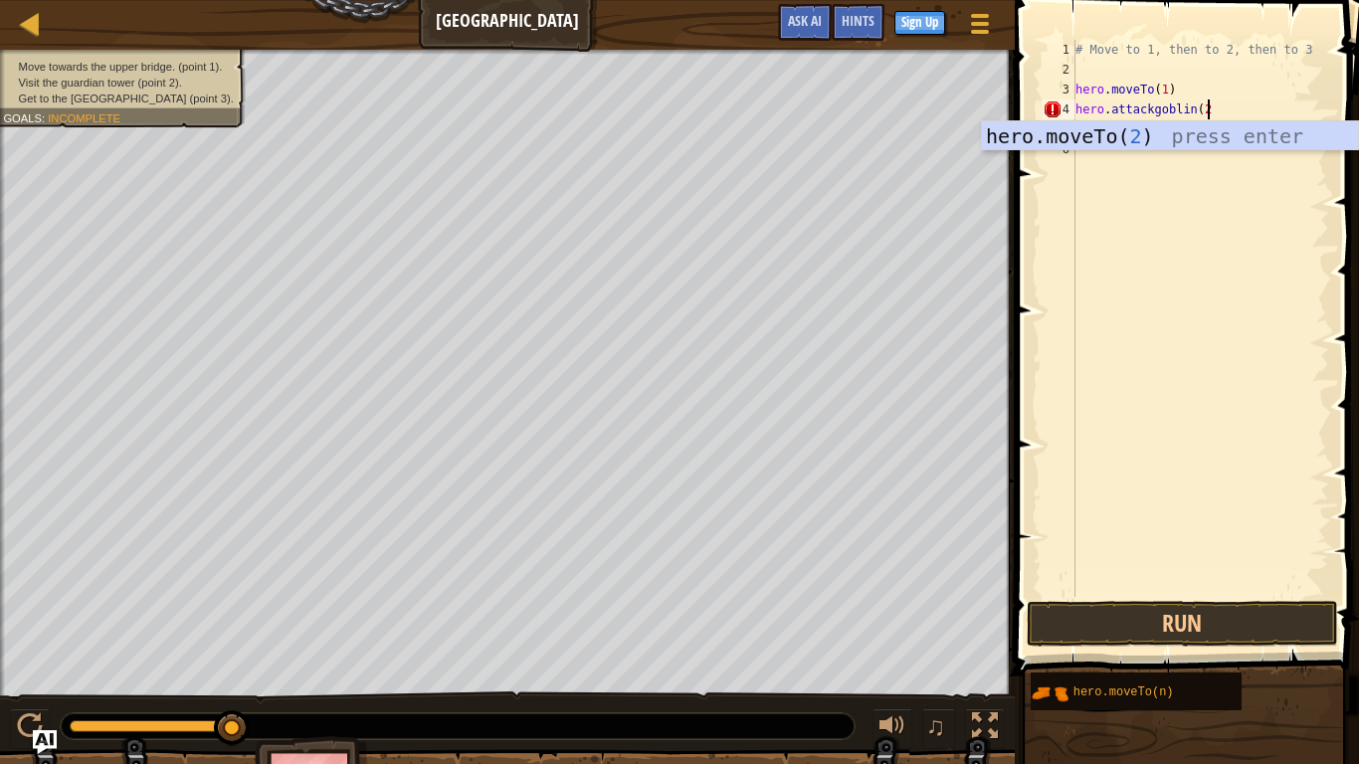
scroll to position [9, 18]
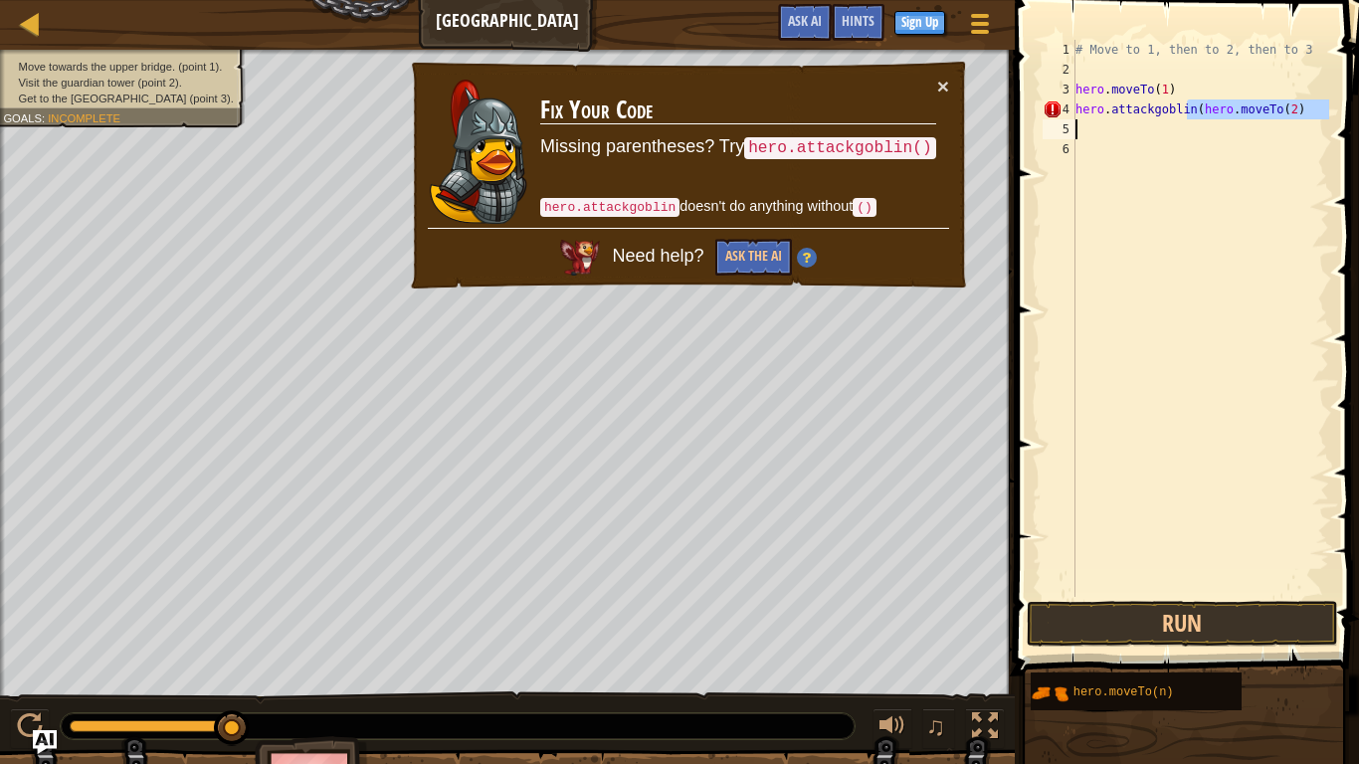
drag, startPoint x: 1189, startPoint y: 110, endPoint x: 1055, endPoint y: 133, distance: 136.2
click at [1053, 121] on div "hero.attackgoblin(hero.moveTo(2) 1 2 3 4 5 6 # Move to 1, then to 2, then to 3 …" at bounding box center [1184, 318] width 290 height 557
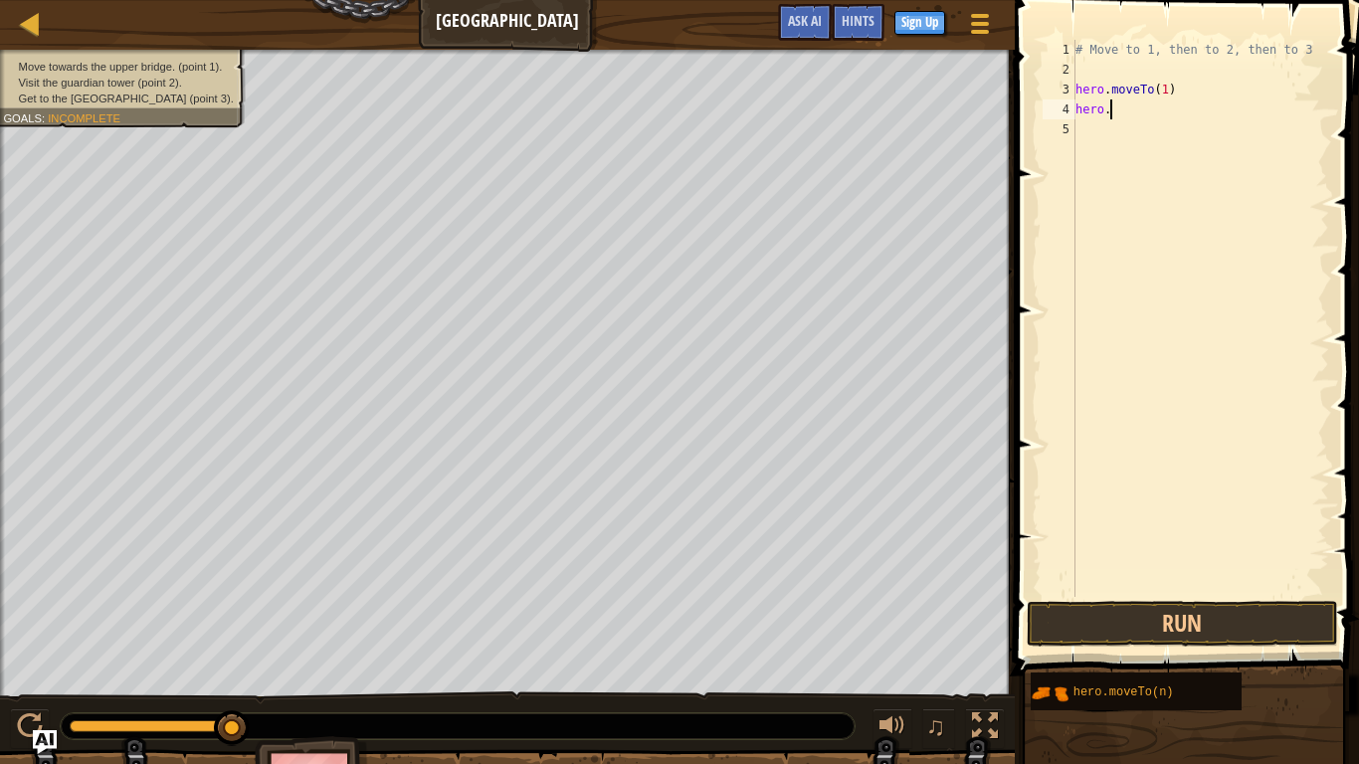
scroll to position [9, 2]
type textarea "h"
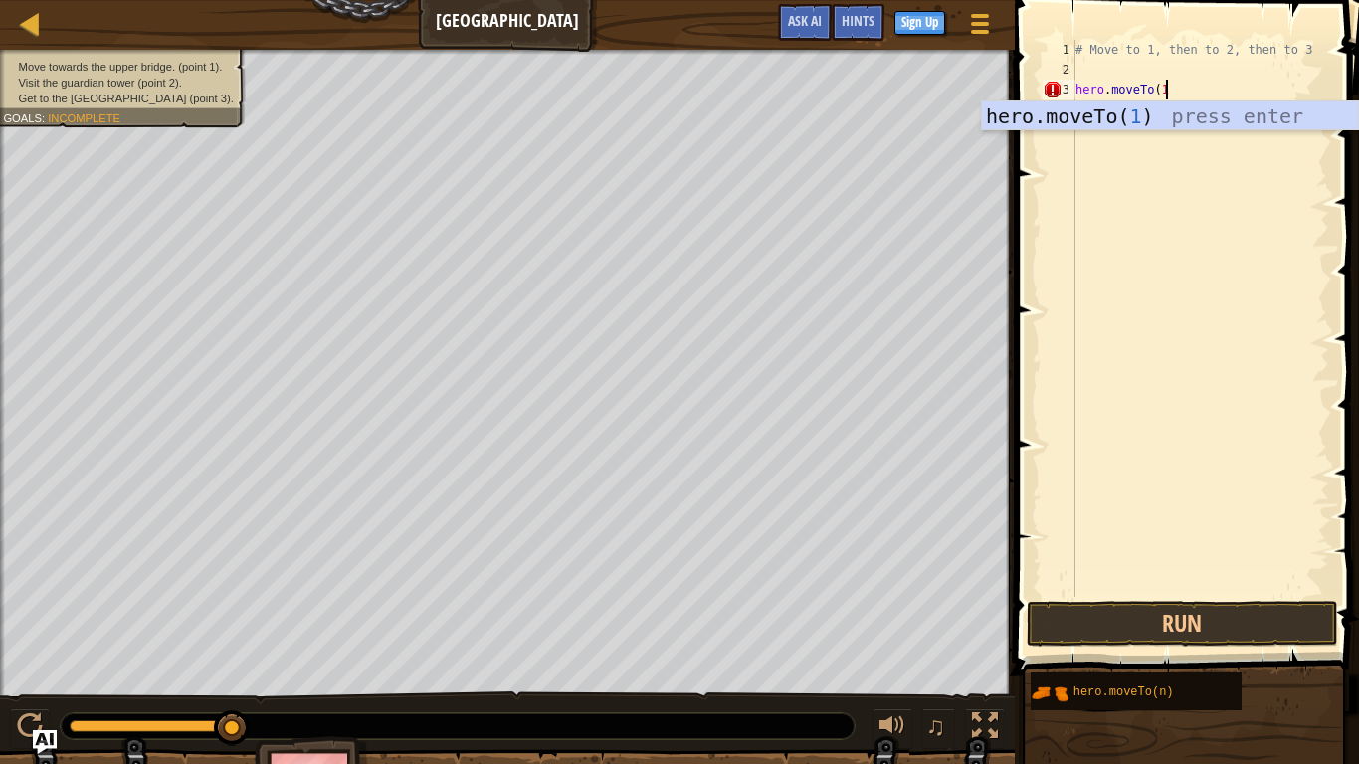
type textarea "hero.moveTo(\)"
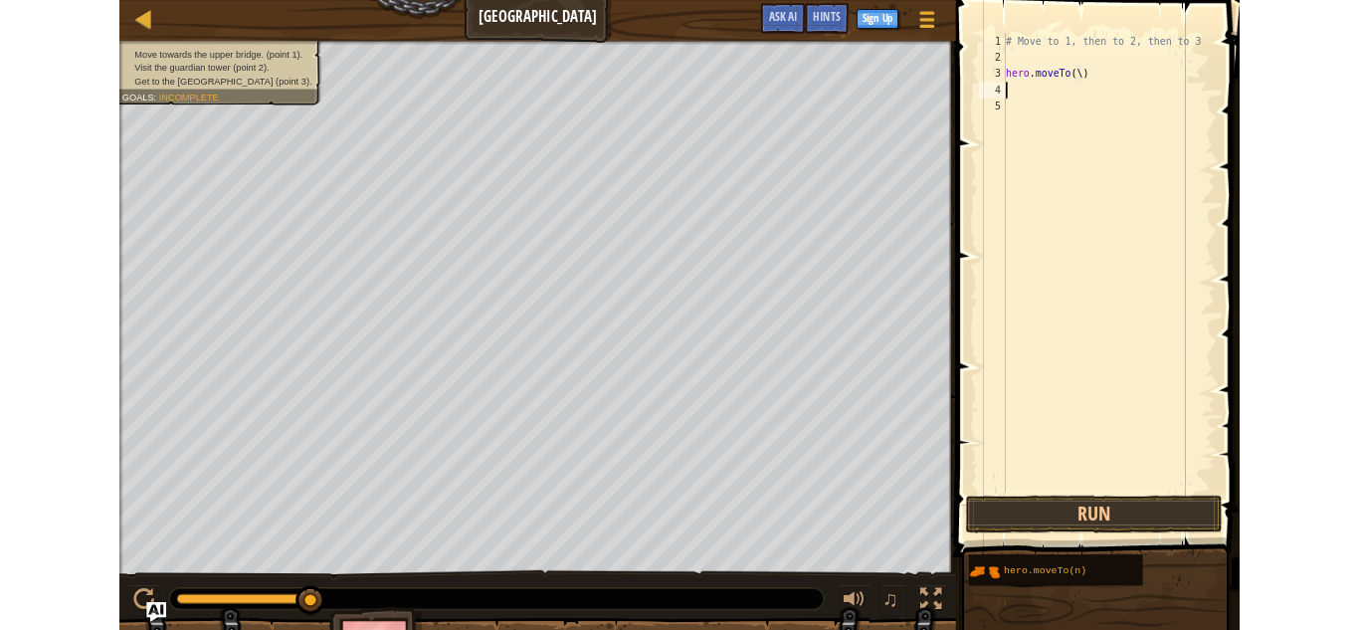
scroll to position [9, 0]
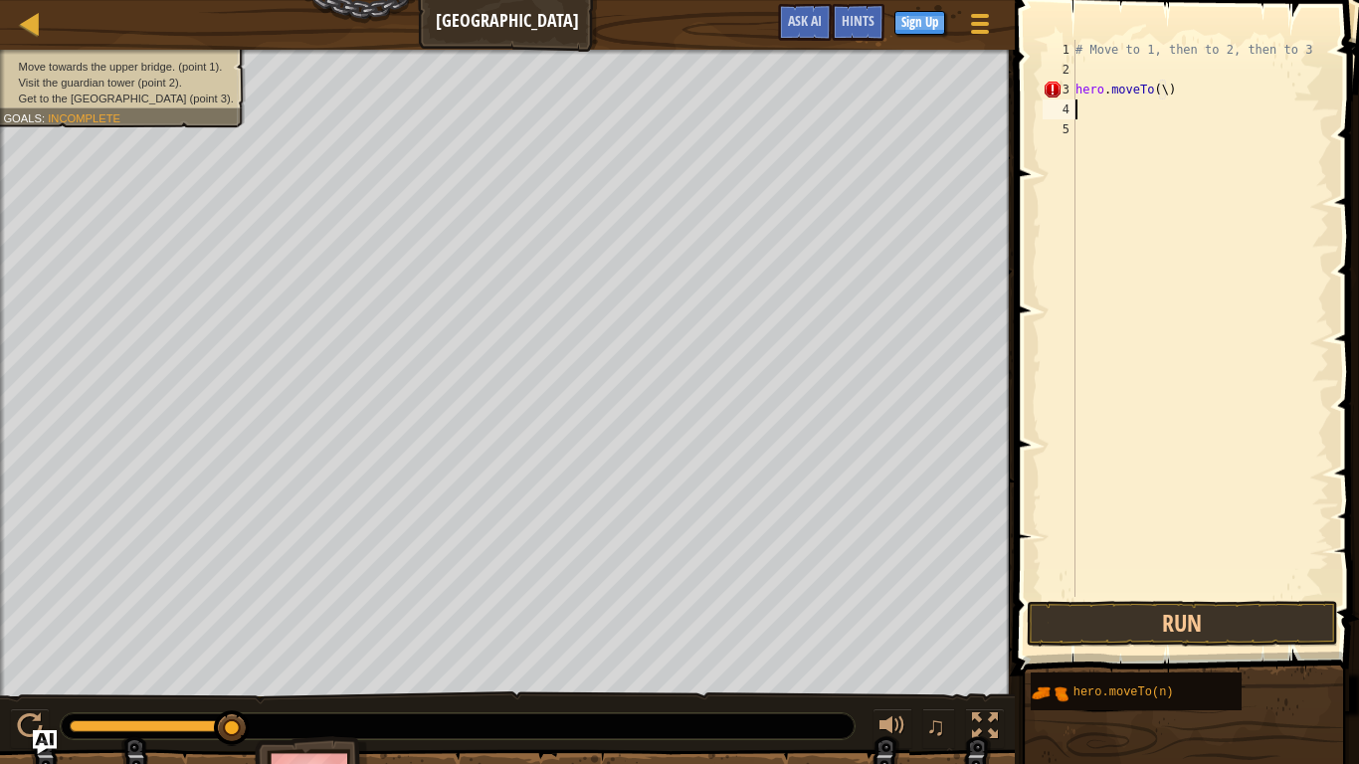
click at [1182, 100] on div "# Move to 1, then to 2, then to 3 hero . moveTo ( \ )" at bounding box center [1200, 338] width 258 height 597
click at [1160, 96] on div "# Move to 1, then to 2, then to 3 hero . moveTo ( \ )" at bounding box center [1200, 338] width 258 height 597
type textarea "hero.moveTo(\)"
click at [1174, 83] on div "# Move to 1, then to 2, then to 3 hero . moveTo ( \ )" at bounding box center [1200, 338] width 258 height 597
